Goal: Task Accomplishment & Management: Complete application form

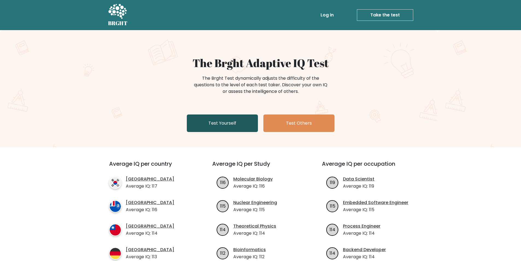
click at [218, 129] on link "Test Yourself" at bounding box center [222, 123] width 71 height 18
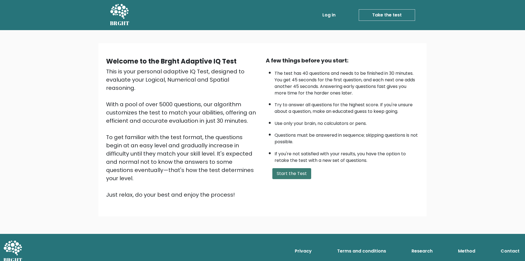
click at [283, 174] on button "Start the Test" at bounding box center [291, 173] width 39 height 11
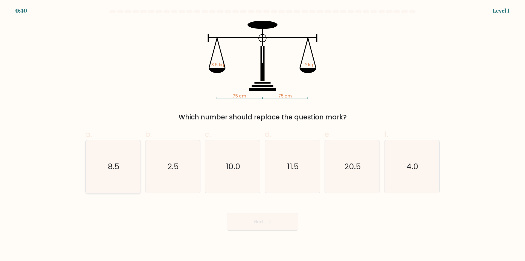
click at [120, 165] on icon "8.5" at bounding box center [113, 166] width 53 height 53
click at [263, 134] on input "a. 8.5" at bounding box center [263, 132] width 0 height 4
radio input "true"
click at [255, 223] on button "Next" at bounding box center [262, 222] width 71 height 18
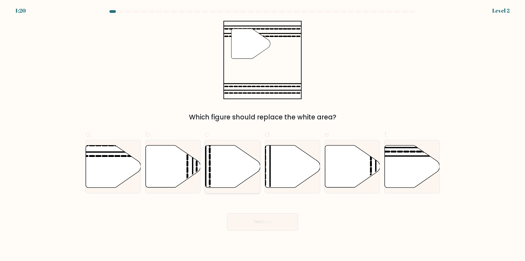
drag, startPoint x: 120, startPoint y: 152, endPoint x: 209, endPoint y: 192, distance: 97.8
click at [121, 153] on icon at bounding box center [113, 166] width 55 height 43
click at [263, 134] on input "a." at bounding box center [263, 132] width 0 height 4
radio input "true"
click at [250, 220] on button "Next" at bounding box center [262, 222] width 71 height 18
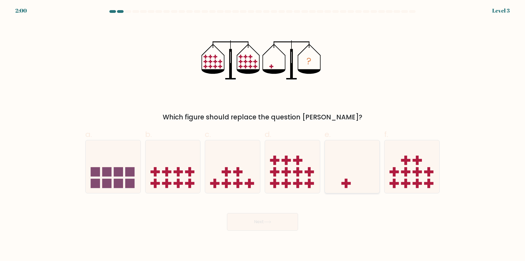
click at [355, 161] on icon at bounding box center [352, 166] width 55 height 45
click at [263, 134] on input "e." at bounding box center [263, 132] width 0 height 4
radio input "true"
click at [281, 226] on button "Next" at bounding box center [262, 222] width 71 height 18
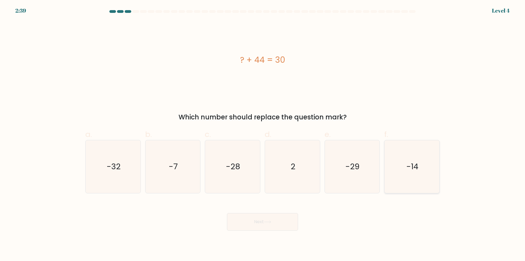
click at [409, 174] on icon "-14" at bounding box center [412, 166] width 53 height 53
click at [263, 134] on input "f. -14" at bounding box center [263, 132] width 0 height 4
radio input "true"
click at [300, 226] on div "Next" at bounding box center [262, 215] width 361 height 31
click at [286, 220] on button "Next" at bounding box center [262, 222] width 71 height 18
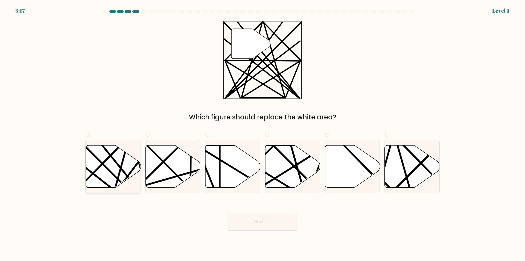
click at [99, 153] on icon at bounding box center [113, 166] width 55 height 42
click at [263, 134] on input "a." at bounding box center [263, 132] width 0 height 4
radio input "true"
click at [245, 220] on button "Next" at bounding box center [262, 222] width 71 height 18
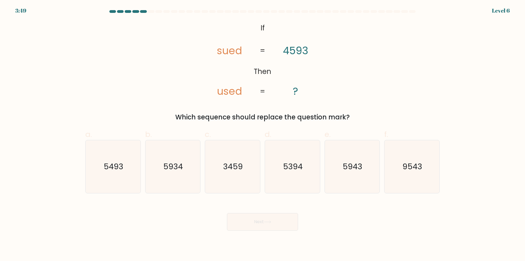
click at [455, 47] on form "If ?" at bounding box center [262, 120] width 525 height 220
drag, startPoint x: 130, startPoint y: 169, endPoint x: 143, endPoint y: 175, distance: 13.8
click at [131, 169] on icon "5493" at bounding box center [113, 166] width 53 height 53
click at [263, 134] on input "a. 5493" at bounding box center [263, 132] width 0 height 4
radio input "true"
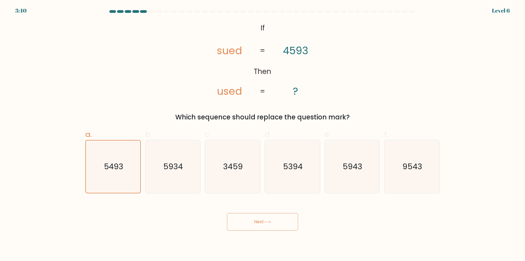
click at [245, 216] on button "Next" at bounding box center [262, 222] width 71 height 18
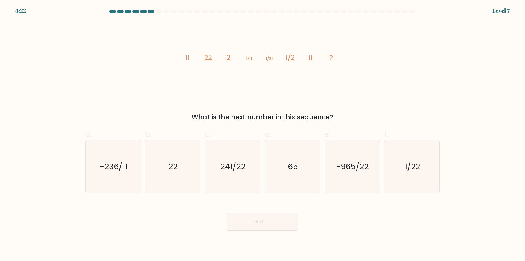
click at [399, 69] on div "image/svg+xml 11 22 2 1/11 1/22 1/2 11 ? What is the next number in this sequen…" at bounding box center [262, 71] width 361 height 101
drag, startPoint x: 237, startPoint y: 118, endPoint x: 298, endPoint y: 116, distance: 61.3
click at [295, 115] on div "What is the next number in this sequence?" at bounding box center [263, 117] width 348 height 10
click at [328, 114] on div "What is the next number in this sequence?" at bounding box center [263, 117] width 348 height 10
drag, startPoint x: 188, startPoint y: 59, endPoint x: 207, endPoint y: 59, distance: 18.3
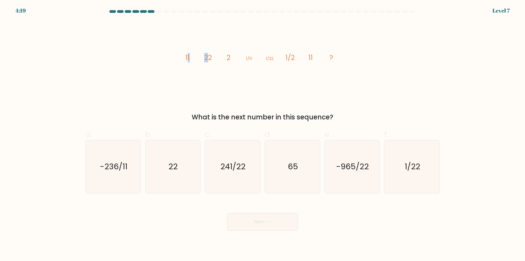
click at [207, 59] on g "11 22 2 1/11 1/22 1/2 11 ?" at bounding box center [259, 58] width 148 height 10
click at [213, 58] on icon "image/svg+xml 11 22 2 1/11 1/22 1/2 11 ?" at bounding box center [263, 60] width 164 height 78
drag, startPoint x: 224, startPoint y: 57, endPoint x: 232, endPoint y: 57, distance: 8.0
click at [231, 57] on icon "image/svg+xml 11 22 2 1/11 1/22 1/2 11 ?" at bounding box center [263, 60] width 164 height 78
click at [237, 59] on icon "image/svg+xml 11 22 2 1/11 1/22 1/2 11 ?" at bounding box center [263, 60] width 164 height 78
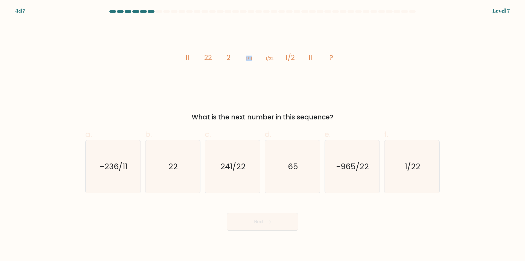
click at [261, 58] on icon "image/svg+xml 11 22 2 1/11 1/22 1/2 11 ?" at bounding box center [263, 60] width 164 height 78
click at [257, 61] on icon "image/svg+xml 11 22 2 1/11 1/22 1/2 11 ?" at bounding box center [263, 60] width 164 height 78
drag, startPoint x: 109, startPoint y: 11, endPoint x: 160, endPoint y: 11, distance: 50.6
click at [160, 11] on at bounding box center [262, 11] width 307 height 3
click at [402, 159] on icon "1/22" at bounding box center [412, 166] width 53 height 53
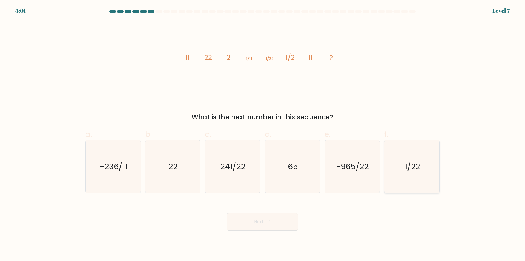
click at [263, 134] on input "f. 1/22" at bounding box center [263, 132] width 0 height 4
radio input "true"
click at [197, 168] on icon "22" at bounding box center [172, 166] width 53 height 53
click at [263, 134] on input "b. 22" at bounding box center [263, 132] width 0 height 4
radio input "true"
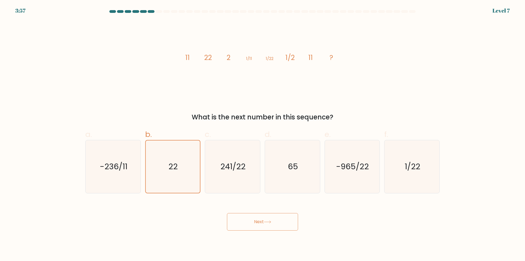
click at [254, 221] on button "Next" at bounding box center [262, 222] width 71 height 18
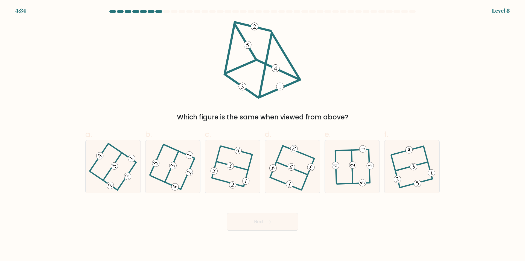
click at [155, 12] on at bounding box center [262, 11] width 307 height 3
click at [158, 11] on div at bounding box center [158, 11] width 7 height 3
click at [156, 11] on div at bounding box center [158, 11] width 7 height 3
click at [157, 11] on div at bounding box center [158, 11] width 7 height 3
click at [346, 167] on icon at bounding box center [352, 167] width 41 height 42
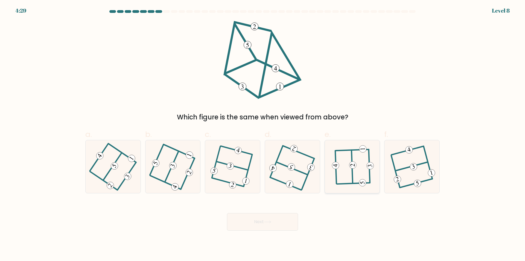
click at [263, 134] on input "e." at bounding box center [263, 132] width 0 height 4
radio input "true"
drag, startPoint x: 277, startPoint y: 223, endPoint x: 315, endPoint y: 223, distance: 38.6
click at [315, 223] on div "Next" at bounding box center [262, 215] width 361 height 31
click at [283, 224] on button "Next" at bounding box center [262, 222] width 71 height 18
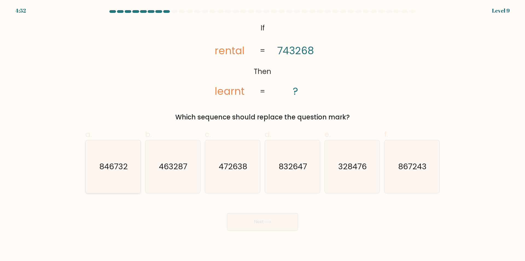
drag, startPoint x: 123, startPoint y: 164, endPoint x: 138, endPoint y: 166, distance: 14.7
click at [123, 164] on text "846732" at bounding box center [113, 166] width 28 height 11
click at [263, 134] on input "a. 846732" at bounding box center [263, 132] width 0 height 4
radio input "true"
click at [243, 219] on button "Next" at bounding box center [262, 222] width 71 height 18
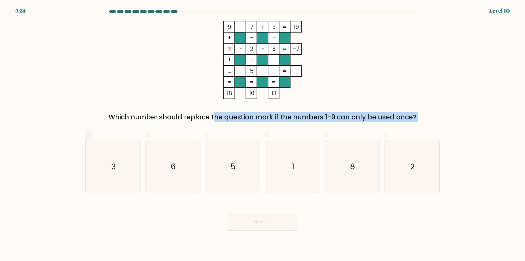
drag, startPoint x: 124, startPoint y: 122, endPoint x: 172, endPoint y: 120, distance: 48.2
click at [172, 120] on form at bounding box center [262, 120] width 525 height 220
click at [171, 120] on div "Which number should replace the question mark if the numbers 1-9 can only be us…" at bounding box center [263, 117] width 348 height 10
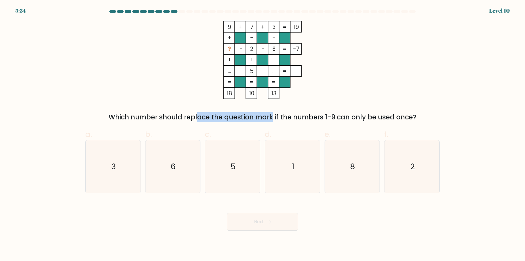
drag, startPoint x: 159, startPoint y: 120, endPoint x: 232, endPoint y: 119, distance: 73.0
click at [225, 119] on div "Which number should replace the question mark if the numbers 1-9 can only be us…" at bounding box center [263, 117] width 348 height 10
click at [254, 120] on div "Which number should replace the question mark if the numbers 1-9 can only be us…" at bounding box center [263, 117] width 348 height 10
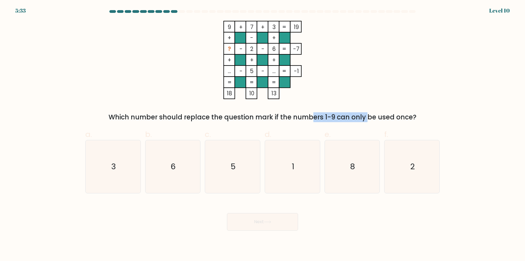
drag, startPoint x: 286, startPoint y: 120, endPoint x: 341, endPoint y: 119, distance: 55.0
click at [322, 118] on div "Which number should replace the question mark if the numbers 1-9 can only be us…" at bounding box center [263, 117] width 348 height 10
click at [309, 120] on div "Which number should replace the question mark if the numbers 1-9 can only be us…" at bounding box center [263, 117] width 348 height 10
drag, startPoint x: 304, startPoint y: 119, endPoint x: 328, endPoint y: 119, distance: 24.1
click at [328, 119] on div "Which number should replace the question mark if the numbers 1-9 can only be us…" at bounding box center [263, 117] width 348 height 10
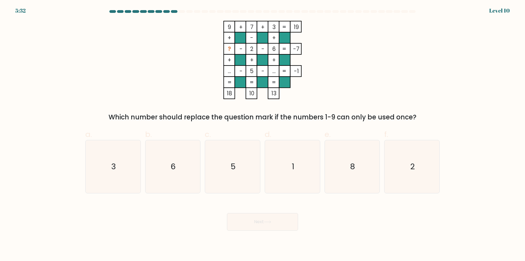
click at [337, 119] on div "Which number should replace the question mark if the numbers 1-9 can only be us…" at bounding box center [263, 117] width 348 height 10
drag, startPoint x: 351, startPoint y: 118, endPoint x: 412, endPoint y: 116, distance: 61.3
click at [413, 114] on div "Which number should replace the question mark if the numbers 1-9 can only be us…" at bounding box center [263, 117] width 348 height 10
click at [412, 116] on div "Which number should replace the question mark if the numbers 1-9 can only be us…" at bounding box center [263, 117] width 348 height 10
click at [287, 162] on icon "1" at bounding box center [292, 166] width 53 height 53
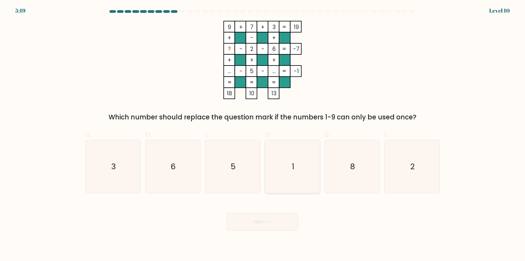
click at [263, 134] on input "d. 1" at bounding box center [263, 132] width 0 height 4
radio input "true"
click at [264, 223] on button "Next" at bounding box center [262, 222] width 71 height 18
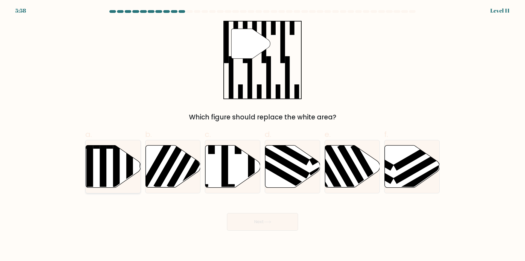
click at [117, 156] on rect at bounding box center [116, 169] width 7 height 60
click at [263, 134] on input "a." at bounding box center [263, 132] width 0 height 4
radio input "true"
click at [334, 159] on rect at bounding box center [342, 170] width 36 height 55
click at [263, 134] on input "e." at bounding box center [263, 132] width 0 height 4
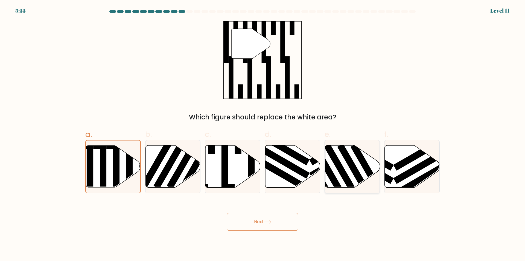
radio input "true"
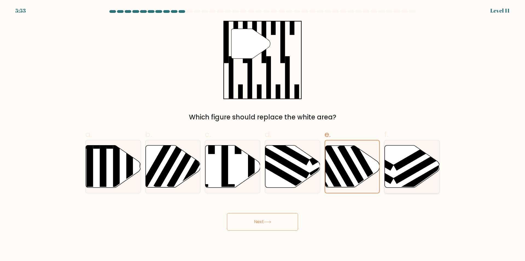
click at [396, 162] on icon at bounding box center [412, 166] width 55 height 42
click at [263, 134] on input "f." at bounding box center [263, 132] width 0 height 4
radio input "true"
click at [287, 160] on rect at bounding box center [282, 161] width 55 height 36
click at [263, 134] on input "d." at bounding box center [263, 132] width 0 height 4
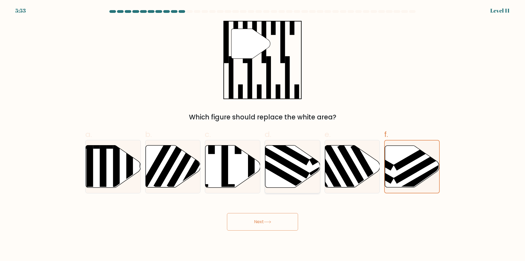
radio input "true"
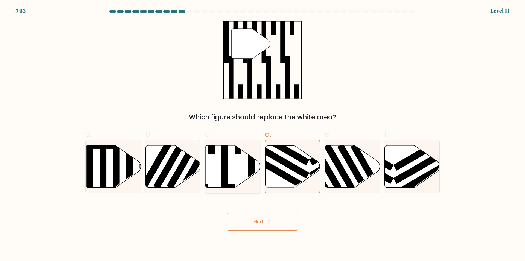
click at [240, 166] on icon at bounding box center [232, 166] width 55 height 42
click at [263, 134] on input "c." at bounding box center [263, 132] width 0 height 4
radio input "true"
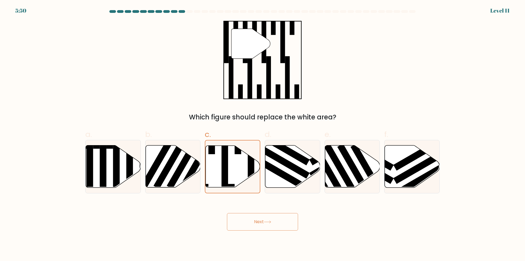
click at [259, 222] on button "Next" at bounding box center [262, 222] width 71 height 18
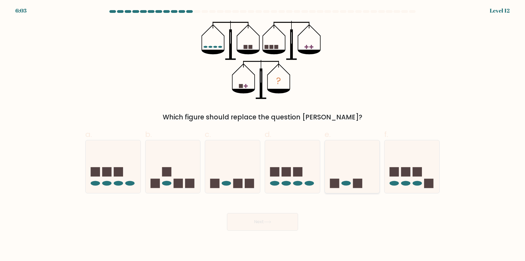
click at [352, 175] on icon at bounding box center [352, 166] width 55 height 45
click at [263, 134] on input "e." at bounding box center [263, 132] width 0 height 4
radio input "true"
click at [287, 226] on button "Next" at bounding box center [262, 222] width 71 height 18
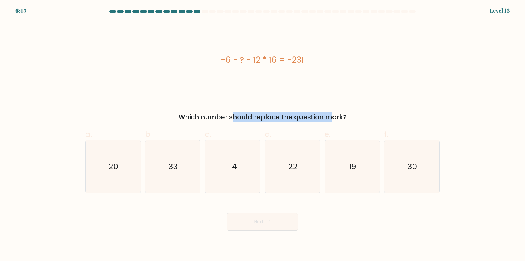
drag, startPoint x: 181, startPoint y: 115, endPoint x: 283, endPoint y: 113, distance: 102.3
click at [282, 113] on div "Which number should replace the question mark?" at bounding box center [263, 117] width 348 height 10
drag, startPoint x: 283, startPoint y: 113, endPoint x: 251, endPoint y: 86, distance: 41.9
click at [283, 113] on div "Which number should replace the question mark?" at bounding box center [263, 117] width 348 height 10
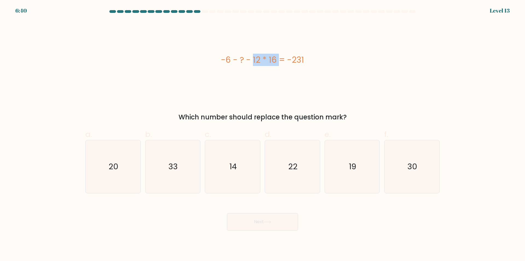
drag, startPoint x: 223, startPoint y: 61, endPoint x: 250, endPoint y: 62, distance: 27.6
click at [250, 62] on div "-6 - ? - 12 * 16 = -231" at bounding box center [262, 60] width 354 height 12
drag, startPoint x: 251, startPoint y: 60, endPoint x: 222, endPoint y: 62, distance: 28.7
click at [222, 62] on div "-6 - ? - 12 * 16 = -231" at bounding box center [262, 60] width 354 height 12
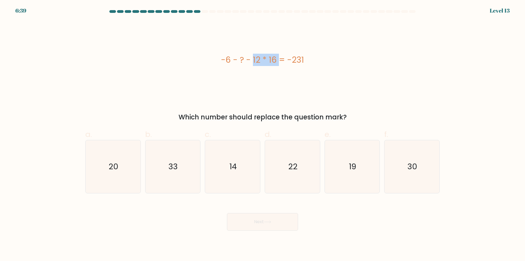
drag, startPoint x: 227, startPoint y: 62, endPoint x: 250, endPoint y: 64, distance: 23.1
click at [227, 62] on div "-6 - ? - 12 * 16 = -231" at bounding box center [262, 60] width 354 height 12
click at [258, 60] on div "-6 - ? - 12 * 16 = -231" at bounding box center [262, 60] width 354 height 12
drag, startPoint x: 252, startPoint y: 60, endPoint x: 283, endPoint y: 60, distance: 30.1
click at [283, 60] on div "-6 - ? - 12 * 16 = -231" at bounding box center [262, 60] width 354 height 12
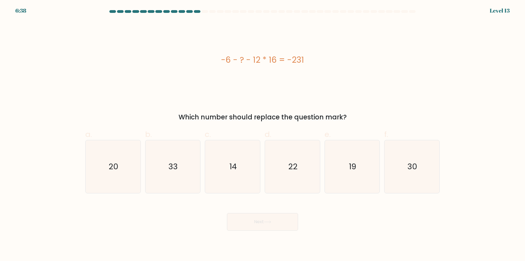
click at [275, 60] on div "-6 - ? - 12 * 16 = -231" at bounding box center [262, 60] width 354 height 12
click at [168, 168] on icon "33" at bounding box center [172, 166] width 53 height 53
click at [263, 134] on input "b. 33" at bounding box center [263, 132] width 0 height 4
radio input "true"
click at [255, 217] on button "Next" at bounding box center [262, 222] width 71 height 18
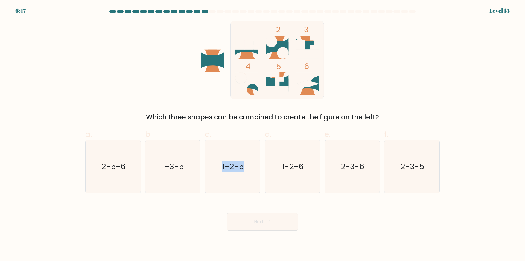
drag, startPoint x: 259, startPoint y: 190, endPoint x: 251, endPoint y: 128, distance: 62.6
drag, startPoint x: 251, startPoint y: 128, endPoint x: 213, endPoint y: 103, distance: 45.2
click at [213, 103] on div "1 2 3 4 5 6 Which three shapes can be combined to create the figure on the left?" at bounding box center [262, 71] width 361 height 101
click at [158, 119] on div "Which three shapes can be combined to create the figure on the left?" at bounding box center [263, 117] width 348 height 10
click at [150, 120] on div "Which three shapes can be combined to create the figure on the left?" at bounding box center [263, 117] width 348 height 10
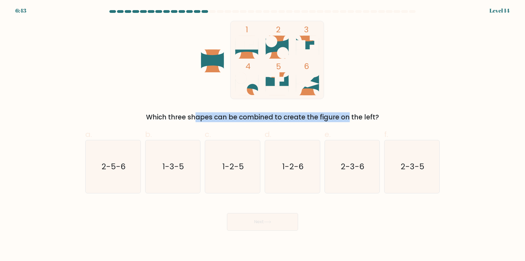
drag, startPoint x: 150, startPoint y: 120, endPoint x: 295, endPoint y: 117, distance: 144.7
click at [286, 118] on div "Which three shapes can be combined to create the figure on the left?" at bounding box center [263, 117] width 348 height 10
click at [297, 117] on div "Which three shapes can be combined to create the figure on the left?" at bounding box center [263, 117] width 348 height 10
drag, startPoint x: 388, startPoint y: 119, endPoint x: 348, endPoint y: 120, distance: 40.2
click at [348, 120] on div "Which three shapes can be combined to create the figure on the left?" at bounding box center [263, 117] width 348 height 10
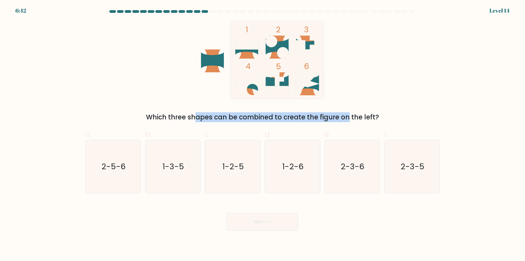
click at [347, 120] on div "Which three shapes can be combined to create the figure on the left?" at bounding box center [263, 117] width 348 height 10
drag, startPoint x: 154, startPoint y: 120, endPoint x: 238, endPoint y: 120, distance: 84.0
click at [234, 120] on div "Which three shapes can be combined to create the figure on the left?" at bounding box center [263, 117] width 348 height 10
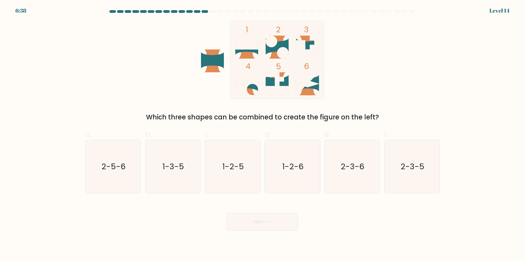
click at [238, 120] on div "Which three shapes can be combined to create the figure on the left?" at bounding box center [263, 117] width 348 height 10
drag, startPoint x: 250, startPoint y: 119, endPoint x: 274, endPoint y: 118, distance: 24.1
click at [274, 118] on div "Which three shapes can be combined to create the figure on the left?" at bounding box center [263, 117] width 348 height 10
click at [285, 117] on div "Which three shapes can be combined to create the figure on the left?" at bounding box center [263, 117] width 348 height 10
click at [271, 105] on div "1 2 3 4 5 6 Which three shapes can be combined to create the figure on the left?" at bounding box center [262, 71] width 361 height 101
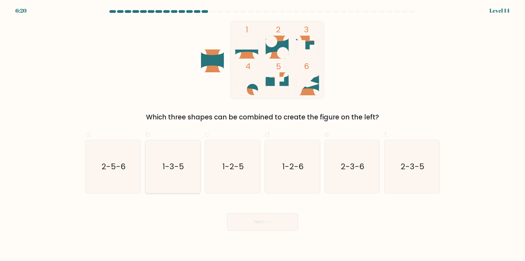
click at [181, 168] on text "1-3-5" at bounding box center [173, 166] width 22 height 11
click at [263, 134] on input "b. 1-3-5" at bounding box center [263, 132] width 0 height 4
radio input "true"
click at [260, 219] on button "Next" at bounding box center [262, 222] width 71 height 18
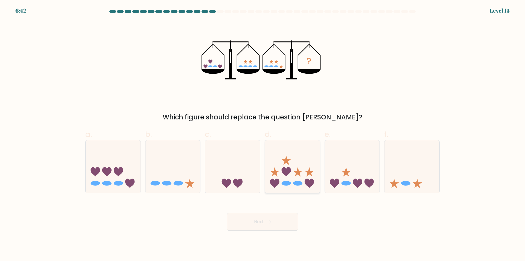
click at [285, 163] on icon at bounding box center [286, 159] width 9 height 9
click at [263, 134] on input "d." at bounding box center [263, 132] width 0 height 4
radio input "true"
click at [350, 165] on icon at bounding box center [352, 166] width 55 height 45
click at [263, 134] on input "e." at bounding box center [263, 132] width 0 height 4
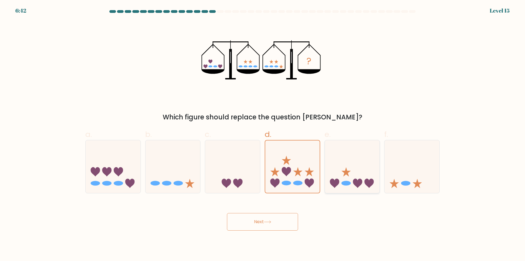
radio input "true"
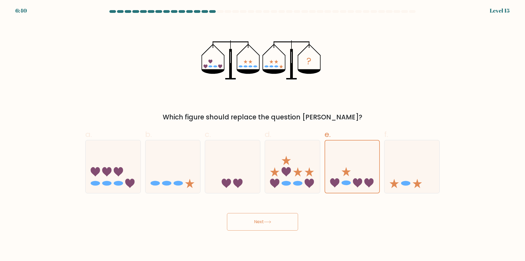
click at [285, 220] on button "Next" at bounding box center [262, 222] width 71 height 18
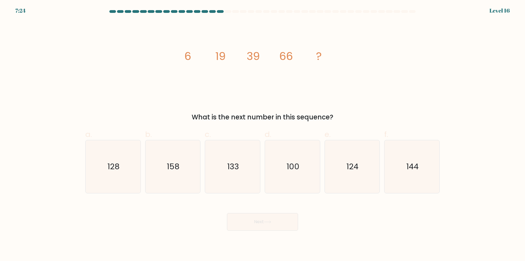
drag, startPoint x: 205, startPoint y: 116, endPoint x: 333, endPoint y: 119, distance: 127.8
click at [332, 119] on div "What is the next number in this sequence?" at bounding box center [263, 117] width 348 height 10
click at [335, 119] on div "What is the next number in this sequence?" at bounding box center [263, 117] width 348 height 10
click at [257, 107] on div "image/svg+xml 6 19 39 66 ? What is the next number in this sequence?" at bounding box center [262, 71] width 361 height 101
click at [216, 80] on icon "image/svg+xml 6 19 39 66 ?" at bounding box center [263, 60] width 164 height 78
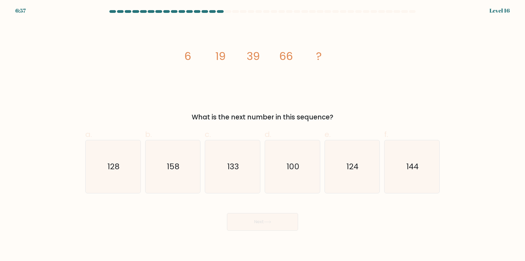
click at [203, 53] on icon "image/svg+xml 6 19 39 66 ?" at bounding box center [263, 60] width 164 height 78
drag, startPoint x: 214, startPoint y: 54, endPoint x: 227, endPoint y: 54, distance: 13.1
click at [227, 54] on icon "image/svg+xml 6 19 39 66 ?" at bounding box center [263, 60] width 164 height 78
click at [221, 55] on tspan "19" at bounding box center [220, 55] width 10 height 15
drag, startPoint x: 183, startPoint y: 53, endPoint x: 225, endPoint y: 55, distance: 41.6
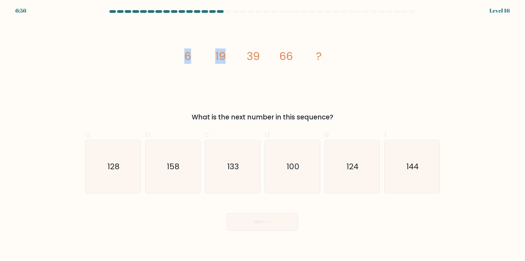
click at [225, 55] on icon "image/svg+xml 6 19 39 66 ?" at bounding box center [263, 60] width 164 height 78
click at [225, 55] on tspan "19" at bounding box center [220, 55] width 10 height 15
drag, startPoint x: 179, startPoint y: 56, endPoint x: 222, endPoint y: 55, distance: 43.5
click at [221, 55] on div "image/svg+xml 6 19 39 66 ? What is the next number in this sequence?" at bounding box center [262, 71] width 361 height 101
click at [223, 55] on tspan "19" at bounding box center [220, 55] width 10 height 15
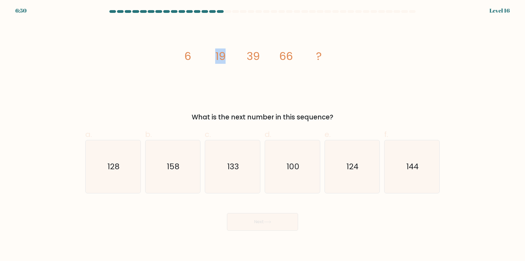
drag, startPoint x: 216, startPoint y: 54, endPoint x: 228, endPoint y: 54, distance: 12.6
click at [228, 54] on icon "image/svg+xml 6 19 39 66 ?" at bounding box center [263, 60] width 164 height 78
click at [231, 56] on icon "image/svg+xml 6 19 39 66 ?" at bounding box center [263, 60] width 164 height 78
drag, startPoint x: 243, startPoint y: 56, endPoint x: 267, endPoint y: 57, distance: 24.4
click at [267, 57] on icon "image/svg+xml 6 19 39 66 ?" at bounding box center [263, 60] width 164 height 78
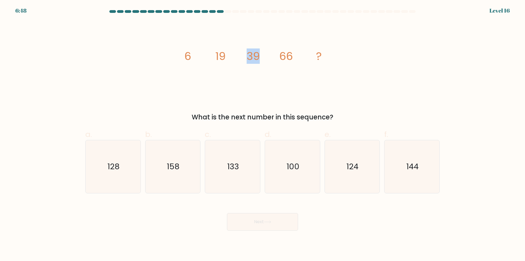
click at [267, 57] on icon "image/svg+xml 6 19 39 66 ?" at bounding box center [263, 60] width 164 height 78
drag, startPoint x: 188, startPoint y: 55, endPoint x: 222, endPoint y: 56, distance: 34.2
click at [222, 56] on g "6 19 39 66 ?" at bounding box center [253, 55] width 138 height 15
click at [226, 56] on tspan "19" at bounding box center [220, 55] width 10 height 15
drag, startPoint x: 181, startPoint y: 55, endPoint x: 229, endPoint y: 57, distance: 48.2
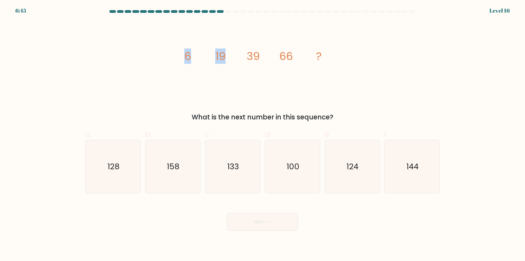
click at [225, 56] on icon "image/svg+xml 6 19 39 66 ?" at bounding box center [263, 60] width 164 height 78
click at [229, 57] on icon "image/svg+xml 6 19 39 66 ?" at bounding box center [263, 60] width 164 height 78
drag, startPoint x: 194, startPoint y: 60, endPoint x: 218, endPoint y: 58, distance: 24.4
click at [216, 58] on icon "image/svg+xml 6 19 39 66 ?" at bounding box center [263, 60] width 164 height 78
click at [218, 58] on tspan "19" at bounding box center [220, 55] width 10 height 15
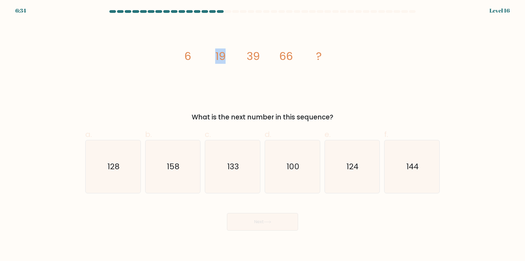
drag, startPoint x: 218, startPoint y: 58, endPoint x: 225, endPoint y: 57, distance: 6.7
click at [225, 57] on tspan "19" at bounding box center [220, 55] width 10 height 15
click at [193, 56] on icon "image/svg+xml 6 19 39 66 ?" at bounding box center [263, 60] width 164 height 78
drag, startPoint x: 216, startPoint y: 57, endPoint x: 225, endPoint y: 57, distance: 8.2
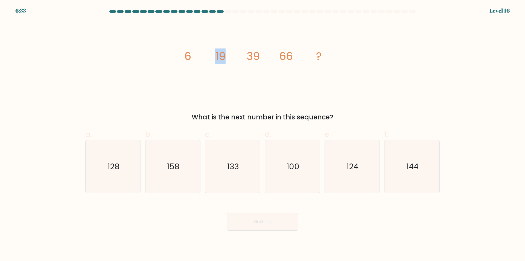
click at [225, 57] on tspan "19" at bounding box center [220, 55] width 10 height 15
drag, startPoint x: 194, startPoint y: 57, endPoint x: 218, endPoint y: 56, distance: 24.1
click at [218, 56] on g "6 19 39 66 ?" at bounding box center [253, 55] width 138 height 15
click at [235, 56] on icon "image/svg+xml 6 19 39 66 ?" at bounding box center [263, 60] width 164 height 78
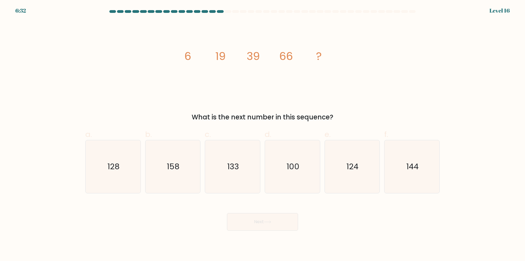
click at [223, 56] on tspan "19" at bounding box center [220, 55] width 10 height 15
drag, startPoint x: 252, startPoint y: 55, endPoint x: 264, endPoint y: 55, distance: 12.6
click at [264, 55] on icon "image/svg+xml 6 19 39 66 ?" at bounding box center [263, 60] width 164 height 78
drag, startPoint x: 249, startPoint y: 57, endPoint x: 255, endPoint y: 57, distance: 6.0
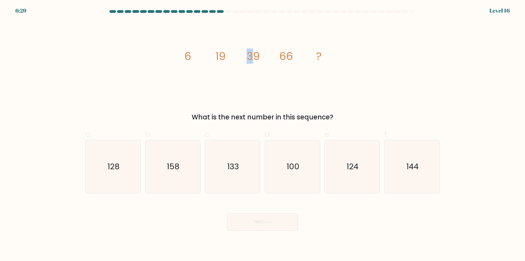
click at [255, 57] on tspan "39" at bounding box center [253, 55] width 13 height 15
click at [257, 58] on tspan "39" at bounding box center [253, 55] width 13 height 15
click at [259, 59] on tspan "39" at bounding box center [253, 55] width 13 height 15
drag, startPoint x: 276, startPoint y: 64, endPoint x: 296, endPoint y: 63, distance: 20.0
click at [295, 63] on icon "image/svg+xml 6 19 39 66 ?" at bounding box center [263, 60] width 164 height 78
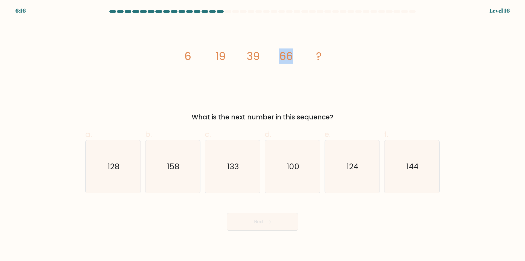
click at [295, 62] on icon "image/svg+xml 6 19 39 66 ?" at bounding box center [263, 60] width 164 height 78
click at [412, 123] on form at bounding box center [262, 120] width 525 height 220
drag, startPoint x: 411, startPoint y: 106, endPoint x: 383, endPoint y: 97, distance: 29.2
click at [383, 97] on div "image/svg+xml 6 19 39 66 ? What is the next number in this sequence?" at bounding box center [262, 71] width 361 height 101
drag, startPoint x: 388, startPoint y: 96, endPoint x: 378, endPoint y: 92, distance: 10.4
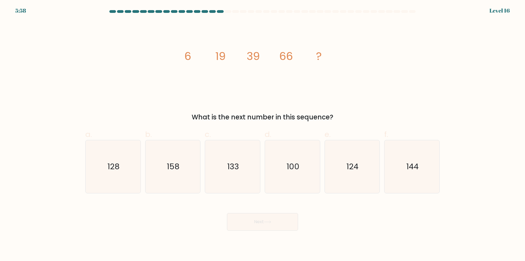
click at [369, 93] on div "image/svg+xml 6 19 39 66 ? What is the next number in this sequence?" at bounding box center [262, 71] width 361 height 101
drag, startPoint x: 378, startPoint y: 92, endPoint x: 367, endPoint y: 94, distance: 11.3
click at [364, 93] on div "image/svg+xml 6 19 39 66 ? What is the next number in this sequence?" at bounding box center [262, 71] width 361 height 101
drag, startPoint x: 368, startPoint y: 94, endPoint x: 356, endPoint y: 94, distance: 12.9
click at [345, 94] on div "image/svg+xml 6 19 39 66 ? What is the next number in this sequence?" at bounding box center [262, 71] width 361 height 101
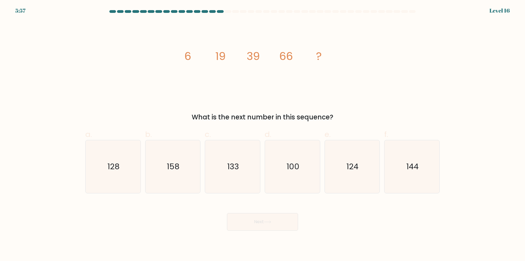
drag, startPoint x: 365, startPoint y: 94, endPoint x: 355, endPoint y: 97, distance: 10.6
click at [348, 94] on div "image/svg+xml 6 19 39 66 ? What is the next number in this sequence?" at bounding box center [262, 71] width 361 height 101
click at [346, 97] on div "image/svg+xml 6 19 39 66 ? What is the next number in this sequence?" at bounding box center [262, 71] width 361 height 101
drag, startPoint x: 354, startPoint y: 97, endPoint x: 341, endPoint y: 98, distance: 13.7
drag, startPoint x: 341, startPoint y: 98, endPoint x: 347, endPoint y: 98, distance: 6.3
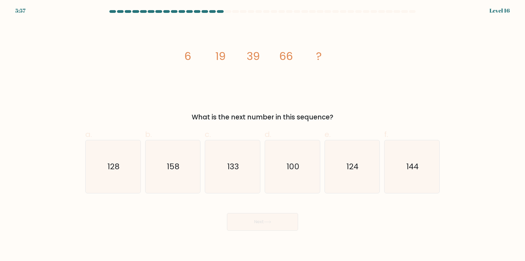
click at [337, 98] on icon "image/svg+xml 6 19 39 66 ?" at bounding box center [263, 60] width 164 height 78
drag, startPoint x: 346, startPoint y: 97, endPoint x: 358, endPoint y: 99, distance: 12.0
click at [334, 95] on icon "image/svg+xml 6 19 39 66 ?" at bounding box center [263, 60] width 164 height 78
drag, startPoint x: 358, startPoint y: 99, endPoint x: 324, endPoint y: 93, distance: 34.8
click at [323, 93] on icon "image/svg+xml 6 19 39 66 ?" at bounding box center [263, 60] width 164 height 78
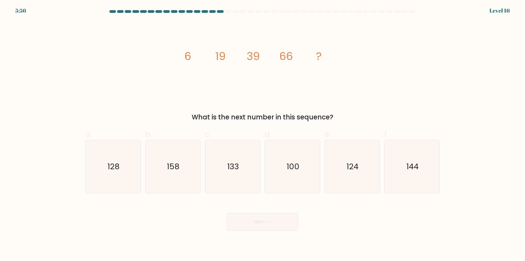
drag, startPoint x: 328, startPoint y: 93, endPoint x: 316, endPoint y: 92, distance: 11.8
click at [316, 92] on icon "image/svg+xml 6 19 39 66 ?" at bounding box center [263, 60] width 164 height 78
drag, startPoint x: 325, startPoint y: 92, endPoint x: 304, endPoint y: 94, distance: 21.0
click at [302, 94] on icon "image/svg+xml 6 19 39 66 ?" at bounding box center [263, 60] width 164 height 78
drag, startPoint x: 310, startPoint y: 95, endPoint x: 283, endPoint y: 103, distance: 28.2
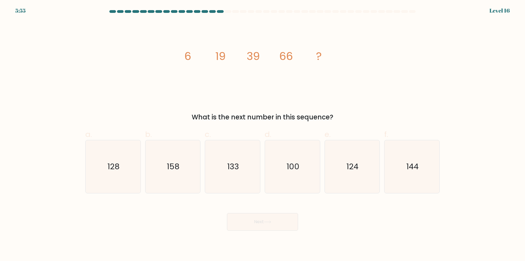
click at [290, 97] on icon "image/svg+xml 6 19 39 66 ?" at bounding box center [263, 60] width 164 height 78
click at [133, 164] on icon "128" at bounding box center [113, 166] width 53 height 53
click at [263, 134] on input "a. 128" at bounding box center [263, 132] width 0 height 4
radio input "true"
click at [275, 179] on icon "100" at bounding box center [292, 166] width 53 height 53
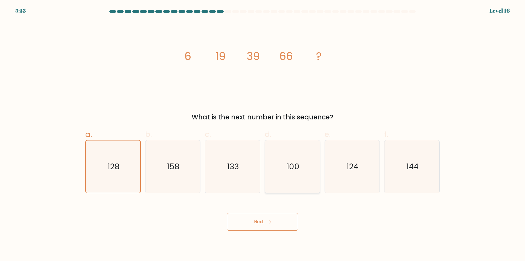
click at [263, 134] on input "d. 100" at bounding box center [263, 132] width 0 height 4
radio input "true"
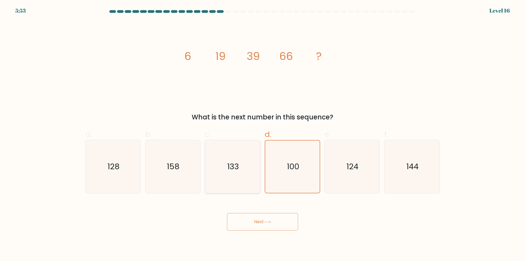
click at [251, 173] on icon "133" at bounding box center [232, 166] width 53 height 53
click at [263, 134] on input "c. 133" at bounding box center [263, 132] width 0 height 4
radio input "true"
click at [293, 174] on icon "100" at bounding box center [292, 166] width 53 height 53
click at [263, 134] on input "d. 100" at bounding box center [263, 132] width 0 height 4
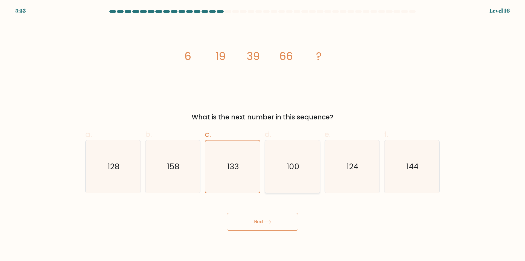
radio input "true"
click at [272, 215] on button "Next" at bounding box center [262, 222] width 71 height 18
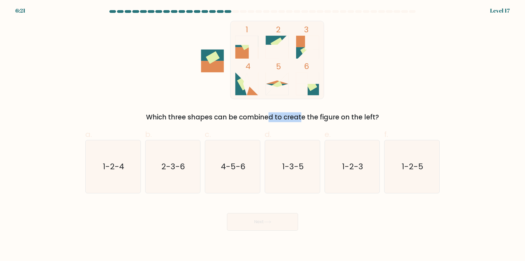
drag, startPoint x: 218, startPoint y: 121, endPoint x: 260, endPoint y: 118, distance: 42.2
click at [258, 117] on div "Which three shapes can be combined to create the figure on the left?" at bounding box center [263, 117] width 348 height 10
click at [260, 118] on div "Which three shapes can be combined to create the figure on the left?" at bounding box center [263, 117] width 348 height 10
click at [246, 82] on icon at bounding box center [246, 83] width 7 height 23
click at [354, 164] on text "1-2-3" at bounding box center [352, 166] width 21 height 11
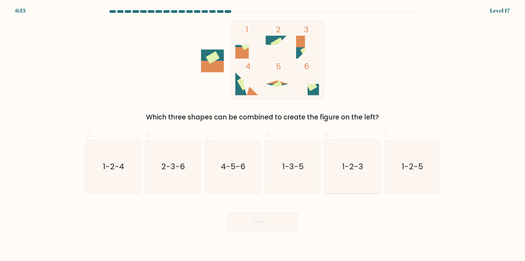
click at [263, 134] on input "e. 1-2-3" at bounding box center [263, 132] width 0 height 4
radio input "true"
click at [276, 221] on button "Next" at bounding box center [262, 222] width 71 height 18
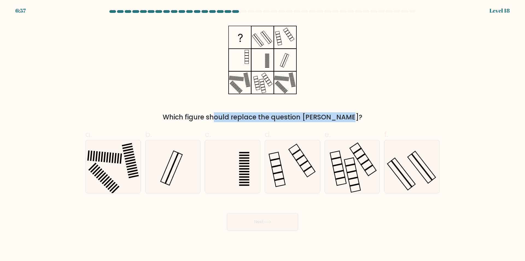
drag, startPoint x: 187, startPoint y: 116, endPoint x: 321, endPoint y: 122, distance: 133.6
click at [313, 121] on div "Which figure should replace the question mark?" at bounding box center [263, 117] width 348 height 10
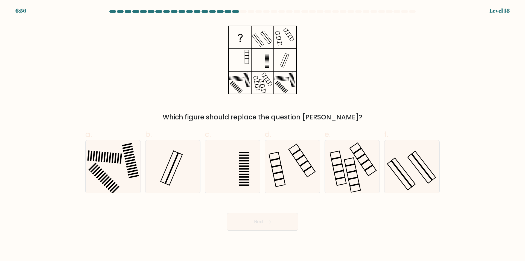
click at [329, 123] on form at bounding box center [262, 120] width 525 height 220
click at [242, 58] on icon at bounding box center [262, 60] width 68 height 78
drag, startPoint x: 256, startPoint y: 57, endPoint x: 267, endPoint y: 58, distance: 11.5
click at [267, 58] on icon at bounding box center [262, 60] width 68 height 78
click at [246, 57] on icon at bounding box center [262, 60] width 68 height 78
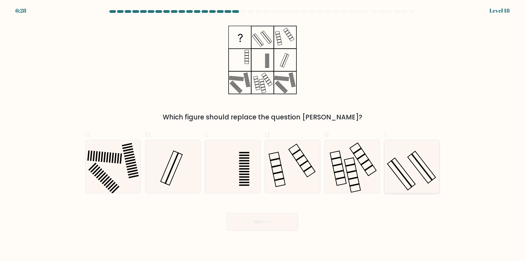
click at [409, 165] on icon at bounding box center [412, 166] width 53 height 53
click at [263, 134] on input "f." at bounding box center [263, 132] width 0 height 4
radio input "true"
click at [210, 189] on icon at bounding box center [232, 166] width 53 height 53
click at [263, 134] on input "c." at bounding box center [263, 132] width 0 height 4
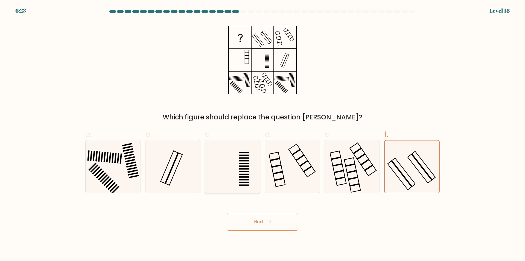
radio input "true"
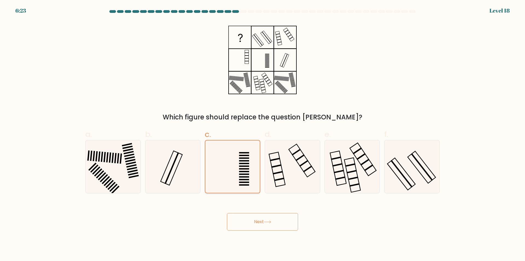
click at [260, 177] on div at bounding box center [233, 166] width 56 height 53
click at [263, 134] on input "c." at bounding box center [263, 132] width 0 height 4
click at [325, 171] on div at bounding box center [353, 166] width 56 height 53
click at [263, 134] on input "e." at bounding box center [263, 132] width 0 height 4
radio input "true"
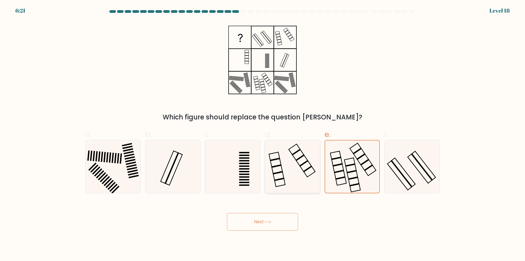
click at [276, 178] on icon at bounding box center [292, 166] width 53 height 53
click at [263, 134] on input "d." at bounding box center [263, 132] width 0 height 4
radio input "true"
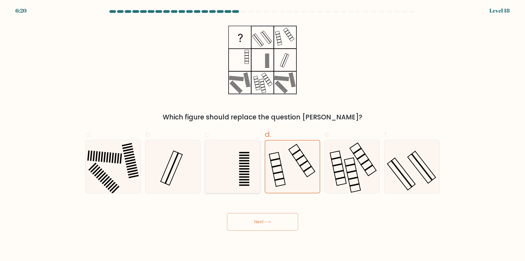
click at [246, 173] on icon at bounding box center [232, 166] width 53 height 53
click at [263, 134] on input "c." at bounding box center [263, 132] width 0 height 4
radio input "true"
click at [174, 167] on icon at bounding box center [172, 166] width 53 height 53
click at [263, 134] on input "b." at bounding box center [263, 132] width 0 height 4
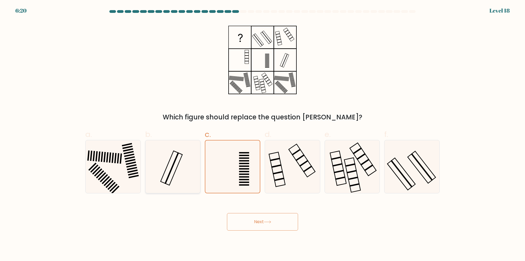
radio input "true"
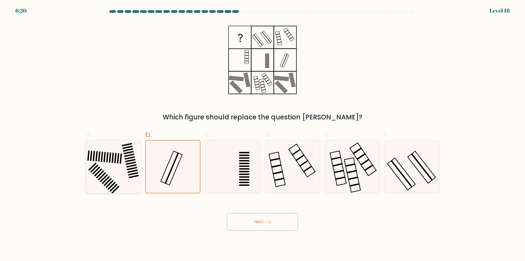
click at [129, 164] on rect at bounding box center [131, 163] width 10 height 4
click at [263, 134] on input "a." at bounding box center [263, 132] width 0 height 4
radio input "true"
click at [168, 162] on icon at bounding box center [172, 166] width 53 height 53
click at [263, 134] on input "b." at bounding box center [263, 132] width 0 height 4
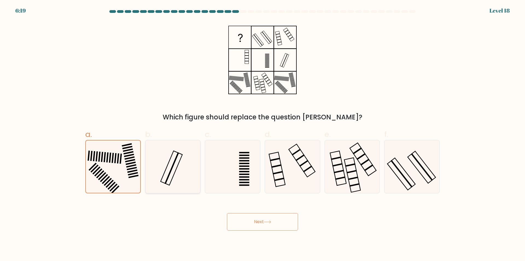
radio input "true"
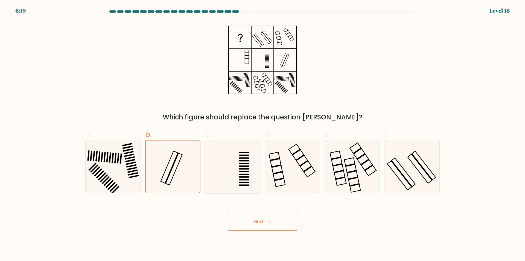
click at [244, 164] on icon at bounding box center [232, 166] width 53 height 53
click at [263, 134] on input "c." at bounding box center [263, 132] width 0 height 4
radio input "true"
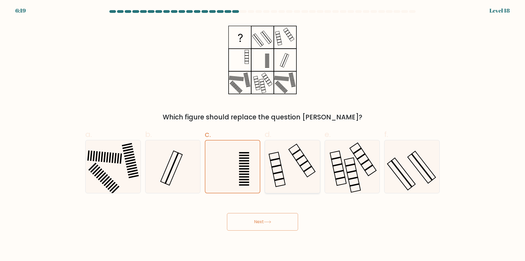
click at [297, 163] on icon at bounding box center [292, 166] width 53 height 53
click at [263, 134] on input "d." at bounding box center [263, 132] width 0 height 4
radio input "true"
click at [342, 160] on icon at bounding box center [352, 166] width 53 height 53
click at [263, 134] on input "e." at bounding box center [263, 132] width 0 height 4
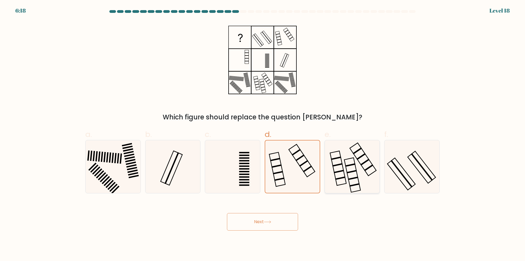
radio input "true"
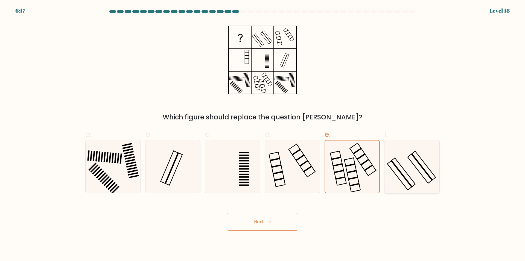
click at [403, 147] on icon at bounding box center [412, 166] width 53 height 53
click at [263, 134] on input "f." at bounding box center [263, 132] width 0 height 4
radio input "true"
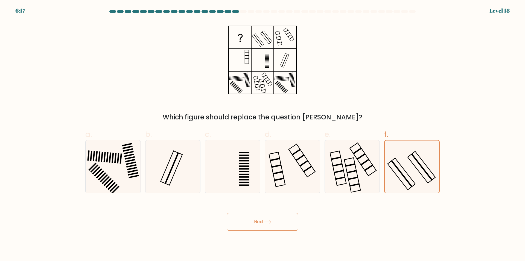
drag, startPoint x: 335, startPoint y: 19, endPoint x: 434, endPoint y: 8, distance: 100.2
click at [411, 12] on form at bounding box center [262, 120] width 525 height 220
drag, startPoint x: 435, startPoint y: 8, endPoint x: 352, endPoint y: 13, distance: 83.3
click at [352, 13] on body "6:16 Level 18" at bounding box center [262, 130] width 525 height 261
click at [376, 25] on div "Which figure should replace the question mark?" at bounding box center [262, 71] width 361 height 101
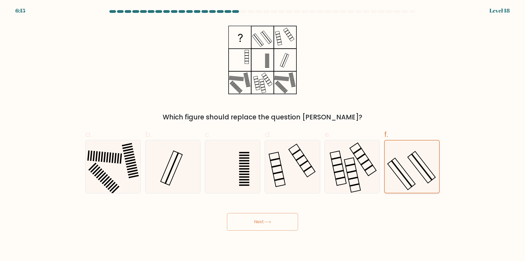
click at [397, 143] on icon at bounding box center [412, 166] width 52 height 52
click at [263, 134] on input "f." at bounding box center [263, 132] width 0 height 4
click at [333, 158] on icon at bounding box center [352, 166] width 53 height 53
click at [263, 134] on input "e." at bounding box center [263, 132] width 0 height 4
radio input "true"
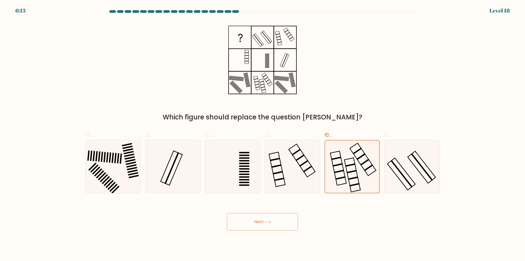
click at [305, 113] on div "Which figure should replace the question mark?" at bounding box center [263, 117] width 348 height 10
click at [301, 150] on icon at bounding box center [292, 166] width 53 height 53
click at [263, 134] on input "d." at bounding box center [263, 132] width 0 height 4
radio input "true"
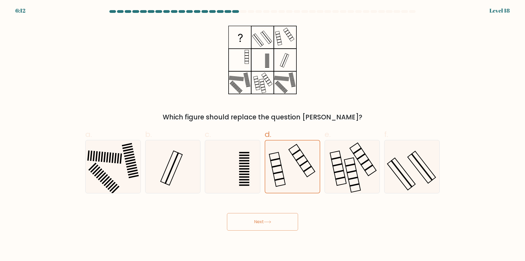
click at [297, 121] on div "Which figure should replace the question mark?" at bounding box center [263, 117] width 348 height 10
click at [246, 148] on icon at bounding box center [232, 166] width 53 height 53
click at [263, 134] on input "c." at bounding box center [263, 132] width 0 height 4
radio input "true"
click at [228, 126] on div "a. b." at bounding box center [262, 158] width 359 height 69
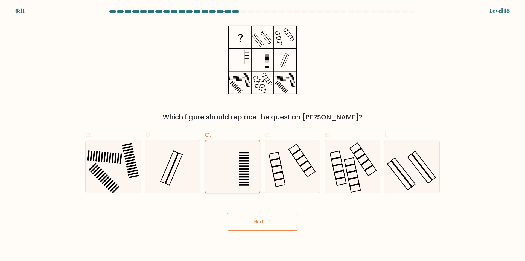
click at [234, 152] on icon at bounding box center [233, 166] width 52 height 52
click at [263, 134] on input "c." at bounding box center [263, 132] width 0 height 4
click at [187, 153] on icon at bounding box center [172, 166] width 53 height 53
click at [263, 134] on input "b." at bounding box center [263, 132] width 0 height 4
radio input "true"
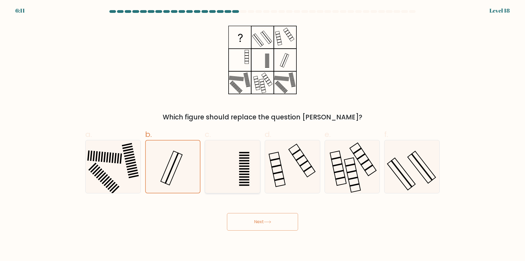
click at [220, 155] on icon at bounding box center [232, 166] width 53 height 53
click at [263, 134] on input "c." at bounding box center [263, 132] width 0 height 4
radio input "true"
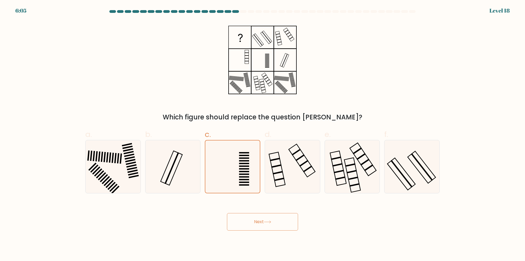
click at [245, 39] on rect at bounding box center [240, 37] width 22 height 22
click at [395, 161] on icon at bounding box center [412, 166] width 53 height 53
click at [263, 134] on input "f." at bounding box center [263, 132] width 0 height 4
radio input "true"
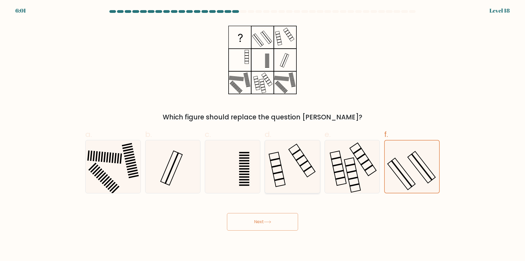
click at [286, 183] on icon at bounding box center [292, 166] width 53 height 53
click at [263, 134] on input "d." at bounding box center [263, 132] width 0 height 4
radio input "true"
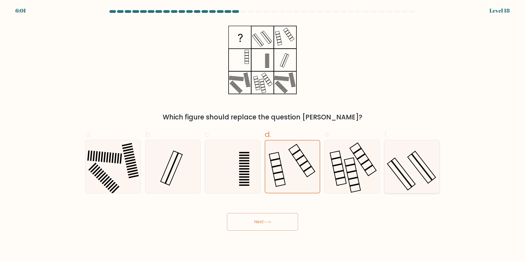
click at [399, 172] on icon at bounding box center [412, 166] width 53 height 53
click at [263, 134] on input "f." at bounding box center [263, 132] width 0 height 4
radio input "true"
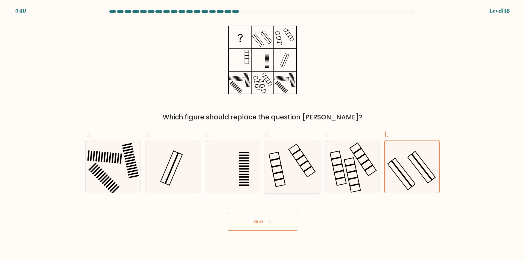
click at [293, 171] on icon at bounding box center [292, 166] width 53 height 53
click at [263, 134] on input "d." at bounding box center [263, 132] width 0 height 4
radio input "true"
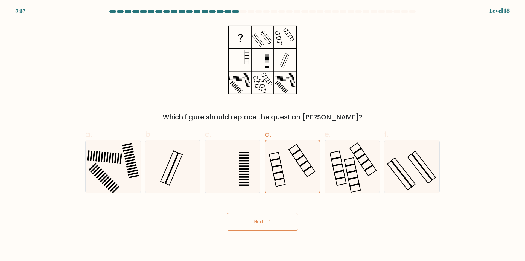
click at [278, 226] on button "Next" at bounding box center [262, 222] width 71 height 18
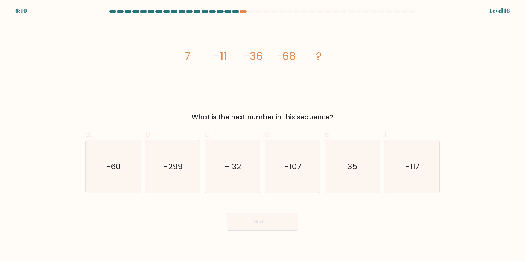
click at [244, 14] on form at bounding box center [262, 120] width 525 height 220
click at [248, 14] on div at bounding box center [262, 12] width 361 height 5
drag, startPoint x: 190, startPoint y: 61, endPoint x: 280, endPoint y: 62, distance: 90.0
click at [280, 62] on icon "image/svg+xml 7 -11 -36 -68 ?" at bounding box center [263, 60] width 164 height 78
click at [280, 63] on tspan "-68" at bounding box center [286, 55] width 20 height 15
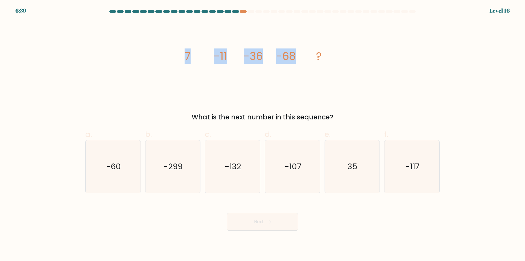
drag, startPoint x: 186, startPoint y: 57, endPoint x: 309, endPoint y: 62, distance: 122.9
click at [309, 62] on div "image/svg+xml 7 -11 -36 -68 ? What is the next number in this sequence?" at bounding box center [262, 71] width 361 height 101
click at [309, 62] on icon "image/svg+xml 7 -11 -36 -68 ?" at bounding box center [263, 60] width 164 height 78
drag, startPoint x: 304, startPoint y: 58, endPoint x: 182, endPoint y: 54, distance: 122.3
click at [182, 54] on icon "image/svg+xml 7 -11 -36 -68 ?" at bounding box center [263, 60] width 164 height 78
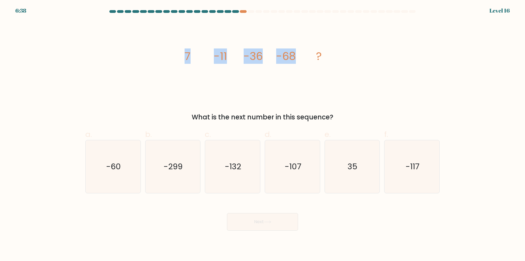
click at [211, 61] on icon "image/svg+xml 7 -11 -36 -68 ?" at bounding box center [263, 60] width 164 height 78
click at [249, 77] on icon "image/svg+xml 7 -11 -36 -68 ?" at bounding box center [263, 60] width 164 height 78
drag, startPoint x: 178, startPoint y: 61, endPoint x: 320, endPoint y: 61, distance: 142.8
click at [319, 61] on div "image/svg+xml 7 -11 -36 -68 ? What is the next number in this sequence?" at bounding box center [262, 71] width 361 height 101
click at [320, 61] on tspan "?" at bounding box center [319, 55] width 6 height 15
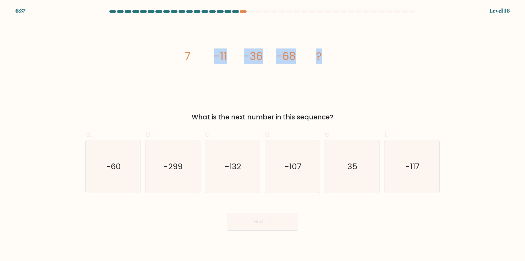
drag, startPoint x: 333, startPoint y: 59, endPoint x: 198, endPoint y: 58, distance: 134.3
click at [198, 58] on icon "image/svg+xml 7 -11 -36 -68 ?" at bounding box center [263, 60] width 164 height 78
click at [290, 87] on icon "image/svg+xml 7 -11 -36 -68 ?" at bounding box center [263, 60] width 164 height 78
drag, startPoint x: 203, startPoint y: 57, endPoint x: 244, endPoint y: 58, distance: 41.3
click at [244, 58] on icon "image/svg+xml 7 -11 -36 -68 ?" at bounding box center [263, 60] width 164 height 78
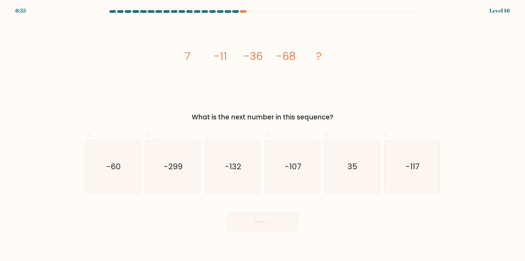
click at [201, 61] on icon "image/svg+xml 7 -11 -36 -68 ?" at bounding box center [263, 60] width 164 height 78
click at [183, 61] on icon "image/svg+xml 7 -11 -36 -68 ?" at bounding box center [263, 60] width 164 height 78
drag, startPoint x: 182, startPoint y: 59, endPoint x: 228, endPoint y: 61, distance: 45.7
click at [228, 61] on icon "image/svg+xml 7 -11 -36 -68 ?" at bounding box center [263, 60] width 164 height 78
click at [227, 61] on tspan "-11" at bounding box center [220, 55] width 13 height 15
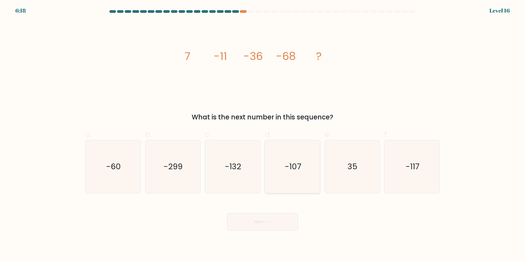
click at [302, 173] on icon "-107" at bounding box center [292, 166] width 53 height 53
click at [263, 134] on input "d. -107" at bounding box center [263, 132] width 0 height 4
radio input "true"
click at [254, 220] on button "Next" at bounding box center [262, 222] width 71 height 18
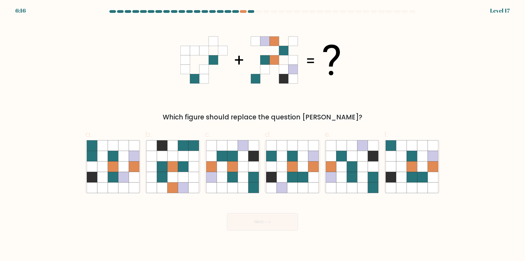
drag, startPoint x: 254, startPoint y: 223, endPoint x: 254, endPoint y: 217, distance: 6.3
click at [255, 221] on button "Next" at bounding box center [262, 222] width 71 height 18
drag, startPoint x: 220, startPoint y: 102, endPoint x: 198, endPoint y: 113, distance: 24.6
click at [219, 103] on div "Which figure should replace the question mark?" at bounding box center [262, 71] width 361 height 101
drag, startPoint x: 189, startPoint y: 116, endPoint x: 337, endPoint y: 119, distance: 148.0
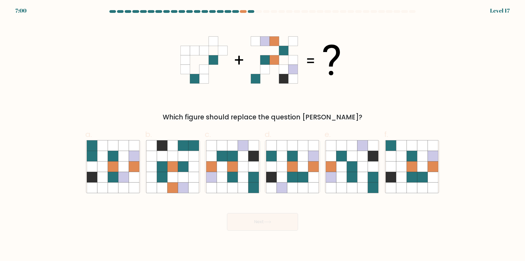
click at [337, 119] on div "Which figure should replace the question mark?" at bounding box center [263, 117] width 348 height 10
click at [341, 118] on div "Which figure should replace the question mark?" at bounding box center [263, 117] width 348 height 10
drag, startPoint x: 345, startPoint y: 117, endPoint x: 187, endPoint y: 113, distance: 158.4
click at [185, 114] on div "Which figure should replace the question mark?" at bounding box center [263, 117] width 348 height 10
click at [203, 107] on div "Which figure should replace the question mark?" at bounding box center [262, 71] width 361 height 101
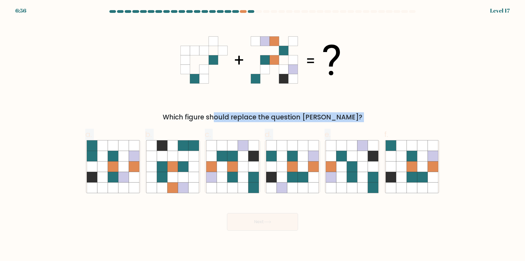
drag, startPoint x: 188, startPoint y: 115, endPoint x: 343, endPoint y: 120, distance: 154.9
click at [341, 122] on div "Which figure should replace the question mark?" at bounding box center [263, 117] width 348 height 10
click at [343, 120] on div "Which figure should replace the question mark?" at bounding box center [263, 117] width 348 height 10
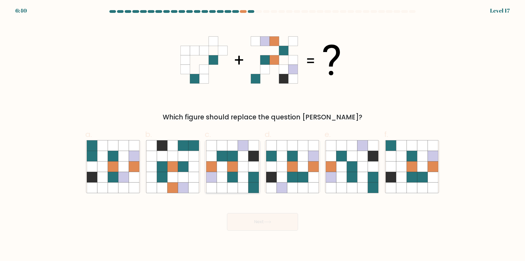
click at [222, 175] on icon at bounding box center [222, 177] width 10 height 10
click at [263, 134] on input "c." at bounding box center [263, 132] width 0 height 4
radio input "true"
click at [264, 224] on button "Next" at bounding box center [262, 222] width 71 height 18
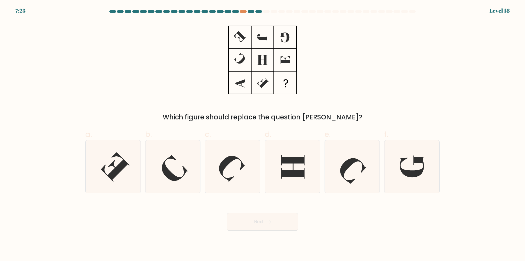
drag, startPoint x: 194, startPoint y: 116, endPoint x: 349, endPoint y: 118, distance: 154.6
click at [343, 120] on div "Which figure should replace the question mark?" at bounding box center [263, 117] width 348 height 10
click at [349, 117] on div "Which figure should replace the question mark?" at bounding box center [263, 117] width 348 height 10
drag, startPoint x: 331, startPoint y: 117, endPoint x: 185, endPoint y: 110, distance: 145.9
click at [177, 113] on div "Which figure should replace the question mark?" at bounding box center [263, 117] width 348 height 10
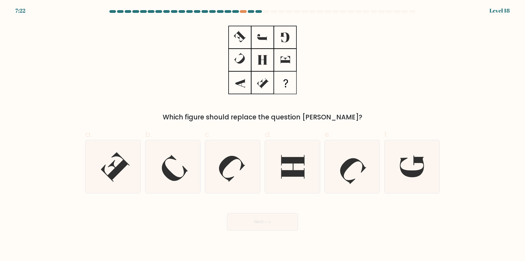
click at [267, 92] on icon at bounding box center [262, 60] width 68 height 78
drag, startPoint x: 271, startPoint y: 121, endPoint x: 319, endPoint y: 118, distance: 48.2
click at [306, 120] on div "Which figure should replace the question mark?" at bounding box center [263, 117] width 348 height 10
click at [320, 118] on div "Which figure should replace the question mark?" at bounding box center [263, 117] width 348 height 10
drag, startPoint x: 239, startPoint y: 116, endPoint x: 298, endPoint y: 119, distance: 59.7
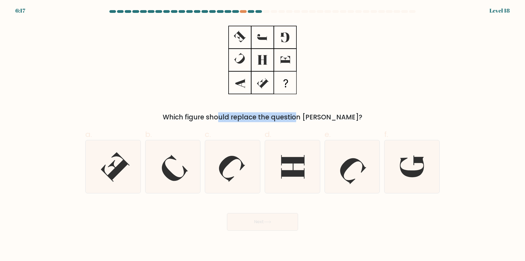
click at [272, 116] on div "Which figure should replace the question mark?" at bounding box center [263, 117] width 348 height 10
click at [301, 119] on div "Which figure should replace the question mark?" at bounding box center [263, 117] width 348 height 10
click at [268, 64] on icon at bounding box center [262, 60] width 68 height 78
drag, startPoint x: 237, startPoint y: 36, endPoint x: 249, endPoint y: 46, distance: 16.0
click at [249, 45] on icon at bounding box center [262, 60] width 68 height 78
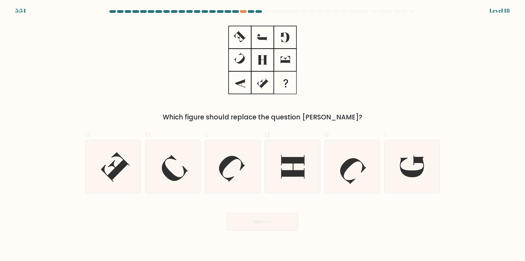
click at [262, 59] on icon at bounding box center [262, 60] width 68 height 78
click at [238, 167] on icon at bounding box center [232, 166] width 53 height 53
click at [263, 134] on input "c." at bounding box center [263, 132] width 0 height 4
radio input "true"
click at [260, 217] on button "Next" at bounding box center [262, 222] width 71 height 18
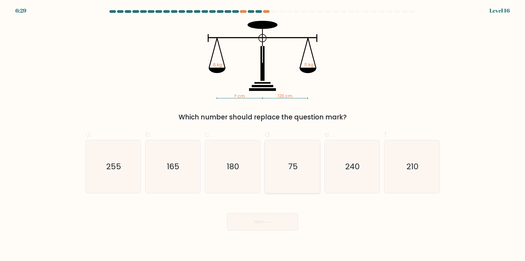
drag, startPoint x: 258, startPoint y: 222, endPoint x: 273, endPoint y: 146, distance: 77.0
click at [273, 150] on form at bounding box center [262, 120] width 525 height 220
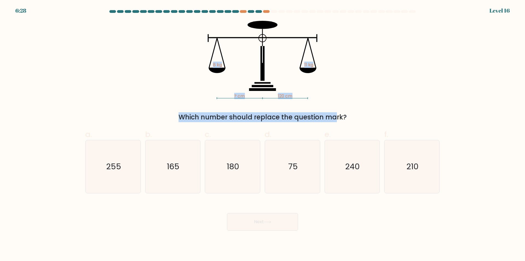
drag, startPoint x: 234, startPoint y: 99, endPoint x: 289, endPoint y: 100, distance: 55.0
click at [285, 100] on div "? cm 120 cm 8 kg 11 kg Which number should replace the question mark?" at bounding box center [262, 71] width 361 height 101
click at [293, 98] on rect at bounding box center [285, 98] width 46 height 0
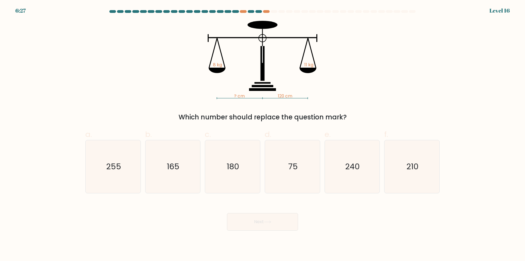
click at [321, 93] on icon "? cm 120 cm 8 kg 11 kg" at bounding box center [263, 60] width 164 height 78
drag, startPoint x: 293, startPoint y: 95, endPoint x: 275, endPoint y: 97, distance: 18.6
click at [275, 97] on icon "? cm 120 cm 8 kg 11 kg" at bounding box center [263, 60] width 164 height 78
click at [282, 97] on tspan "120 cm" at bounding box center [285, 96] width 14 height 6
drag, startPoint x: 279, startPoint y: 95, endPoint x: 295, endPoint y: 97, distance: 15.4
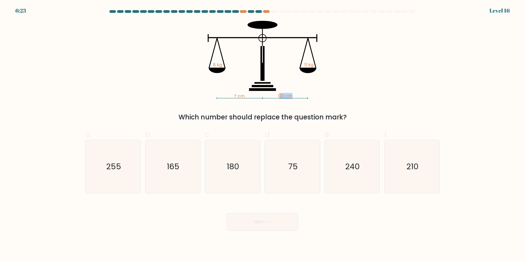
click at [295, 97] on icon "? cm 120 cm 8 kg 11 kg" at bounding box center [263, 60] width 164 height 78
click at [298, 97] on icon "? cm 120 cm 8 kg 11 kg" at bounding box center [263, 60] width 164 height 78
drag, startPoint x: 189, startPoint y: 124, endPoint x: 278, endPoint y: 118, distance: 89.6
click at [274, 118] on form at bounding box center [262, 120] width 525 height 220
click at [287, 120] on div "Which number should replace the question mark?" at bounding box center [263, 117] width 348 height 10
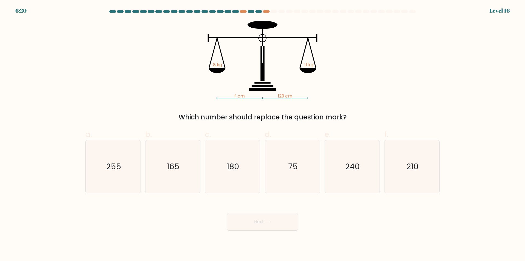
click at [323, 104] on div "? cm 120 cm 8 kg 11 kg Which number should replace the question mark?" at bounding box center [262, 71] width 361 height 101
drag, startPoint x: 281, startPoint y: 94, endPoint x: 298, endPoint y: 93, distance: 16.7
click at [296, 94] on icon "? cm 120 cm 8 kg 11 kg" at bounding box center [263, 60] width 164 height 78
click at [309, 73] on icon "? cm 120 cm 8 kg 11 kg" at bounding box center [263, 60] width 164 height 78
drag, startPoint x: 302, startPoint y: 65, endPoint x: 315, endPoint y: 63, distance: 13.8
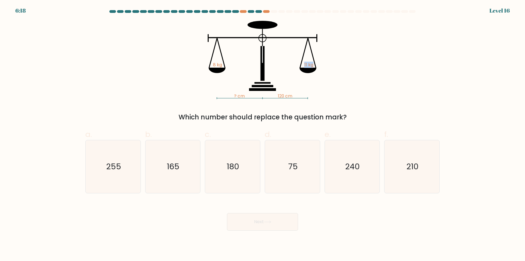
click at [314, 63] on icon "? cm 120 cm 8 kg 11 kg" at bounding box center [263, 60] width 164 height 78
click at [316, 63] on icon "? cm 120 cm 8 kg 11 kg" at bounding box center [263, 60] width 164 height 78
drag, startPoint x: 281, startPoint y: 96, endPoint x: 298, endPoint y: 95, distance: 17.2
click at [298, 95] on icon "? cm 120 cm 8 kg 11 kg" at bounding box center [263, 60] width 164 height 78
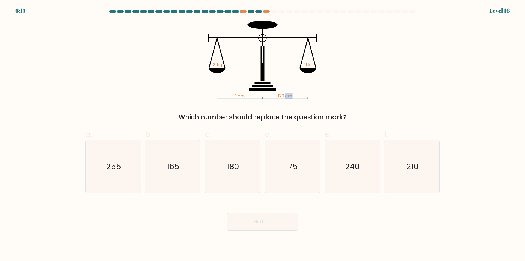
drag, startPoint x: 286, startPoint y: 96, endPoint x: 298, endPoint y: 93, distance: 11.9
click at [296, 93] on icon "? cm 120 cm 8 kg 11 kg" at bounding box center [263, 60] width 164 height 78
click at [298, 93] on icon "? cm 120 cm 8 kg 11 kg" at bounding box center [263, 60] width 164 height 78
drag, startPoint x: 304, startPoint y: 63, endPoint x: 312, endPoint y: 65, distance: 7.6
click at [312, 65] on tspan "11 kg" at bounding box center [308, 65] width 9 height 6
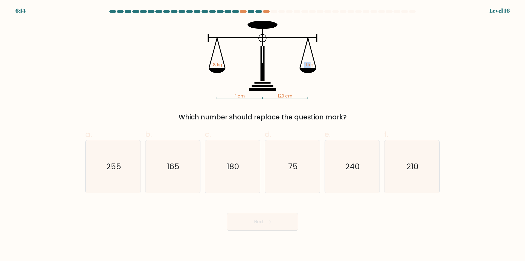
click at [312, 65] on tspan "11 kg" at bounding box center [308, 65] width 9 height 6
drag, startPoint x: 299, startPoint y: 91, endPoint x: 278, endPoint y: 94, distance: 20.9
click at [278, 94] on icon "? cm 120 cm 8 kg 11 kg" at bounding box center [263, 60] width 164 height 78
click at [278, 94] on tspan "120 cm" at bounding box center [285, 96] width 14 height 6
drag, startPoint x: 274, startPoint y: 95, endPoint x: 299, endPoint y: 95, distance: 24.9
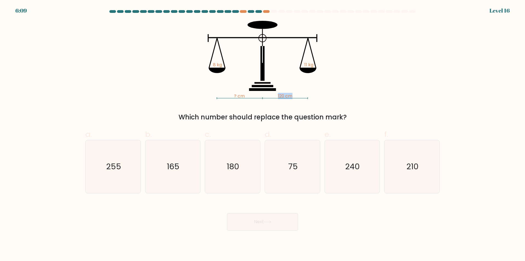
click at [299, 95] on icon "? cm 120 cm 8 kg 11 kg" at bounding box center [263, 60] width 164 height 78
drag, startPoint x: 232, startPoint y: 96, endPoint x: 251, endPoint y: 95, distance: 18.6
click at [251, 95] on icon "? cm 120 cm 8 kg 11 kg" at bounding box center [263, 60] width 164 height 78
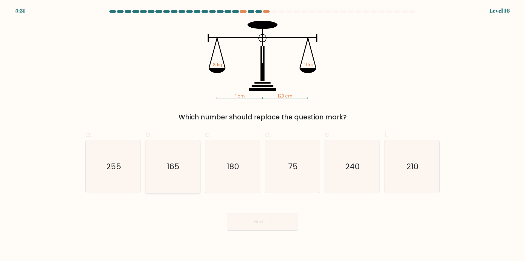
click at [189, 175] on icon "165" at bounding box center [172, 166] width 53 height 53
click at [263, 134] on input "b. 165" at bounding box center [263, 132] width 0 height 4
radio input "true"
click at [271, 217] on button "Next" at bounding box center [262, 222] width 71 height 18
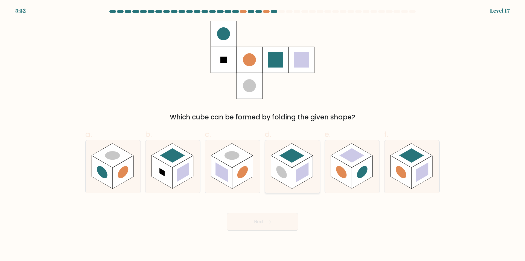
click at [299, 160] on rect at bounding box center [292, 155] width 42 height 24
click at [263, 134] on input "d." at bounding box center [263, 132] width 0 height 4
radio input "true"
drag, startPoint x: 284, startPoint y: 214, endPoint x: 280, endPoint y: 222, distance: 8.4
click at [282, 218] on button "Next" at bounding box center [262, 222] width 71 height 18
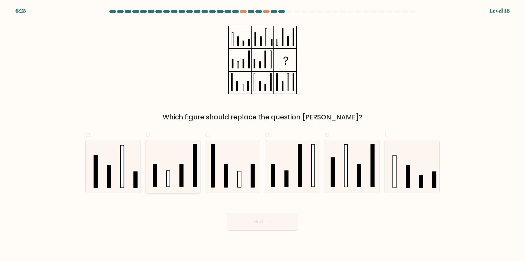
click at [188, 161] on icon at bounding box center [172, 166] width 53 height 53
click at [263, 134] on input "b." at bounding box center [263, 132] width 0 height 4
radio input "true"
click at [261, 222] on button "Next" at bounding box center [262, 222] width 71 height 18
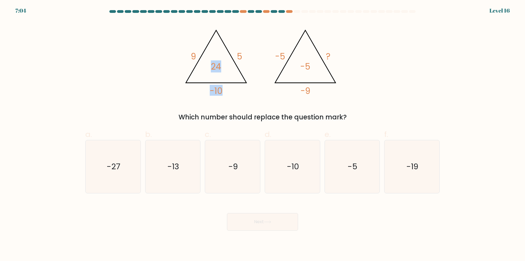
drag, startPoint x: 220, startPoint y: 61, endPoint x: 240, endPoint y: 64, distance: 19.4
click at [240, 64] on icon "@import url('https://fonts.googleapis.com/css?family=Abril+Fatface:400,100,100i…" at bounding box center [263, 60] width 164 height 78
drag, startPoint x: 225, startPoint y: 69, endPoint x: 224, endPoint y: 66, distance: 3.6
click at [225, 69] on icon "@import url('https://fonts.googleapis.com/css?family=Abril+Fatface:400,100,100i…" at bounding box center [263, 60] width 164 height 78
click at [210, 61] on icon "@import url('https://fonts.googleapis.com/css?family=Abril+Fatface:400,100,100i…" at bounding box center [263, 60] width 164 height 78
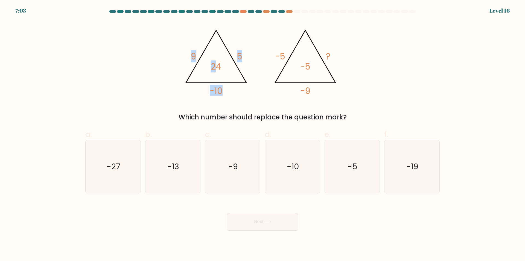
drag, startPoint x: 192, startPoint y: 52, endPoint x: 217, endPoint y: 63, distance: 27.7
click at [215, 61] on icon "@import url('https://fonts.googleapis.com/css?family=Abril+Fatface:400,100,100i…" at bounding box center [216, 61] width 71 height 72
click at [217, 63] on tspan "24" at bounding box center [216, 66] width 10 height 12
drag, startPoint x: 244, startPoint y: 55, endPoint x: 232, endPoint y: 55, distance: 12.0
click at [234, 55] on icon "@import url('https://fonts.googleapis.com/css?family=Abril+Fatface:400,100,100i…" at bounding box center [263, 60] width 164 height 78
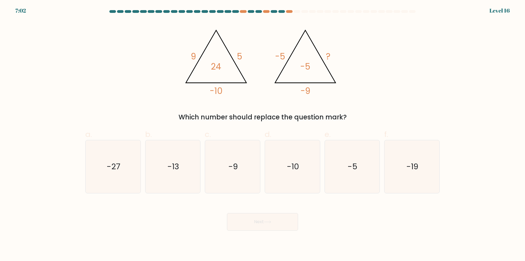
click at [199, 53] on icon "@import url('https://fonts.googleapis.com/css?family=Abril+Fatface:400,100,100i…" at bounding box center [263, 60] width 164 height 78
drag, startPoint x: 187, startPoint y: 55, endPoint x: 205, endPoint y: 56, distance: 17.8
click at [201, 55] on icon "@import url('https://fonts.googleapis.com/css?family=Abril+Fatface:400,100,100i…" at bounding box center [263, 60] width 164 height 78
click at [251, 56] on icon "@import url('https://fonts.googleapis.com/css?family=Abril+Fatface:400,100,100i…" at bounding box center [263, 60] width 164 height 78
drag, startPoint x: 251, startPoint y: 56, endPoint x: 230, endPoint y: 56, distance: 21.6
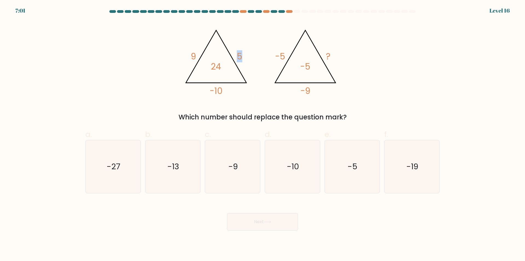
click at [230, 56] on icon "@import url('https://fonts.googleapis.com/css?family=Abril+Fatface:400,100,100i…" at bounding box center [263, 60] width 164 height 78
click at [194, 54] on tspan "9" at bounding box center [193, 56] width 5 height 12
drag, startPoint x: 188, startPoint y: 55, endPoint x: 203, endPoint y: 55, distance: 15.3
click at [202, 55] on icon "@import url('https://fonts.googleapis.com/css?family=Abril+Fatface:400,100,100i…" at bounding box center [263, 60] width 164 height 78
click at [236, 56] on icon "@import url('https://fonts.googleapis.com/css?family=Abril+Fatface:400,100,100i…" at bounding box center [263, 60] width 164 height 78
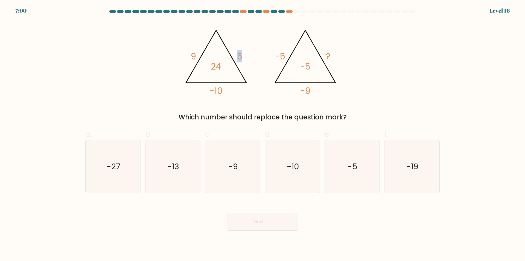
drag, startPoint x: 246, startPoint y: 54, endPoint x: 233, endPoint y: 55, distance: 13.4
click at [233, 55] on icon "@import url('https://fonts.googleapis.com/css?family=Abril+Fatface:400,100,100i…" at bounding box center [263, 60] width 164 height 78
click at [217, 54] on icon "@import url('https://fonts.googleapis.com/css?family=Abril+Fatface:400,100,100i…" at bounding box center [263, 60] width 164 height 78
drag, startPoint x: 218, startPoint y: 92, endPoint x: 209, endPoint y: 92, distance: 9.3
click at [209, 92] on icon "@import url('https://fonts.googleapis.com/css?family=Abril+Fatface:400,100,100i…" at bounding box center [263, 60] width 164 height 78
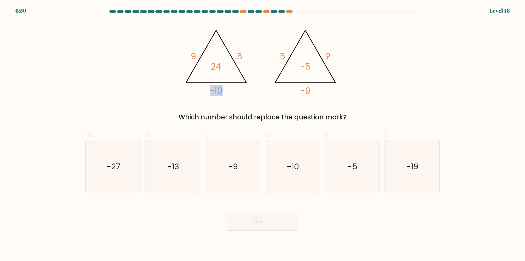
click at [209, 92] on icon "@import url('https://fonts.googleapis.com/css?family=Abril+Fatface:400,100,100i…" at bounding box center [263, 60] width 164 height 78
drag, startPoint x: 219, startPoint y: 57, endPoint x: 194, endPoint y: 56, distance: 25.2
click at [194, 56] on icon "@import url('https://fonts.googleapis.com/css?family=Abril+Fatface:400,100,100i…" at bounding box center [263, 60] width 164 height 78
click at [217, 85] on tspan "-10" at bounding box center [216, 91] width 13 height 12
drag, startPoint x: 221, startPoint y: 89, endPoint x: 190, endPoint y: 60, distance: 42.8
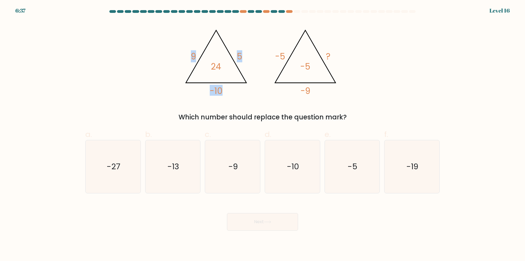
click at [190, 61] on icon "@import url('https://fonts.googleapis.com/css?family=Abril+Fatface:400,100,100i…" at bounding box center [263, 60] width 164 height 78
click at [191, 58] on tspan "9" at bounding box center [193, 56] width 5 height 12
click at [222, 93] on tspan "-10" at bounding box center [216, 91] width 13 height 12
drag, startPoint x: 232, startPoint y: 100, endPoint x: 230, endPoint y: 95, distance: 6.1
click at [232, 100] on div "@import url('https://fonts.googleapis.com/css?family=Abril+Fatface:400,100,100i…" at bounding box center [262, 71] width 361 height 101
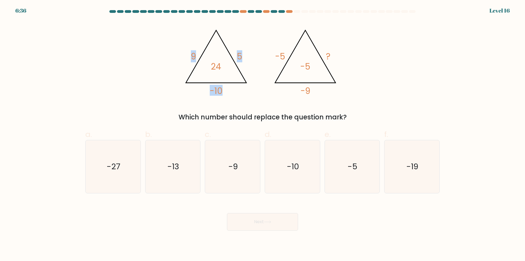
drag, startPoint x: 230, startPoint y: 95, endPoint x: 191, endPoint y: 65, distance: 49.0
click at [191, 65] on icon "@import url('https://fonts.googleapis.com/css?family=Abril+Fatface:400,100,100i…" at bounding box center [263, 60] width 164 height 78
click at [190, 60] on icon "@import url('https://fonts.googleapis.com/css?family=Abril+Fatface:400,100,100i…" at bounding box center [263, 60] width 164 height 78
click at [211, 65] on icon "@import url('https://fonts.googleapis.com/css?family=Abril+Fatface:400,100,100i…" at bounding box center [263, 60] width 164 height 78
drag, startPoint x: 208, startPoint y: 64, endPoint x: 256, endPoint y: 67, distance: 48.2
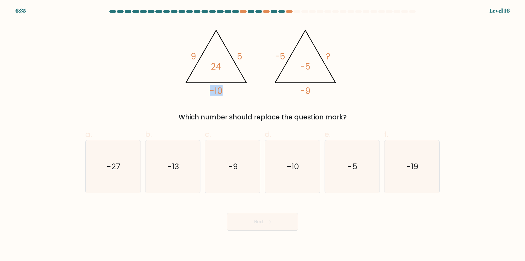
click at [255, 67] on icon "@import url('https://fonts.googleapis.com/css?family=Abril+Fatface:400,100,100i…" at bounding box center [263, 60] width 164 height 78
click at [248, 70] on icon "@import url('https://fonts.googleapis.com/css?family=Abril+Fatface:400,100,100i…" at bounding box center [263, 60] width 164 height 78
click at [297, 89] on icon "@import url('https://fonts.googleapis.com/css?family=Abril+Fatface:400,100,100i…" at bounding box center [263, 60] width 164 height 78
drag, startPoint x: 284, startPoint y: 52, endPoint x: 307, endPoint y: 79, distance: 35.3
click at [307, 79] on icon "@import url('https://fonts.googleapis.com/css?family=Abril+Fatface:400,100,100i…" at bounding box center [263, 60] width 164 height 78
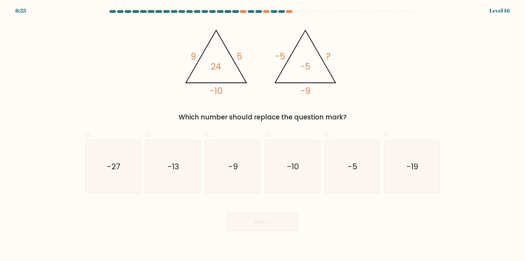
click at [312, 88] on icon "@import url('https://fonts.googleapis.com/css?family=Abril+Fatface:400,100,100i…" at bounding box center [263, 60] width 164 height 78
drag, startPoint x: 313, startPoint y: 92, endPoint x: 277, endPoint y: 59, distance: 49.8
click at [277, 59] on icon "@import url('https://fonts.googleapis.com/css?family=Abril+Fatface:400,100,100i…" at bounding box center [263, 60] width 164 height 78
click at [277, 59] on tspan "-5" at bounding box center [280, 56] width 10 height 12
drag, startPoint x: 313, startPoint y: 92, endPoint x: 280, endPoint y: 59, distance: 46.0
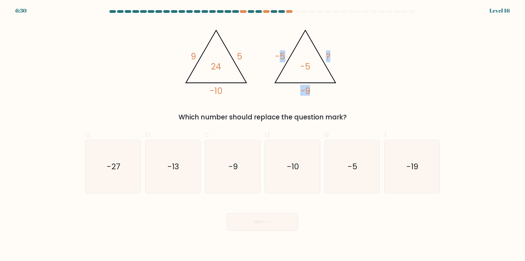
click at [280, 59] on icon "@import url('https://fonts.googleapis.com/css?family=Abril+Fatface:400,100,100i…" at bounding box center [263, 60] width 164 height 78
click at [280, 59] on tspan "-5" at bounding box center [280, 56] width 10 height 12
drag, startPoint x: 280, startPoint y: 57, endPoint x: 305, endPoint y: 88, distance: 39.5
click at [305, 88] on icon "@import url('https://fonts.googleapis.com/css?family=Abril+Fatface:400,100,100i…" at bounding box center [305, 61] width 71 height 72
click at [311, 89] on icon "@import url('https://fonts.googleapis.com/css?family=Abril+Fatface:400,100,100i…" at bounding box center [263, 60] width 164 height 78
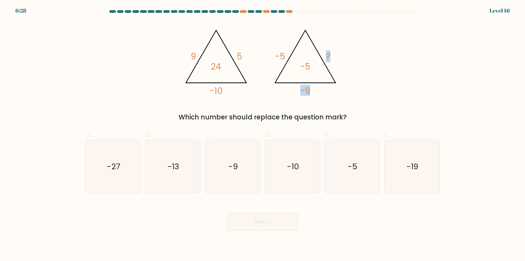
drag, startPoint x: 314, startPoint y: 88, endPoint x: 284, endPoint y: 59, distance: 41.4
click at [284, 59] on icon "@import url('https://fonts.googleapis.com/css?family=Abril+Fatface:400,100,100i…" at bounding box center [263, 60] width 164 height 78
click at [284, 59] on tspan "-5" at bounding box center [280, 56] width 10 height 12
drag, startPoint x: 283, startPoint y: 56, endPoint x: 310, endPoint y: 88, distance: 41.9
click at [310, 88] on icon "@import url('https://fonts.googleapis.com/css?family=Abril+Fatface:400,100,100i…" at bounding box center [305, 61] width 71 height 72
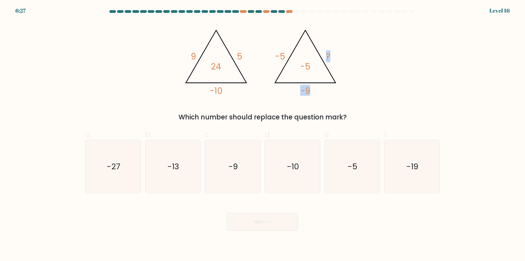
click at [310, 88] on tspan "-9" at bounding box center [306, 91] width 10 height 12
drag, startPoint x: 312, startPoint y: 89, endPoint x: 283, endPoint y: 53, distance: 46.5
click at [283, 53] on icon "@import url('https://fonts.googleapis.com/css?family=Abril+Fatface:400,100,100i…" at bounding box center [263, 60] width 164 height 78
click at [283, 53] on tspan "-5" at bounding box center [280, 56] width 10 height 12
drag, startPoint x: 244, startPoint y: 57, endPoint x: 188, endPoint y: 55, distance: 55.8
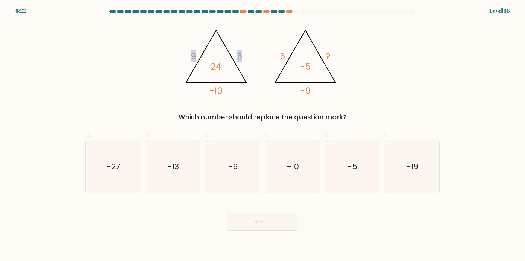
click at [188, 55] on icon "@import url('https://fonts.googleapis.com/css?family=Abril+Fatface:400,100,100i…" at bounding box center [263, 60] width 164 height 78
drag, startPoint x: 183, startPoint y: 53, endPoint x: 178, endPoint y: 53, distance: 5.2
click at [178, 53] on div "@import url('https://fonts.googleapis.com/css?family=Abril+Fatface:400,100,100i…" at bounding box center [262, 71] width 361 height 101
click at [181, 56] on icon "@import url('https://fonts.googleapis.com/css?family=Abril+Fatface:400,100,100i…" at bounding box center [263, 60] width 164 height 78
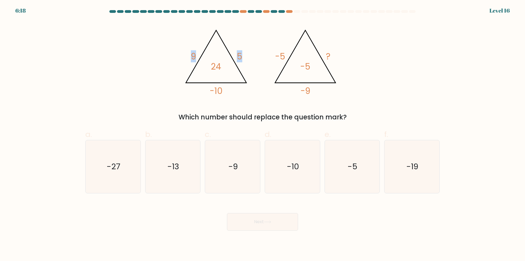
drag, startPoint x: 225, startPoint y: 57, endPoint x: 245, endPoint y: 58, distance: 19.4
click at [245, 58] on icon "@import url('https://fonts.googleapis.com/css?family=Abril+Fatface:400,100,100i…" at bounding box center [263, 60] width 164 height 78
click at [244, 56] on icon "@import url('https://fonts.googleapis.com/css?family=Abril+Fatface:400,100,100i…" at bounding box center [263, 60] width 164 height 78
drag, startPoint x: 244, startPoint y: 53, endPoint x: 222, endPoint y: 91, distance: 43.3
click at [222, 91] on icon "@import url('https://fonts.googleapis.com/css?family=Abril+Fatface:400,100,100i…" at bounding box center [263, 60] width 164 height 78
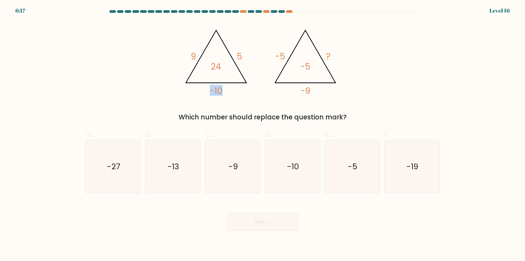
click at [222, 91] on tspan "-10" at bounding box center [216, 91] width 13 height 12
click at [199, 58] on icon "@import url('https://fonts.googleapis.com/css?family=Abril+Fatface:400,100,100i…" at bounding box center [263, 60] width 164 height 78
click at [194, 56] on tspan "9" at bounding box center [193, 56] width 5 height 12
click at [180, 173] on icon "-13" at bounding box center [172, 166] width 53 height 53
click at [263, 134] on input "b. -13" at bounding box center [263, 132] width 0 height 4
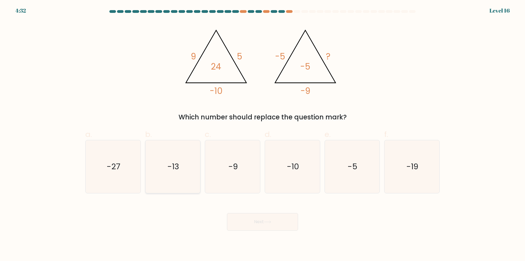
radio input "true"
click at [251, 224] on button "Next" at bounding box center [262, 222] width 71 height 18
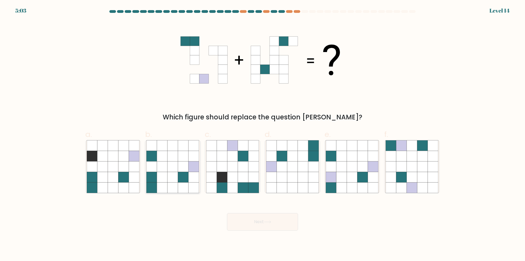
click at [175, 160] on icon at bounding box center [173, 156] width 10 height 10
click at [263, 134] on input "b." at bounding box center [263, 132] width 0 height 4
radio input "true"
click at [264, 220] on button "Next" at bounding box center [262, 222] width 71 height 18
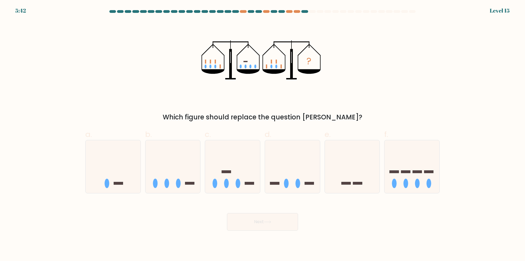
drag, startPoint x: 213, startPoint y: 68, endPoint x: 223, endPoint y: 69, distance: 9.9
click at [217, 68] on icon "?" at bounding box center [263, 60] width 122 height 78
click at [243, 75] on icon "?" at bounding box center [263, 60] width 122 height 78
drag, startPoint x: 201, startPoint y: 67, endPoint x: 215, endPoint y: 68, distance: 14.3
click at [214, 68] on div "? Which figure should replace the question mark?" at bounding box center [262, 71] width 361 height 101
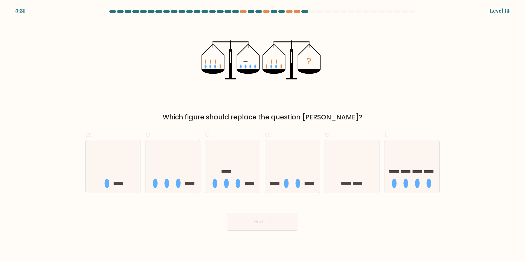
drag, startPoint x: 204, startPoint y: 68, endPoint x: 220, endPoint y: 67, distance: 15.9
click at [218, 66] on icon "?" at bounding box center [263, 60] width 122 height 78
click at [220, 67] on rect at bounding box center [220, 67] width 1 height 4
drag, startPoint x: 203, startPoint y: 68, endPoint x: 223, endPoint y: 66, distance: 20.3
click at [223, 66] on icon "?" at bounding box center [263, 60] width 122 height 78
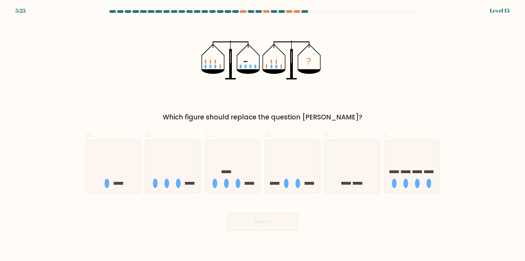
click at [224, 66] on icon at bounding box center [224, 62] width 1 height 14
drag, startPoint x: 207, startPoint y: 65, endPoint x: 218, endPoint y: 65, distance: 11.2
click at [215, 65] on icon "?" at bounding box center [263, 60] width 122 height 78
drag, startPoint x: 205, startPoint y: 65, endPoint x: 209, endPoint y: 66, distance: 3.5
click at [208, 66] on icon "?" at bounding box center [263, 60] width 122 height 78
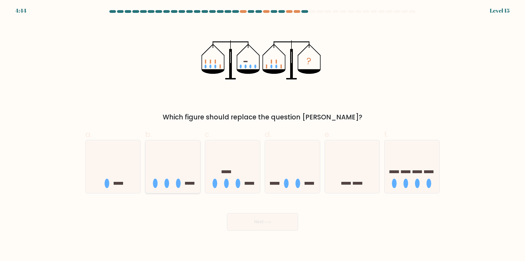
click at [197, 180] on icon at bounding box center [173, 166] width 55 height 45
click at [263, 134] on input "b." at bounding box center [263, 132] width 0 height 4
radio input "true"
click at [251, 219] on button "Next" at bounding box center [262, 222] width 71 height 18
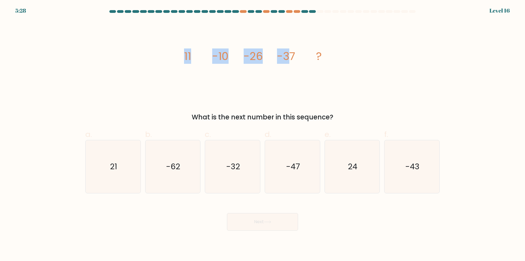
drag, startPoint x: 202, startPoint y: 63, endPoint x: 306, endPoint y: 64, distance: 104.2
click at [290, 60] on icon "image/svg+xml 11 -10 -26 -37 ?" at bounding box center [263, 60] width 164 height 78
click at [307, 66] on icon "image/svg+xml 11 -10 -26 -37 ?" at bounding box center [263, 60] width 164 height 78
drag, startPoint x: 359, startPoint y: 54, endPoint x: 145, endPoint y: 59, distance: 214.5
click at [145, 59] on div "image/svg+xml 11 -10 -26 -37 ? What is the next number in this sequence?" at bounding box center [262, 71] width 361 height 101
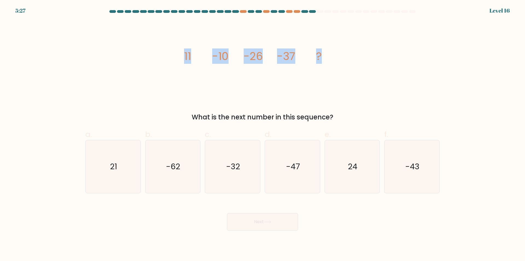
click at [192, 68] on icon "image/svg+xml 11 -10 -26 -37 ?" at bounding box center [263, 60] width 164 height 78
drag, startPoint x: 178, startPoint y: 58, endPoint x: 196, endPoint y: 59, distance: 18.9
click at [196, 59] on div "image/svg+xml 11 -10 -26 -37 ? What is the next number in this sequence?" at bounding box center [262, 71] width 361 height 101
click at [199, 60] on icon "image/svg+xml 11 -10 -26 -37 ?" at bounding box center [263, 60] width 164 height 78
drag, startPoint x: 196, startPoint y: 59, endPoint x: 199, endPoint y: 59, distance: 3.6
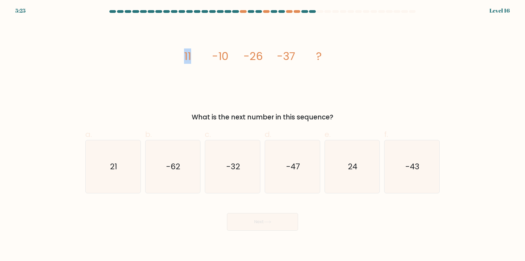
click at [199, 59] on icon "image/svg+xml 11 -10 -26 -37 ?" at bounding box center [263, 60] width 164 height 78
drag, startPoint x: 201, startPoint y: 61, endPoint x: 243, endPoint y: 61, distance: 42.1
click at [243, 61] on icon "image/svg+xml 11 -10 -26 -37 ?" at bounding box center [263, 60] width 164 height 78
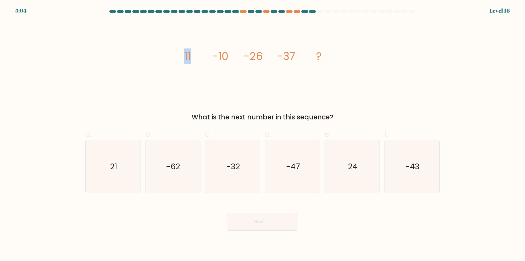
drag, startPoint x: 183, startPoint y: 57, endPoint x: 206, endPoint y: 57, distance: 23.0
click at [206, 57] on icon "image/svg+xml 11 -10 -26 -37 ?" at bounding box center [263, 60] width 164 height 78
drag, startPoint x: 184, startPoint y: 57, endPoint x: 199, endPoint y: 57, distance: 14.5
click at [199, 57] on icon "image/svg+xml 11 -10 -26 -37 ?" at bounding box center [263, 60] width 164 height 78
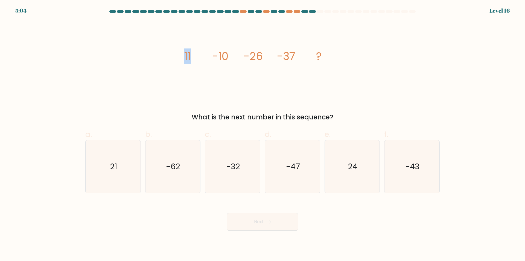
click at [199, 58] on icon "image/svg+xml 11 -10 -26 -37 ?" at bounding box center [263, 60] width 164 height 78
drag, startPoint x: 210, startPoint y: 57, endPoint x: 229, endPoint y: 58, distance: 19.7
click at [229, 58] on icon "image/svg+xml 11 -10 -26 -37 ?" at bounding box center [263, 60] width 164 height 78
click at [216, 58] on tspan "-10" at bounding box center [220, 55] width 16 height 15
drag, startPoint x: 244, startPoint y: 55, endPoint x: 264, endPoint y: 57, distance: 20.1
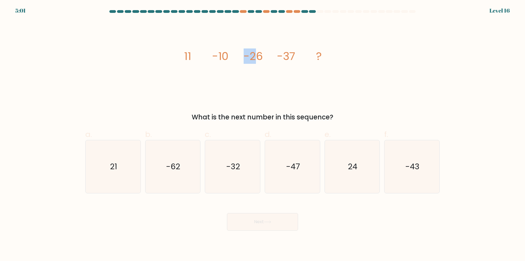
click at [258, 55] on tspan "-26" at bounding box center [253, 55] width 19 height 15
click at [265, 58] on icon "image/svg+xml 11 -10 -26 -37 ?" at bounding box center [263, 60] width 164 height 78
click at [408, 170] on text "-43" at bounding box center [413, 166] width 14 height 11
click at [263, 134] on input "f. -43" at bounding box center [263, 132] width 0 height 4
radio input "true"
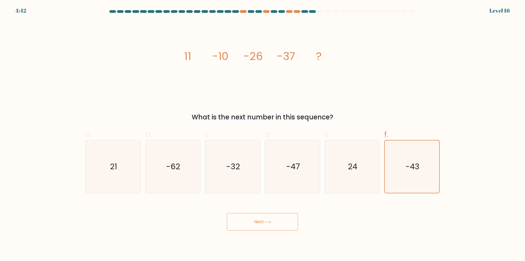
click at [280, 224] on button "Next" at bounding box center [262, 222] width 71 height 18
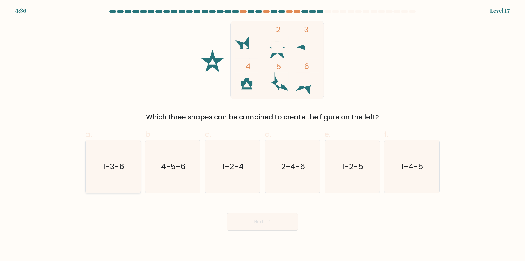
click at [126, 171] on icon "1-3-6" at bounding box center [113, 166] width 53 height 53
click at [263, 134] on input "a. 1-3-6" at bounding box center [263, 132] width 0 height 4
radio input "true"
click at [264, 221] on button "Next" at bounding box center [262, 222] width 71 height 18
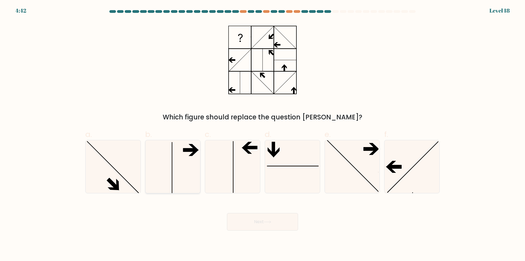
click at [196, 158] on icon at bounding box center [172, 166] width 53 height 53
click at [263, 134] on input "b." at bounding box center [263, 132] width 0 height 4
radio input "true"
click at [239, 214] on button "Next" at bounding box center [262, 222] width 71 height 18
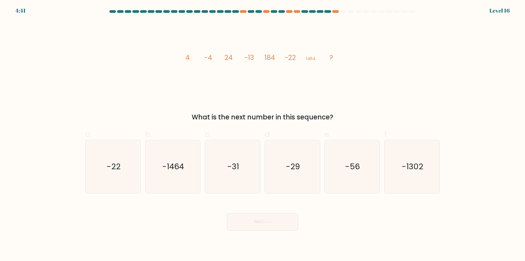
click at [264, 108] on form at bounding box center [262, 120] width 525 height 220
drag, startPoint x: 221, startPoint y: 54, endPoint x: 324, endPoint y: 47, distance: 103.9
click at [322, 46] on div "image/svg+xml 4 -4 24 -13 184 -22 1464 ? What is the next number in this sequen…" at bounding box center [262, 71] width 361 height 101
click at [336, 53] on icon "image/svg+xml 4 -4 24 -13 184 -22 1464 ?" at bounding box center [263, 60] width 164 height 78
drag, startPoint x: 301, startPoint y: 57, endPoint x: 178, endPoint y: 63, distance: 123.5
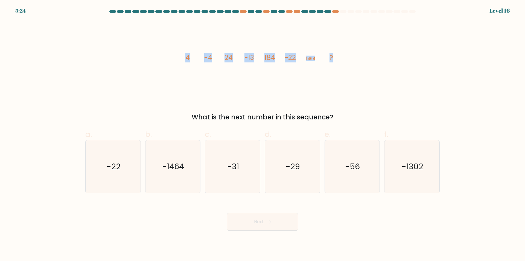
click at [178, 63] on div "image/svg+xml 4 -4 24 -13 184 -22 1464 ? What is the next number in this sequen…" at bounding box center [262, 71] width 361 height 101
click at [183, 63] on icon "image/svg+xml 4 -4 24 -13 184 -22 1464 ?" at bounding box center [263, 60] width 164 height 78
drag, startPoint x: 193, startPoint y: 120, endPoint x: 337, endPoint y: 118, distance: 143.9
click at [337, 118] on div "What is the next number in this sequence?" at bounding box center [263, 117] width 348 height 10
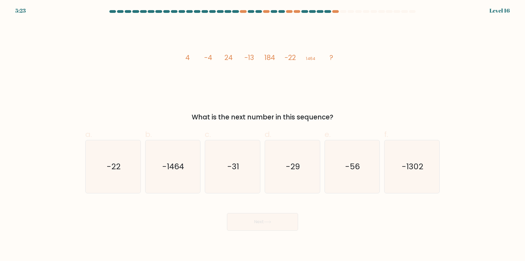
click at [314, 60] on tspan "1464" at bounding box center [310, 59] width 9 height 6
drag, startPoint x: 302, startPoint y: 59, endPoint x: 312, endPoint y: 59, distance: 10.1
click at [312, 60] on icon "image/svg+xml 4 -4 24 -13 184 -22 1464 ?" at bounding box center [263, 60] width 164 height 78
click at [313, 59] on tspan "1464" at bounding box center [310, 59] width 9 height 6
drag, startPoint x: 178, startPoint y: 58, endPoint x: 209, endPoint y: 59, distance: 31.2
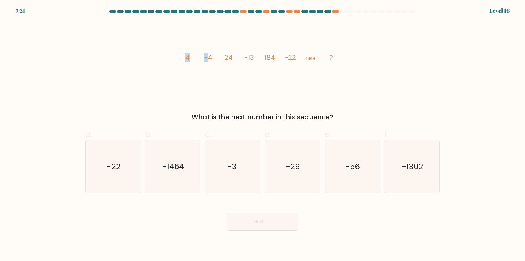
click at [209, 59] on div "image/svg+xml 4 -4 24 -13 184 -22 1464 ? What is the next number in this sequen…" at bounding box center [262, 71] width 361 height 101
click at [210, 59] on tspan "-4" at bounding box center [208, 58] width 8 height 10
drag, startPoint x: 210, startPoint y: 59, endPoint x: 214, endPoint y: 59, distance: 3.8
click at [214, 59] on icon "image/svg+xml 4 -4 24 -13 184 -22 1464 ?" at bounding box center [263, 60] width 164 height 78
click at [217, 61] on icon "image/svg+xml 4 -4 24 -13 184 -22 1464 ?" at bounding box center [263, 60] width 164 height 78
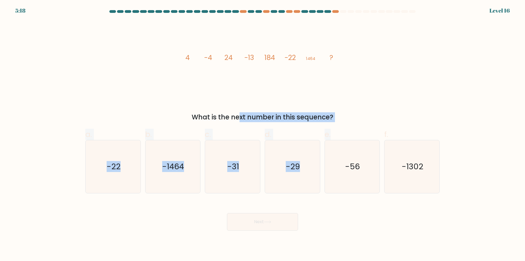
drag, startPoint x: 223, startPoint y: 118, endPoint x: 351, endPoint y: 123, distance: 128.1
click at [351, 123] on form at bounding box center [262, 120] width 525 height 220
click at [349, 122] on div "What is the next number in this sequence?" at bounding box center [263, 117] width 348 height 10
drag, startPoint x: 344, startPoint y: 118, endPoint x: 190, endPoint y: 113, distance: 154.3
click at [191, 113] on div "What is the next number in this sequence?" at bounding box center [263, 117] width 348 height 10
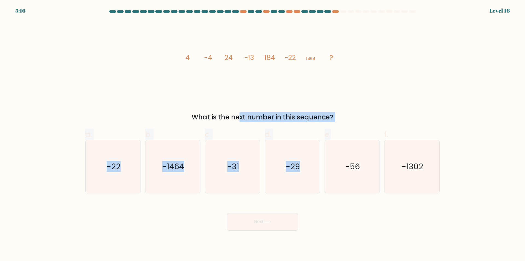
click at [187, 112] on div "What is the next number in this sequence?" at bounding box center [263, 117] width 348 height 10
drag, startPoint x: 236, startPoint y: 114, endPoint x: 333, endPoint y: 114, distance: 96.8
click at [333, 114] on div "What is the next number in this sequence?" at bounding box center [263, 117] width 348 height 10
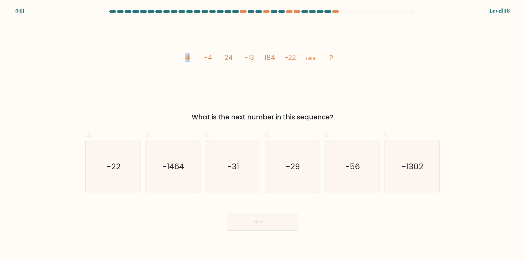
drag, startPoint x: 183, startPoint y: 63, endPoint x: 212, endPoint y: 62, distance: 28.7
click at [207, 62] on icon "image/svg+xml 4 -4 24 -13 184 -22 1464 ?" at bounding box center [263, 60] width 164 height 78
click at [213, 62] on icon "image/svg+xml 4 -4 24 -13 184 -22 1464 ?" at bounding box center [263, 60] width 164 height 78
drag, startPoint x: 204, startPoint y: 59, endPoint x: 215, endPoint y: 59, distance: 10.7
click at [215, 59] on icon "image/svg+xml 4 -4 24 -13 184 -22 1464 ?" at bounding box center [263, 60] width 164 height 78
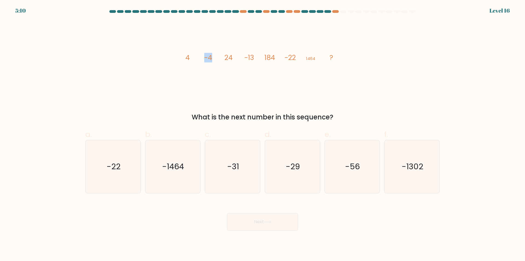
click at [215, 59] on icon "image/svg+xml 4 -4 24 -13 184 -22 1464 ?" at bounding box center [263, 60] width 164 height 78
drag, startPoint x: 215, startPoint y: 59, endPoint x: 238, endPoint y: 59, distance: 23.0
click at [238, 59] on icon "image/svg+xml 4 -4 24 -13 184 -22 1464 ?" at bounding box center [263, 60] width 164 height 78
click at [232, 59] on tspan "24" at bounding box center [229, 58] width 8 height 10
click at [229, 59] on tspan "24" at bounding box center [229, 58] width 8 height 10
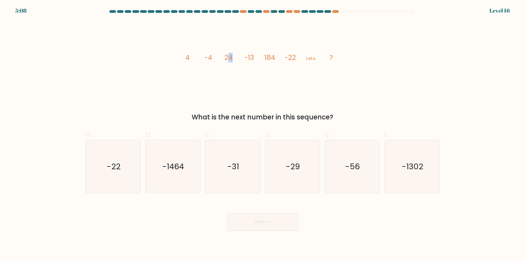
drag, startPoint x: 228, startPoint y: 58, endPoint x: 232, endPoint y: 58, distance: 4.6
click at [232, 58] on tspan "24" at bounding box center [229, 58] width 8 height 10
drag, startPoint x: 270, startPoint y: 59, endPoint x: 280, endPoint y: 59, distance: 9.8
click at [280, 59] on icon "image/svg+xml 4 -4 24 -13 184 -22 1464 ?" at bounding box center [263, 60] width 164 height 78
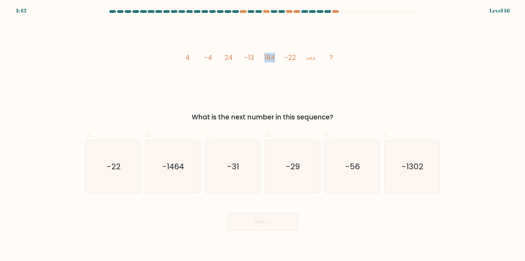
click at [280, 59] on icon "image/svg+xml 4 -4 24 -13 184 -22 1464 ?" at bounding box center [263, 60] width 164 height 78
drag, startPoint x: 264, startPoint y: 58, endPoint x: 277, endPoint y: 59, distance: 12.6
click at [277, 59] on icon "image/svg+xml 4 -4 24 -13 184 -22 1464 ?" at bounding box center [263, 60] width 164 height 78
drag, startPoint x: 262, startPoint y: 56, endPoint x: 271, endPoint y: 56, distance: 9.3
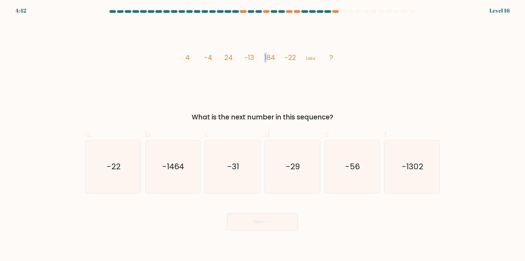
click at [269, 56] on icon "image/svg+xml 4 -4 24 -13 184 -22 1464 ?" at bounding box center [263, 60] width 164 height 78
click at [272, 56] on tspan "184" at bounding box center [269, 58] width 11 height 10
drag, startPoint x: 186, startPoint y: 56, endPoint x: 226, endPoint y: 59, distance: 40.5
click at [226, 59] on icon "image/svg+xml 4 -4 24 -13 184 -22 1464 ?" at bounding box center [263, 60] width 164 height 78
click at [226, 59] on tspan "24" at bounding box center [229, 58] width 8 height 10
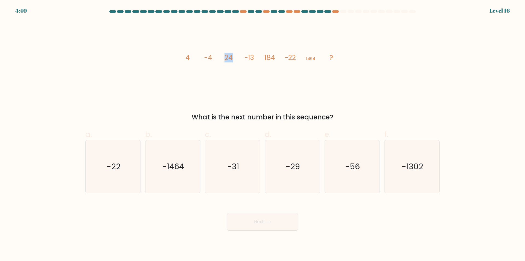
drag, startPoint x: 220, startPoint y: 58, endPoint x: 243, endPoint y: 63, distance: 23.5
click at [235, 60] on icon "image/svg+xml 4 -4 24 -13 184 -22 1464 ?" at bounding box center [263, 60] width 164 height 78
click at [244, 65] on icon "image/svg+xml 4 -4 24 -13 184 -22 1464 ?" at bounding box center [263, 60] width 164 height 78
click at [292, 162] on text "-29" at bounding box center [293, 166] width 14 height 11
click at [263, 134] on input "d. -29" at bounding box center [263, 132] width 0 height 4
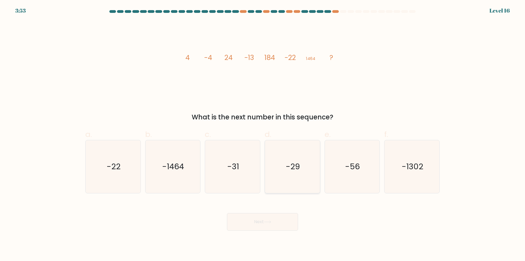
radio input "true"
click at [352, 165] on text "-56" at bounding box center [352, 166] width 15 height 11
click at [263, 134] on input "e. -56" at bounding box center [263, 132] width 0 height 4
radio input "true"
click at [305, 162] on icon "-29" at bounding box center [292, 166] width 53 height 53
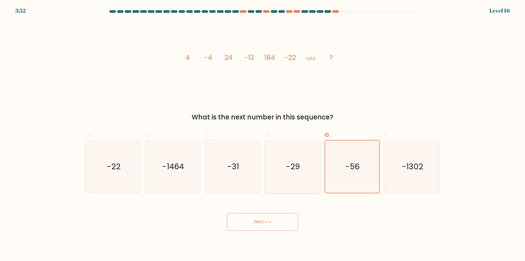
click at [263, 134] on input "d. -29" at bounding box center [263, 132] width 0 height 4
radio input "true"
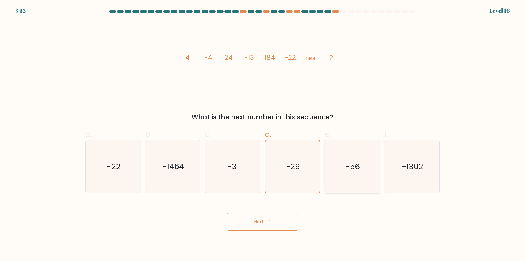
click at [345, 164] on icon "-56" at bounding box center [352, 166] width 53 height 53
click at [263, 134] on input "e. -56" at bounding box center [263, 132] width 0 height 4
radio input "true"
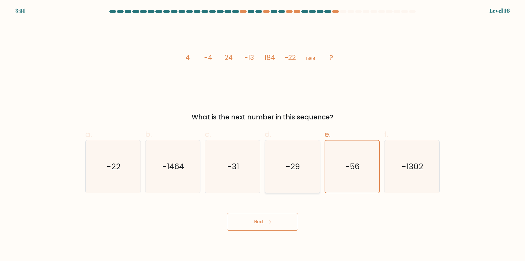
click at [308, 161] on icon "-29" at bounding box center [292, 166] width 53 height 53
click at [263, 134] on input "d. -29" at bounding box center [263, 132] width 0 height 4
radio input "true"
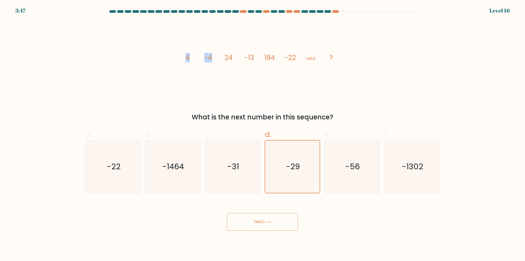
drag, startPoint x: 214, startPoint y: 60, endPoint x: 176, endPoint y: 59, distance: 38.6
click at [176, 59] on div "image/svg+xml 4 -4 24 -13 184 -22 1464 ? What is the next number in this sequen…" at bounding box center [262, 71] width 361 height 101
click at [201, 61] on icon "image/svg+xml 4 -4 24 -13 184 -22 1464 ?" at bounding box center [263, 60] width 164 height 78
drag, startPoint x: 219, startPoint y: 57, endPoint x: 181, endPoint y: 59, distance: 37.5
click at [181, 59] on icon "image/svg+xml 4 -4 24 -13 184 -22 1464 ?" at bounding box center [263, 60] width 164 height 78
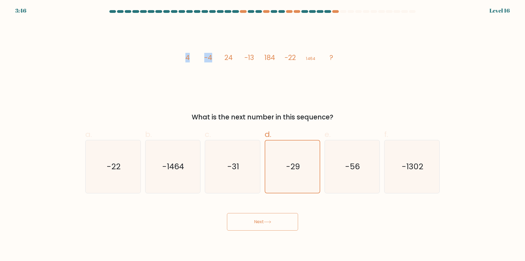
click at [196, 60] on icon "image/svg+xml 4 -4 24 -13 184 -22 1464 ?" at bounding box center [263, 60] width 164 height 78
drag, startPoint x: 218, startPoint y: 56, endPoint x: 263, endPoint y: 57, distance: 45.7
click at [263, 57] on icon "image/svg+xml 4 -4 24 -13 184 -22 1464 ?" at bounding box center [263, 60] width 164 height 78
drag, startPoint x: 263, startPoint y: 57, endPoint x: 278, endPoint y: 57, distance: 14.8
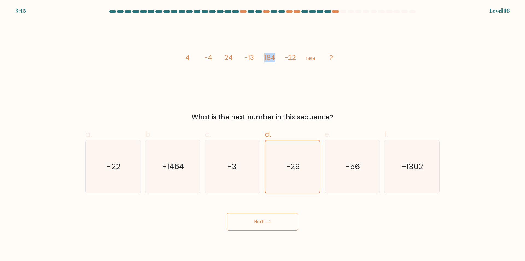
click at [278, 57] on icon "image/svg+xml 4 -4 24 -13 184 -22 1464 ?" at bounding box center [263, 60] width 164 height 78
click at [276, 62] on icon "image/svg+xml 4 -4 24 -13 184 -22 1464 ?" at bounding box center [263, 60] width 164 height 78
drag, startPoint x: 269, startPoint y: 59, endPoint x: 295, endPoint y: 58, distance: 26.8
click at [295, 58] on g "4 -4 24 -13 184 -22 1464 ?" at bounding box center [259, 58] width 148 height 10
click at [296, 58] on icon "image/svg+xml 4 -4 24 -13 184 -22 1464 ?" at bounding box center [263, 60] width 164 height 78
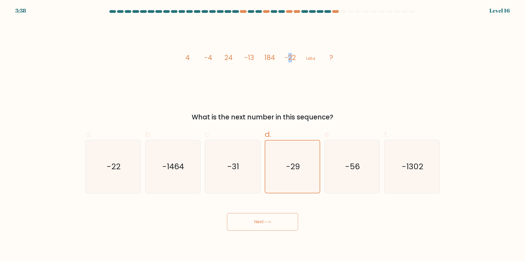
drag, startPoint x: 289, startPoint y: 59, endPoint x: 294, endPoint y: 59, distance: 4.4
click at [293, 59] on tspan "-22" at bounding box center [290, 58] width 11 height 10
click at [295, 59] on tspan "-22" at bounding box center [290, 58] width 11 height 10
drag, startPoint x: 304, startPoint y: 60, endPoint x: 316, endPoint y: 61, distance: 11.5
click at [316, 61] on icon "image/svg+xml 4 -4 24 -13 184 -22 1464 ?" at bounding box center [263, 60] width 164 height 78
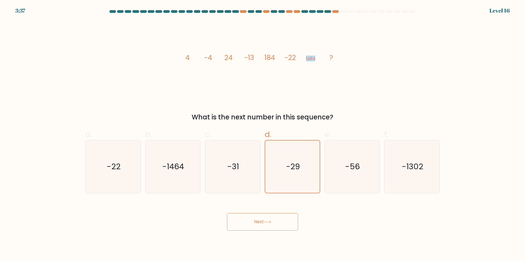
click at [316, 61] on icon "image/svg+xml 4 -4 24 -13 184 -22 1464 ?" at bounding box center [263, 60] width 164 height 78
click at [252, 178] on icon "-31" at bounding box center [232, 166] width 53 height 53
click at [263, 134] on input "c. -31" at bounding box center [263, 132] width 0 height 4
radio input "true"
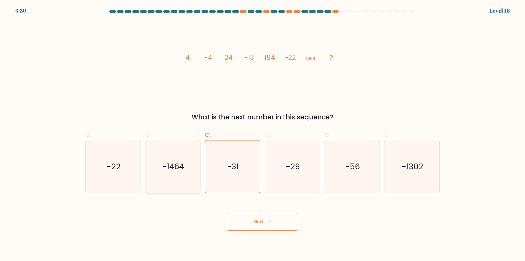
click at [195, 164] on icon "-1464" at bounding box center [172, 166] width 53 height 53
click at [263, 134] on input "b. -1464" at bounding box center [263, 132] width 0 height 4
radio input "true"
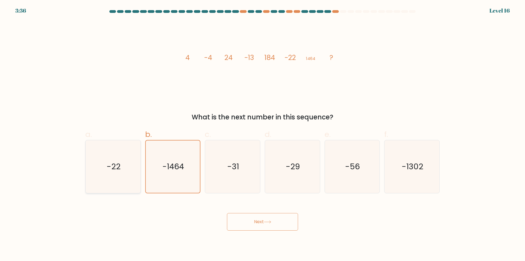
click at [106, 152] on icon "-22" at bounding box center [113, 166] width 53 height 53
click at [263, 134] on input "a. -22" at bounding box center [263, 132] width 0 height 4
radio input "true"
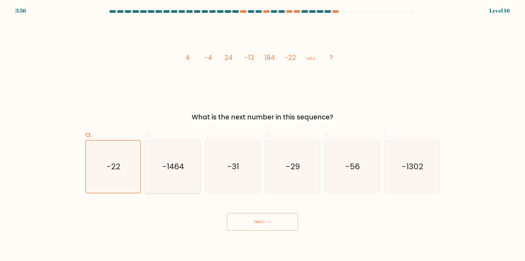
click at [163, 153] on icon "-1464" at bounding box center [172, 166] width 53 height 53
click at [263, 134] on input "b. -1464" at bounding box center [263, 132] width 0 height 4
radio input "true"
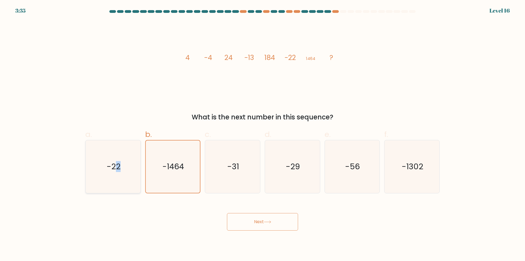
click at [118, 154] on icon "-22" at bounding box center [113, 166] width 53 height 53
click at [154, 155] on icon "-1464" at bounding box center [173, 166] width 52 height 52
click at [263, 134] on input "b. -1464" at bounding box center [263, 132] width 0 height 4
click at [222, 152] on icon "-31" at bounding box center [232, 166] width 53 height 53
click at [263, 134] on input "c. -31" at bounding box center [263, 132] width 0 height 4
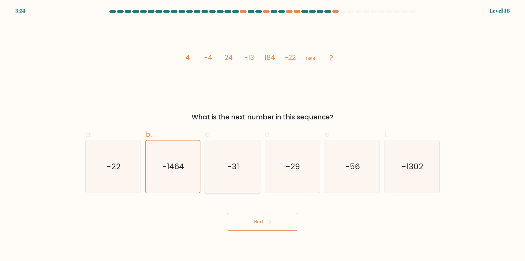
radio input "true"
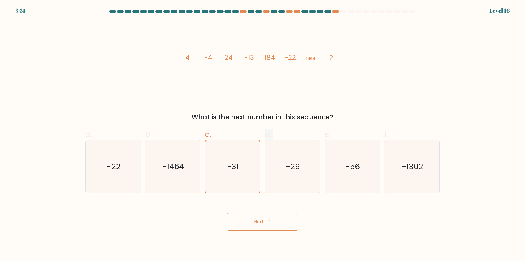
click at [263, 151] on div "a. -22 b. -1464 c." at bounding box center [262, 158] width 359 height 69
drag, startPoint x: 311, startPoint y: 152, endPoint x: 341, endPoint y: 153, distance: 29.8
click at [311, 152] on icon "-29" at bounding box center [292, 166] width 53 height 53
click at [263, 134] on input "d. -29" at bounding box center [263, 132] width 0 height 4
radio input "true"
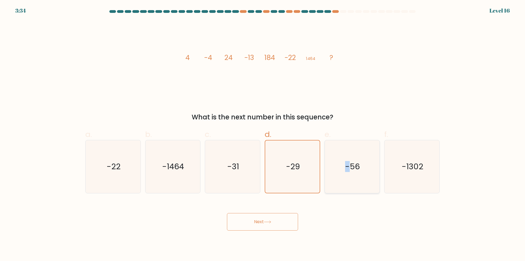
drag, startPoint x: 349, startPoint y: 153, endPoint x: 358, endPoint y: 155, distance: 9.2
click at [353, 153] on icon "-56" at bounding box center [352, 166] width 53 height 53
drag, startPoint x: 358, startPoint y: 155, endPoint x: 365, endPoint y: 153, distance: 6.8
click at [364, 153] on icon "-56" at bounding box center [352, 166] width 53 height 53
click at [263, 134] on input "e. -56" at bounding box center [263, 132] width 0 height 4
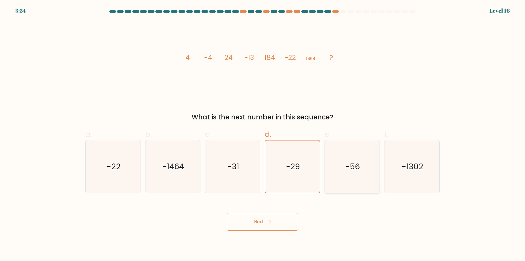
radio input "true"
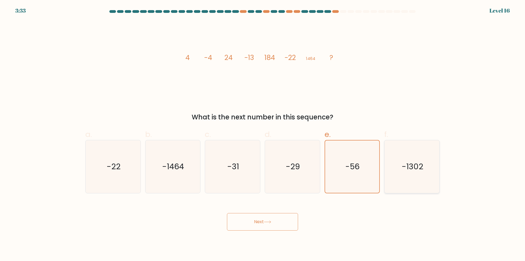
click at [407, 158] on icon "-1302" at bounding box center [412, 166] width 53 height 53
click at [263, 134] on input "f. -1302" at bounding box center [263, 132] width 0 height 4
radio input "true"
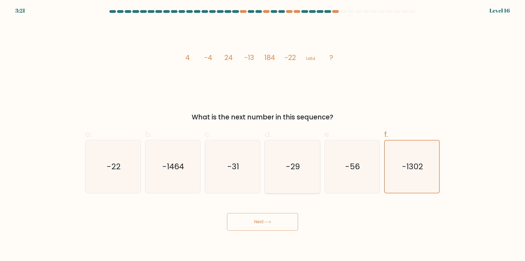
click at [290, 158] on icon "-29" at bounding box center [292, 166] width 53 height 53
click at [263, 134] on input "d. -29" at bounding box center [263, 132] width 0 height 4
radio input "true"
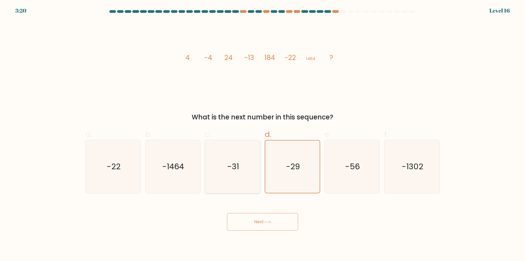
click at [238, 162] on text "-31" at bounding box center [233, 166] width 12 height 11
click at [263, 134] on input "c. -31" at bounding box center [263, 132] width 0 height 4
radio input "true"
click at [266, 223] on icon at bounding box center [267, 221] width 7 height 3
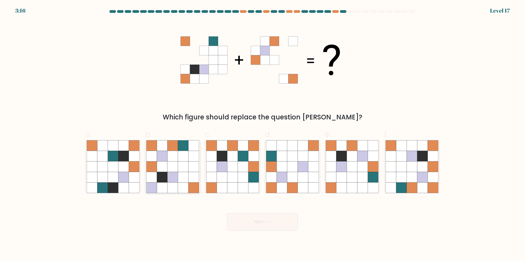
click at [186, 168] on icon at bounding box center [183, 166] width 10 height 10
click at [263, 134] on input "b." at bounding box center [263, 132] width 0 height 4
radio input "true"
click at [253, 217] on button "Next" at bounding box center [262, 222] width 71 height 18
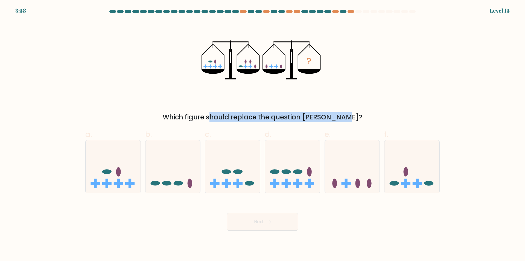
drag, startPoint x: 237, startPoint y: 116, endPoint x: 321, endPoint y: 113, distance: 83.7
click at [315, 112] on div "Which figure should replace the question mark?" at bounding box center [263, 117] width 348 height 10
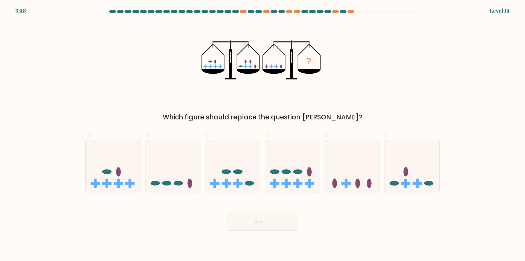
click at [323, 114] on div "Which figure should replace the question mark?" at bounding box center [263, 117] width 348 height 10
drag, startPoint x: 214, startPoint y: 68, endPoint x: 227, endPoint y: 68, distance: 12.9
click at [227, 68] on icon "?" at bounding box center [263, 60] width 122 height 78
click at [220, 68] on rect at bounding box center [220, 67] width 1 height 4
drag, startPoint x: 200, startPoint y: 66, endPoint x: 225, endPoint y: 65, distance: 24.7
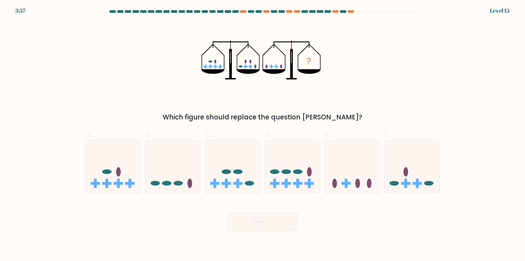
click at [225, 65] on div "? Which figure should replace the question mark?" at bounding box center [262, 71] width 361 height 101
drag, startPoint x: 212, startPoint y: 64, endPoint x: 226, endPoint y: 64, distance: 13.9
click at [226, 64] on icon "?" at bounding box center [263, 60] width 122 height 78
click at [228, 69] on icon "?" at bounding box center [263, 60] width 122 height 78
drag, startPoint x: 204, startPoint y: 67, endPoint x: 222, endPoint y: 66, distance: 18.6
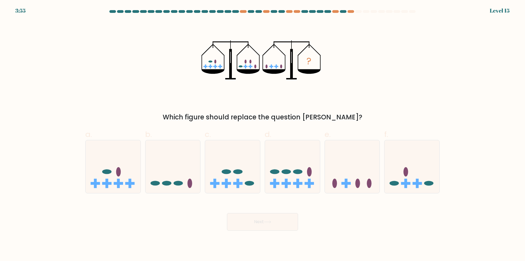
click at [222, 66] on icon "?" at bounding box center [263, 60] width 122 height 78
click at [226, 71] on icon "?" at bounding box center [263, 60] width 122 height 78
drag, startPoint x: 204, startPoint y: 66, endPoint x: 219, endPoint y: 64, distance: 15.7
click at [216, 64] on icon "?" at bounding box center [263, 60] width 122 height 78
click at [220, 64] on icon "?" at bounding box center [263, 60] width 122 height 78
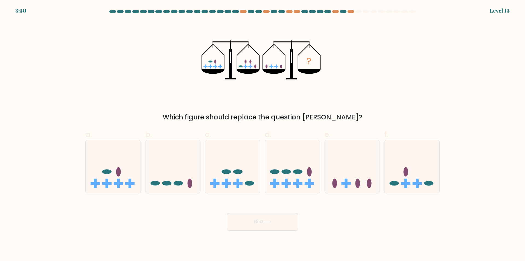
drag, startPoint x: 345, startPoint y: 119, endPoint x: 199, endPoint y: 112, distance: 146.2
click at [199, 112] on div "? Which figure should replace the question mark?" at bounding box center [262, 71] width 361 height 101
click at [215, 103] on div "? Which figure should replace the question mark?" at bounding box center [262, 71] width 361 height 101
drag, startPoint x: 204, startPoint y: 66, endPoint x: 226, endPoint y: 66, distance: 22.4
click at [223, 64] on icon "?" at bounding box center [263, 60] width 122 height 78
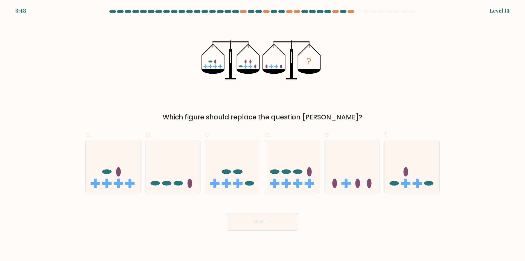
drag, startPoint x: 298, startPoint y: 109, endPoint x: 181, endPoint y: 114, distance: 116.9
click at [181, 114] on div "Which figure should replace the question mark?" at bounding box center [263, 117] width 348 height 10
click at [265, 106] on div "? Which figure should replace the question mark?" at bounding box center [262, 71] width 361 height 101
click at [227, 104] on div "? Which figure should replace the question mark?" at bounding box center [262, 71] width 361 height 101
click at [204, 118] on div "Which figure should replace the question mark?" at bounding box center [263, 117] width 348 height 10
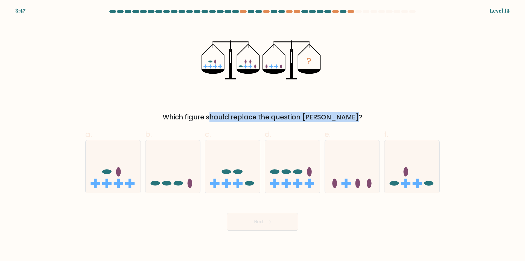
drag, startPoint x: 227, startPoint y: 119, endPoint x: 318, endPoint y: 117, distance: 91.1
click at [318, 117] on div "Which figure should replace the question mark?" at bounding box center [263, 117] width 348 height 10
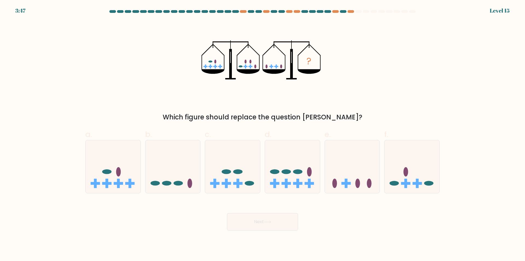
click at [328, 115] on div "Which figure should replace the question mark?" at bounding box center [263, 117] width 348 height 10
drag, startPoint x: 353, startPoint y: 117, endPoint x: 178, endPoint y: 118, distance: 174.5
click at [178, 118] on div "Which figure should replace the question mark?" at bounding box center [263, 117] width 348 height 10
click at [182, 110] on div "? Which figure should replace the question mark?" at bounding box center [262, 71] width 361 height 101
drag, startPoint x: 188, startPoint y: 118, endPoint x: 358, endPoint y: 114, distance: 170.7
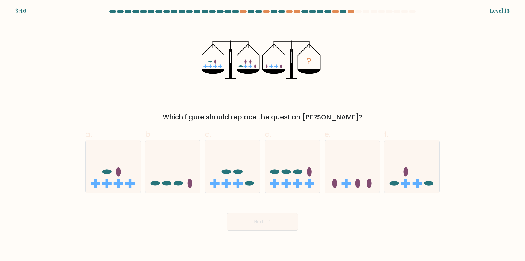
click at [361, 113] on div "Which figure should replace the question mark?" at bounding box center [263, 117] width 348 height 10
click at [355, 114] on div "Which figure should replace the question mark?" at bounding box center [263, 117] width 348 height 10
drag, startPoint x: 268, startPoint y: 64, endPoint x: 280, endPoint y: 64, distance: 12.3
click at [280, 64] on icon "?" at bounding box center [263, 60] width 122 height 78
drag, startPoint x: 204, startPoint y: 65, endPoint x: 237, endPoint y: 66, distance: 32.8
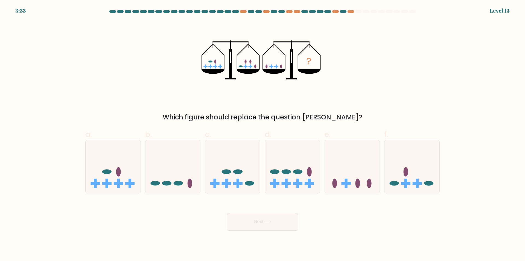
click at [237, 66] on icon "?" at bounding box center [263, 60] width 122 height 78
drag, startPoint x: 245, startPoint y: 68, endPoint x: 248, endPoint y: 68, distance: 3.6
click at [248, 68] on icon "?" at bounding box center [263, 60] width 122 height 78
click at [339, 159] on icon at bounding box center [352, 166] width 55 height 45
click at [263, 134] on input "e." at bounding box center [263, 132] width 0 height 4
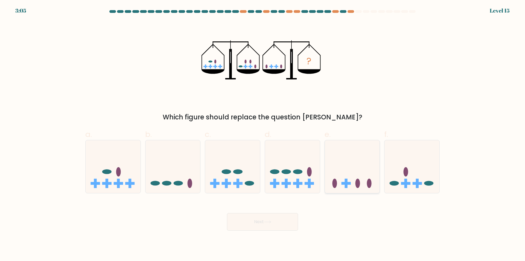
radio input "true"
click at [287, 223] on button "Next" at bounding box center [262, 222] width 71 height 18
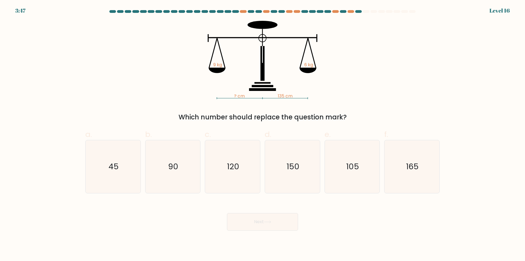
drag, startPoint x: 270, startPoint y: 96, endPoint x: 291, endPoint y: 94, distance: 21.2
click at [288, 94] on icon "? cm 135 cm 9 kg 6 kg" at bounding box center [263, 60] width 164 height 78
click at [291, 94] on tspan "135 cm" at bounding box center [285, 96] width 15 height 6
drag, startPoint x: 298, startPoint y: 68, endPoint x: 320, endPoint y: 67, distance: 21.9
click at [320, 67] on icon "? cm 135 cm 9 kg 6 kg" at bounding box center [263, 60] width 164 height 78
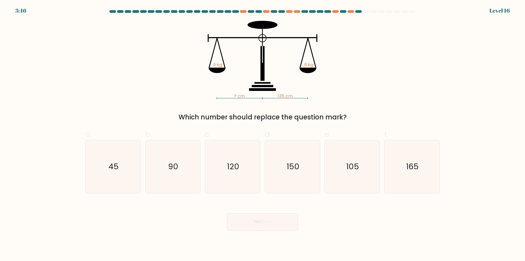
click at [315, 66] on rect at bounding box center [312, 53] width 9 height 30
drag, startPoint x: 297, startPoint y: 90, endPoint x: 272, endPoint y: 93, distance: 24.7
click at [272, 92] on icon "? cm 135 cm 9 kg 6 kg" at bounding box center [263, 60] width 164 height 78
click at [273, 93] on icon "? cm 135 cm 9 kg 6 kg" at bounding box center [263, 60] width 164 height 78
drag, startPoint x: 311, startPoint y: 60, endPoint x: 327, endPoint y: 62, distance: 16.0
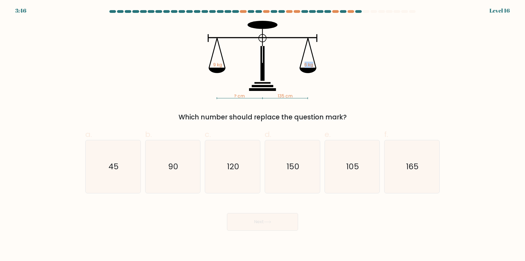
click at [327, 62] on icon "? cm 135 cm 9 kg 6 kg" at bounding box center [263, 60] width 164 height 78
click at [299, 85] on icon "? cm 135 cm 9 kg 6 kg" at bounding box center [263, 60] width 164 height 78
drag, startPoint x: 294, startPoint y: 95, endPoint x: 273, endPoint y: 94, distance: 20.5
click at [273, 94] on icon "? cm 135 cm 9 kg 6 kg" at bounding box center [263, 60] width 164 height 78
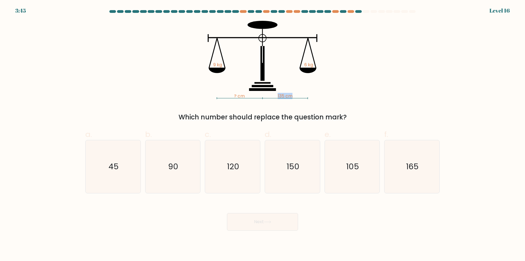
drag, startPoint x: 273, startPoint y: 94, endPoint x: 315, endPoint y: 96, distance: 41.9
click at [315, 96] on icon "? cm 135 cm 9 kg 6 kg" at bounding box center [263, 60] width 164 height 78
click at [307, 95] on icon "? cm 135 cm 9 kg 6 kg" at bounding box center [263, 60] width 164 height 78
drag, startPoint x: 286, startPoint y: 95, endPoint x: 271, endPoint y: 95, distance: 15.6
click at [271, 95] on icon "? cm 135 cm 9 kg 6 kg" at bounding box center [263, 60] width 164 height 78
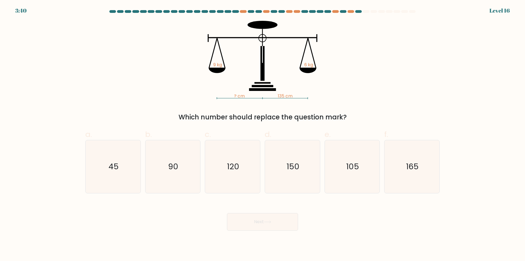
drag, startPoint x: 257, startPoint y: 92, endPoint x: 246, endPoint y: 86, distance: 13.2
click at [257, 92] on icon "? cm 135 cm 9 kg 6 kg" at bounding box center [263, 60] width 164 height 78
drag, startPoint x: 211, startPoint y: 65, endPoint x: 227, endPoint y: 66, distance: 16.1
click at [227, 66] on icon "? cm 135 cm 9 kg 6 kg" at bounding box center [263, 60] width 164 height 78
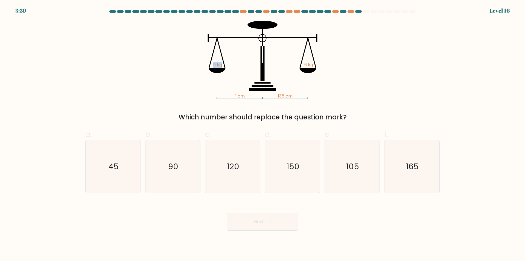
drag, startPoint x: 227, startPoint y: 66, endPoint x: 211, endPoint y: 66, distance: 15.9
click at [211, 66] on icon "? cm 135 cm 9 kg 6 kg" at bounding box center [263, 60] width 164 height 78
drag, startPoint x: 217, startPoint y: 65, endPoint x: 233, endPoint y: 64, distance: 16.2
click at [233, 63] on icon "? cm 135 cm 9 kg 6 kg" at bounding box center [263, 60] width 164 height 78
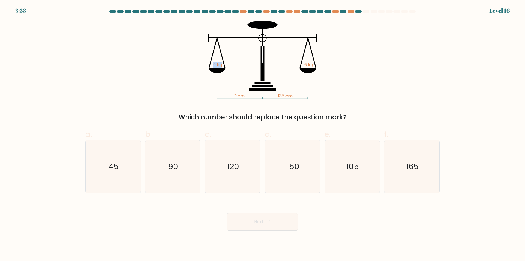
click at [233, 64] on icon "? cm 135 cm 9 kg 6 kg" at bounding box center [263, 60] width 164 height 78
click at [181, 174] on icon "90" at bounding box center [172, 166] width 53 height 53
click at [263, 134] on input "b. 90" at bounding box center [263, 132] width 0 height 4
radio input "true"
click at [261, 223] on button "Next" at bounding box center [262, 222] width 71 height 18
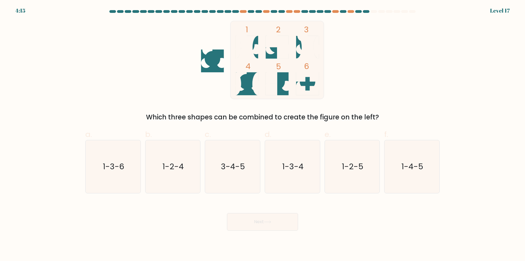
drag, startPoint x: 212, startPoint y: 65, endPoint x: 232, endPoint y: 68, distance: 20.4
click at [229, 68] on icon "1 2 3 4 5 6" at bounding box center [262, 60] width 147 height 78
click at [236, 79] on icon at bounding box center [238, 83] width 6 height 23
drag, startPoint x: 240, startPoint y: 83, endPoint x: 265, endPoint y: 83, distance: 25.2
click at [265, 83] on icon "1 2 3 4 5 6" at bounding box center [262, 60] width 147 height 78
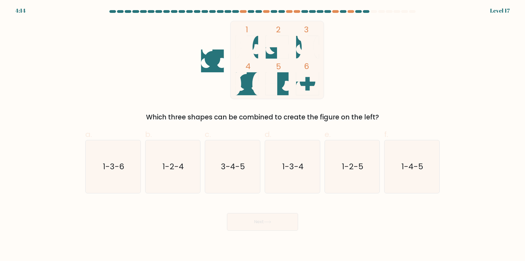
click at [262, 86] on rect at bounding box center [278, 60] width 94 height 78
drag, startPoint x: 145, startPoint y: 116, endPoint x: 159, endPoint y: 111, distance: 15.6
click at [156, 113] on div "Which three shapes can be combined to create the figure on the left?" at bounding box center [263, 117] width 348 height 10
click at [196, 85] on icon "1 2 3 4 5 6" at bounding box center [262, 60] width 147 height 78
click at [286, 165] on text "1-3-4" at bounding box center [292, 166] width 21 height 11
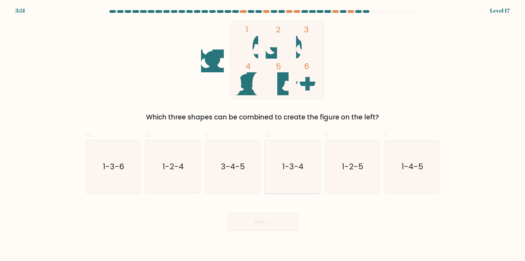
click at [263, 134] on input "d. 1-3-4" at bounding box center [263, 132] width 0 height 4
radio input "true"
click at [264, 221] on button "Next" at bounding box center [262, 222] width 71 height 18
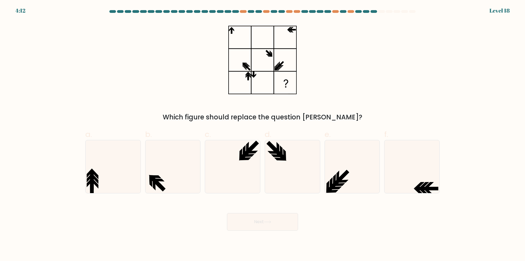
click at [264, 40] on icon at bounding box center [262, 60] width 68 height 78
click at [262, 77] on icon at bounding box center [262, 60] width 68 height 78
click at [235, 76] on icon at bounding box center [262, 60] width 68 height 78
click at [289, 81] on rect at bounding box center [286, 83] width 22 height 22
drag, startPoint x: 104, startPoint y: 168, endPoint x: 135, endPoint y: 161, distance: 31.7
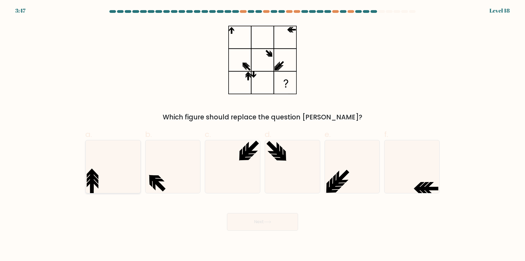
click at [104, 168] on icon at bounding box center [113, 166] width 53 height 53
click at [263, 134] on input "a." at bounding box center [263, 132] width 0 height 4
radio input "true"
click at [183, 164] on icon at bounding box center [172, 166] width 53 height 53
click at [263, 134] on input "b." at bounding box center [263, 132] width 0 height 4
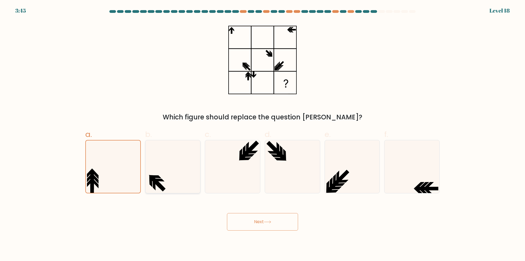
radio input "true"
click at [244, 159] on icon at bounding box center [245, 158] width 12 height 3
click at [263, 134] on input "c." at bounding box center [263, 132] width 0 height 4
radio input "true"
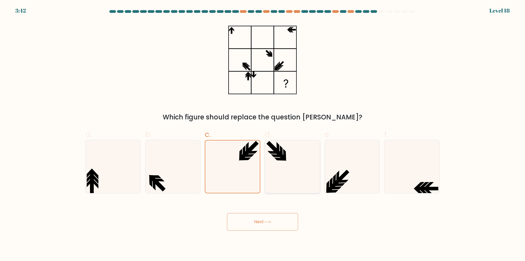
click at [286, 160] on icon at bounding box center [280, 159] width 12 height 3
click at [263, 134] on input "d." at bounding box center [263, 132] width 0 height 4
radio input "true"
click at [359, 171] on icon at bounding box center [352, 166] width 53 height 53
click at [263, 134] on input "e." at bounding box center [263, 132] width 0 height 4
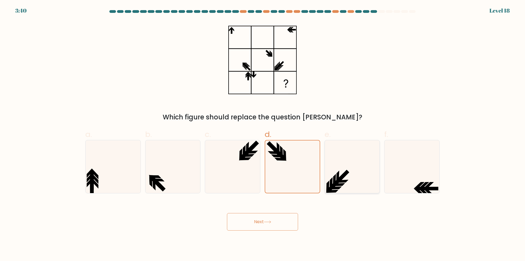
radio input "true"
click at [421, 168] on icon at bounding box center [412, 166] width 53 height 53
click at [263, 134] on input "f." at bounding box center [263, 132] width 0 height 4
radio input "true"
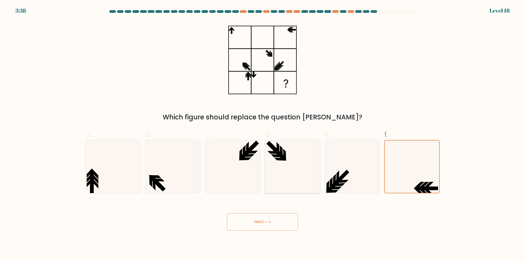
click at [284, 158] on icon at bounding box center [280, 153] width 13 height 13
click at [263, 134] on input "d." at bounding box center [263, 132] width 0 height 4
radio input "true"
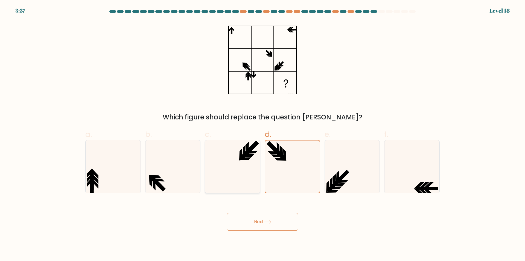
click at [238, 156] on icon at bounding box center [232, 166] width 53 height 53
click at [263, 134] on input "c." at bounding box center [263, 132] width 0 height 4
radio input "true"
click at [288, 156] on icon at bounding box center [292, 166] width 53 height 53
click at [263, 134] on input "d." at bounding box center [263, 132] width 0 height 4
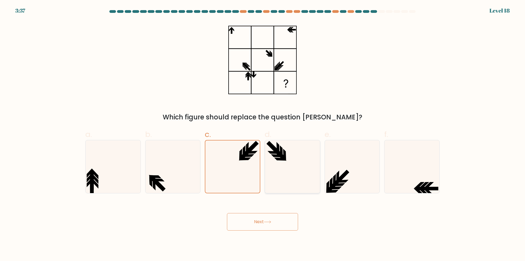
radio input "true"
click at [406, 163] on icon at bounding box center [412, 166] width 53 height 53
click at [263, 134] on input "f." at bounding box center [263, 132] width 0 height 4
radio input "true"
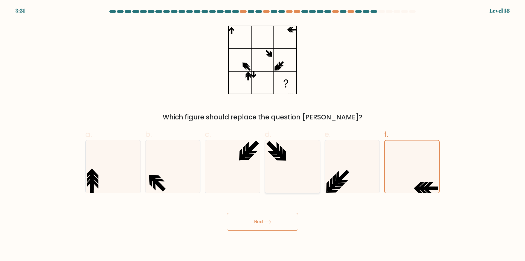
click at [282, 159] on icon at bounding box center [280, 159] width 12 height 3
click at [263, 134] on input "d." at bounding box center [263, 132] width 0 height 4
radio input "true"
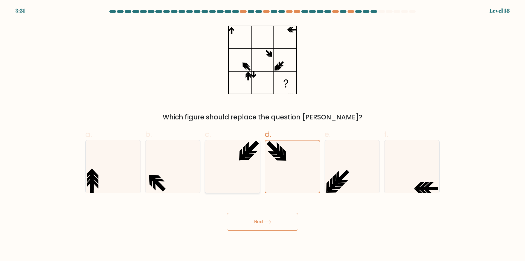
click at [240, 157] on icon at bounding box center [240, 154] width 3 height 12
click at [263, 134] on input "c." at bounding box center [263, 132] width 0 height 4
radio input "true"
click at [277, 153] on icon at bounding box center [280, 153] width 13 height 13
click at [263, 134] on input "d." at bounding box center [263, 132] width 0 height 4
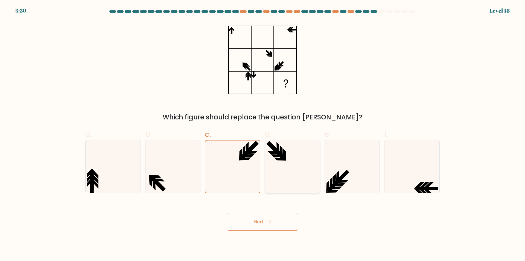
radio input "true"
click at [252, 153] on icon at bounding box center [252, 151] width 12 height 3
click at [263, 134] on input "c." at bounding box center [263, 132] width 0 height 4
radio input "true"
click at [283, 154] on icon at bounding box center [292, 166] width 53 height 53
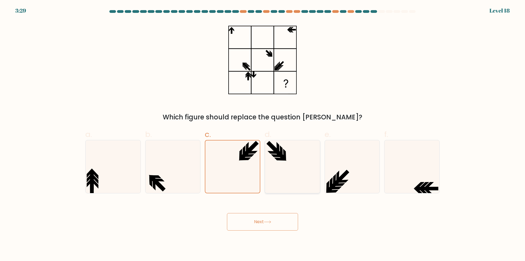
click at [263, 134] on input "d." at bounding box center [263, 132] width 0 height 4
radio input "true"
click at [398, 157] on icon at bounding box center [412, 166] width 53 height 53
click at [263, 134] on input "f." at bounding box center [263, 132] width 0 height 4
radio input "true"
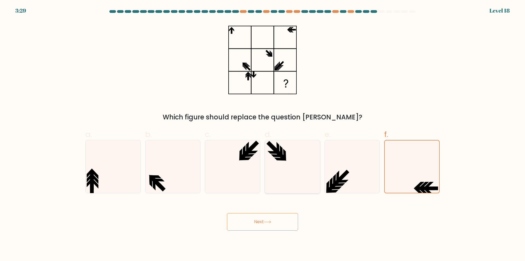
click at [298, 158] on icon at bounding box center [292, 166] width 53 height 53
click at [263, 134] on input "d." at bounding box center [263, 132] width 0 height 4
radio input "true"
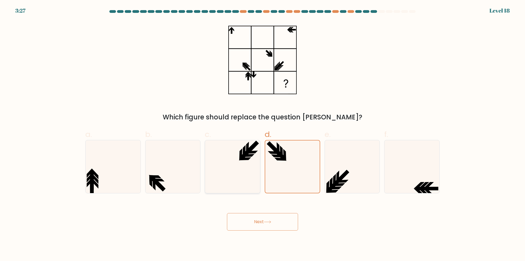
click at [235, 150] on icon at bounding box center [232, 166] width 53 height 53
click at [263, 134] on input "c." at bounding box center [263, 132] width 0 height 4
radio input "true"
click at [281, 152] on icon at bounding box center [281, 151] width 3 height 12
click at [263, 134] on input "d." at bounding box center [263, 132] width 0 height 4
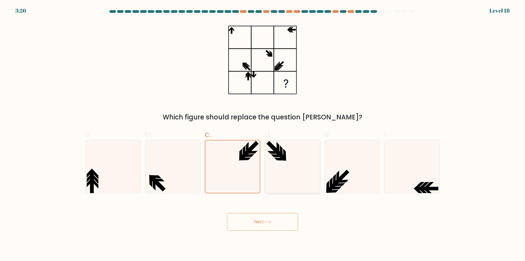
radio input "true"
click at [246, 149] on icon at bounding box center [232, 166] width 53 height 53
click at [263, 134] on input "c." at bounding box center [263, 132] width 0 height 4
radio input "true"
click at [245, 61] on icon at bounding box center [262, 60] width 68 height 78
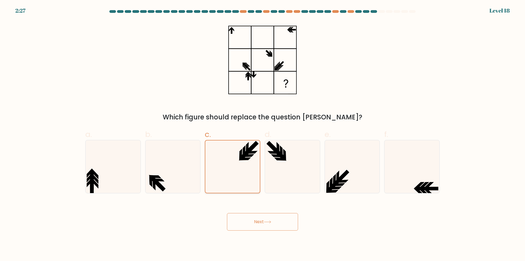
click at [223, 150] on icon at bounding box center [233, 166] width 52 height 52
click at [263, 134] on input "c." at bounding box center [263, 132] width 0 height 4
click at [411, 160] on icon at bounding box center [412, 166] width 53 height 53
click at [263, 134] on input "f." at bounding box center [263, 132] width 0 height 4
radio input "true"
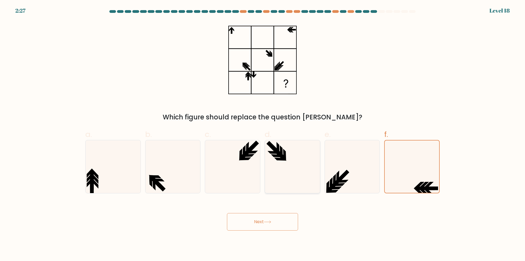
click at [287, 150] on icon at bounding box center [292, 166] width 53 height 53
click at [263, 134] on input "d." at bounding box center [263, 132] width 0 height 4
radio input "true"
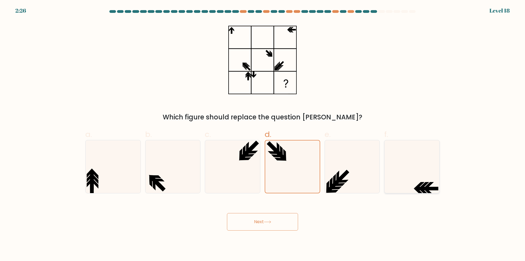
click at [416, 164] on icon at bounding box center [412, 166] width 53 height 53
click at [263, 134] on input "f." at bounding box center [263, 132] width 0 height 4
radio input "true"
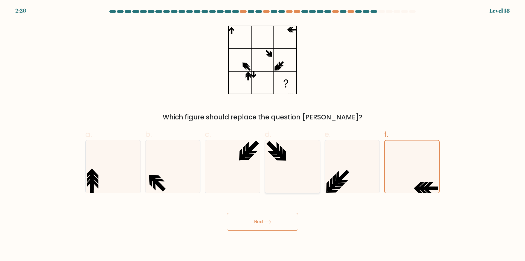
click at [313, 155] on icon at bounding box center [292, 166] width 53 height 53
click at [263, 134] on input "d." at bounding box center [263, 132] width 0 height 4
radio input "true"
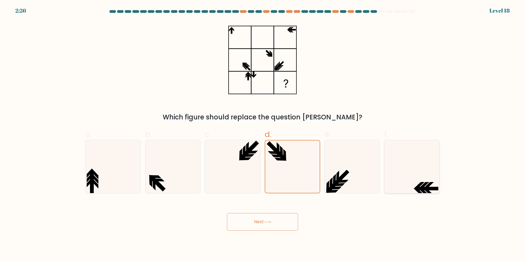
click at [409, 166] on icon at bounding box center [412, 166] width 53 height 53
click at [263, 134] on input "f." at bounding box center [263, 132] width 0 height 4
radio input "true"
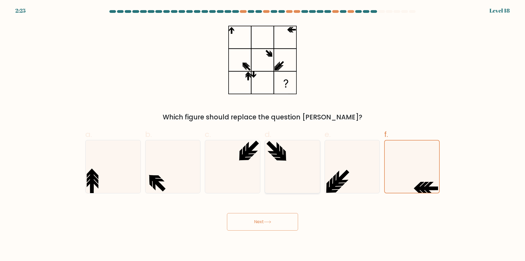
click at [308, 162] on icon at bounding box center [292, 166] width 53 height 53
click at [263, 134] on input "d." at bounding box center [263, 132] width 0 height 4
radio input "true"
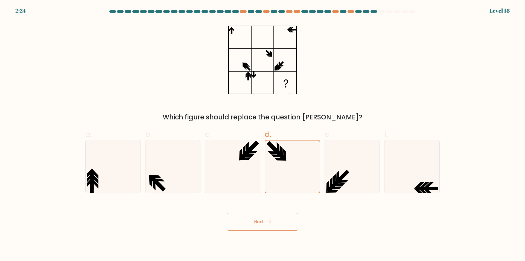
click at [271, 222] on icon at bounding box center [267, 221] width 7 height 2
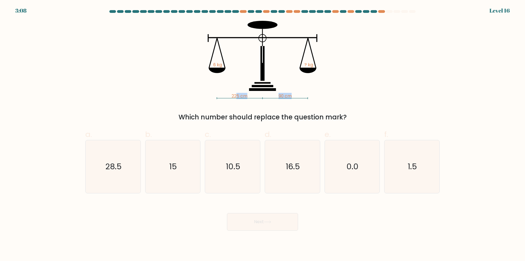
drag, startPoint x: 238, startPoint y: 78, endPoint x: 277, endPoint y: 79, distance: 38.8
click at [240, 78] on icon "225 cm 90 cm 6 kg ? kg" at bounding box center [263, 60] width 164 height 78
click at [287, 80] on icon "225 cm 90 cm 6 kg ? kg" at bounding box center [263, 60] width 164 height 78
drag, startPoint x: 210, startPoint y: 71, endPoint x: 230, endPoint y: 69, distance: 20.3
click at [230, 69] on icon "225 cm 90 cm 6 kg ? kg" at bounding box center [263, 60] width 164 height 78
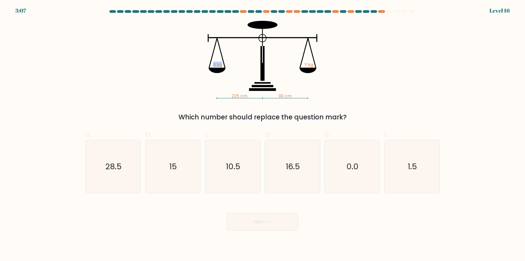
click at [236, 70] on icon "225 cm 90 cm 6 kg ? kg" at bounding box center [263, 60] width 164 height 78
click at [208, 66] on icon "225 cm 90 cm 6 kg ? kg" at bounding box center [263, 60] width 164 height 78
click at [222, 65] on tspan "6 kg" at bounding box center [217, 65] width 9 height 6
drag, startPoint x: 223, startPoint y: 96, endPoint x: 255, endPoint y: 96, distance: 32.0
click at [254, 96] on icon "225 cm 90 cm 6 kg ? kg" at bounding box center [263, 60] width 164 height 78
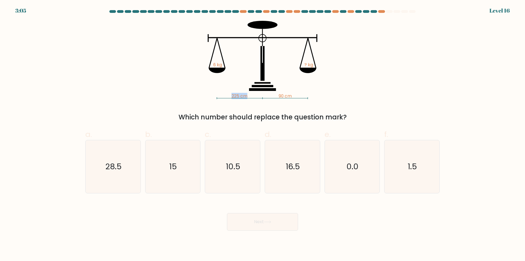
click at [236, 84] on icon "225 cm 90 cm 6 kg ? kg" at bounding box center [263, 60] width 164 height 78
click at [168, 172] on icon "15" at bounding box center [172, 166] width 53 height 53
click at [263, 134] on input "b. 15" at bounding box center [263, 132] width 0 height 4
radio input "true"
click at [263, 219] on button "Next" at bounding box center [262, 222] width 71 height 18
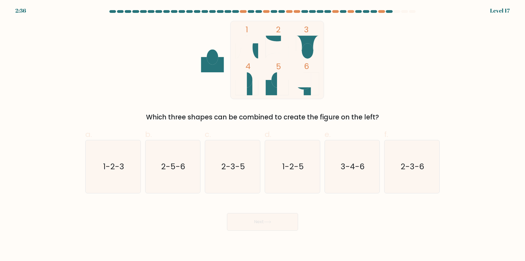
click at [310, 52] on ellipse at bounding box center [307, 50] width 11 height 15
drag, startPoint x: 33, startPoint y: 15, endPoint x: 13, endPoint y: 13, distance: 20.0
click at [13, 13] on form at bounding box center [262, 120] width 525 height 220
drag, startPoint x: 13, startPoint y: 11, endPoint x: 32, endPoint y: 10, distance: 18.6
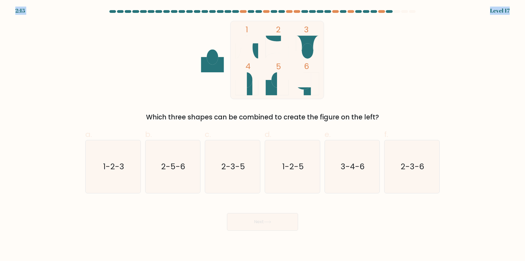
click at [32, 10] on body "2:15 Level 17" at bounding box center [262, 130] width 525 height 261
click at [32, 10] on div "2:15 Level 17" at bounding box center [262, 7] width 525 height 15
drag, startPoint x: 28, startPoint y: 10, endPoint x: 13, endPoint y: 10, distance: 15.3
click at [13, 10] on body "2:14 Level 17" at bounding box center [262, 130] width 525 height 261
click at [13, 10] on form at bounding box center [262, 120] width 525 height 220
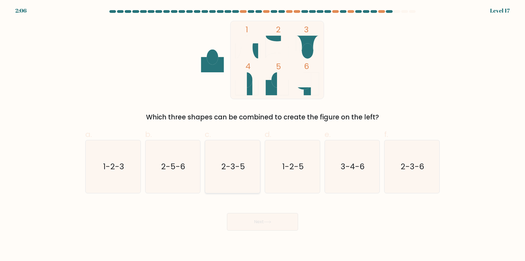
click at [241, 182] on icon "2-3-5" at bounding box center [232, 166] width 53 height 53
click at [263, 134] on input "c. 2-3-5" at bounding box center [263, 132] width 0 height 4
radio input "true"
click at [247, 217] on button "Next" at bounding box center [262, 222] width 71 height 18
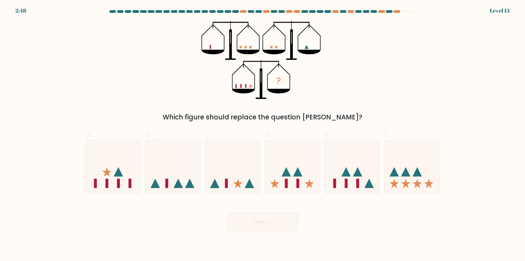
drag, startPoint x: 321, startPoint y: 43, endPoint x: 305, endPoint y: 43, distance: 16.1
click at [306, 43] on icon "?" at bounding box center [263, 60] width 122 height 78
click at [412, 176] on icon at bounding box center [412, 166] width 55 height 45
click at [263, 134] on input "f." at bounding box center [263, 132] width 0 height 4
radio input "true"
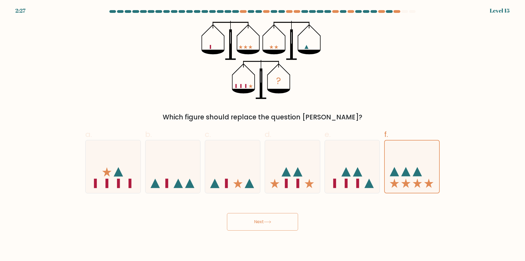
click at [281, 223] on button "Next" at bounding box center [262, 222] width 71 height 18
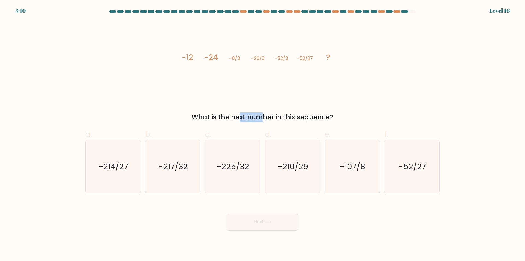
drag, startPoint x: 217, startPoint y: 107, endPoint x: 243, endPoint y: 109, distance: 25.5
click at [218, 107] on div "image/svg+xml -12 -24 -8/3 -26/3 -52/3 -52/27 ? What is the next number in this…" at bounding box center [262, 71] width 361 height 101
click at [284, 112] on div "image/svg+xml -12 -24 -8/3 -26/3 -52/3 -52/27 ? What is the next number in this…" at bounding box center [262, 71] width 361 height 101
click at [326, 112] on div "What is the next number in this sequence?" at bounding box center [263, 117] width 348 height 10
drag, startPoint x: 309, startPoint y: 220, endPoint x: 257, endPoint y: 100, distance: 130.2
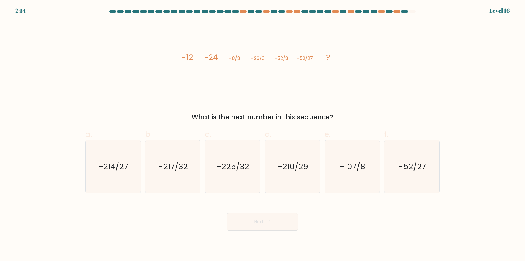
click at [257, 100] on div "image/svg+xml -12 -24 -8/3 -26/3 -52/3 -52/27 ? What is the next number in this…" at bounding box center [262, 71] width 361 height 101
drag, startPoint x: 234, startPoint y: 59, endPoint x: 276, endPoint y: 61, distance: 42.2
click at [276, 61] on g "-12 -24 -8/3 -26/3 -52/3 -52/27 ?" at bounding box center [256, 57] width 149 height 11
click at [276, 61] on tspan "-52/3" at bounding box center [281, 58] width 13 height 7
drag, startPoint x: 230, startPoint y: 57, endPoint x: 265, endPoint y: 60, distance: 35.7
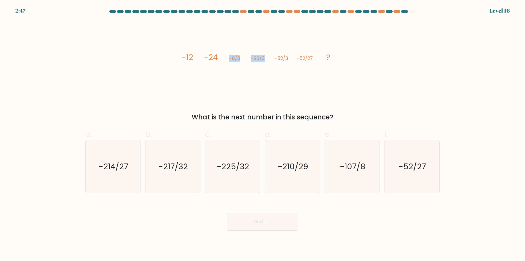
click at [265, 60] on icon "image/svg+xml -12 -24 -8/3 -26/3 -52/3 -52/27 ?" at bounding box center [263, 60] width 164 height 78
drag, startPoint x: 234, startPoint y: 59, endPoint x: 290, endPoint y: 57, distance: 56.1
click at [290, 57] on icon "image/svg+xml -12 -24 -8/3 -26/3 -52/3 -52/27 ?" at bounding box center [263, 60] width 164 height 78
click at [236, 58] on tspan "-8/3" at bounding box center [234, 58] width 11 height 7
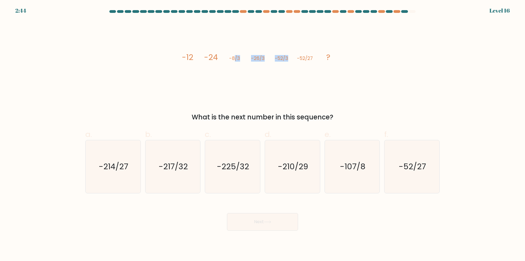
drag, startPoint x: 234, startPoint y: 58, endPoint x: 295, endPoint y: 58, distance: 61.8
click at [295, 58] on icon "image/svg+xml -12 -24 -8/3 -26/3 -52/3 -52/27 ?" at bounding box center [263, 60] width 164 height 78
drag, startPoint x: 295, startPoint y: 58, endPoint x: 307, endPoint y: 59, distance: 11.8
click at [307, 59] on icon "image/svg+xml -12 -24 -8/3 -26/3 -52/3 -52/27 ?" at bounding box center [263, 60] width 164 height 78
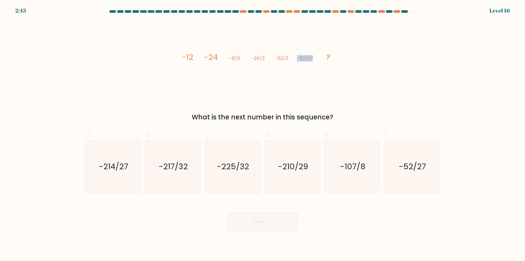
click at [315, 71] on icon "image/svg+xml -12 -24 -8/3 -26/3 -52/3 -52/27 ?" at bounding box center [263, 60] width 164 height 78
click at [269, 106] on div "image/svg+xml -12 -24 -8/3 -26/3 -52/3 -52/27 ? What is the next number in this…" at bounding box center [262, 71] width 361 height 101
click at [126, 164] on text "-214/27" at bounding box center [114, 166] width 30 height 11
click at [263, 134] on input "a. -214/27" at bounding box center [263, 132] width 0 height 4
radio input "true"
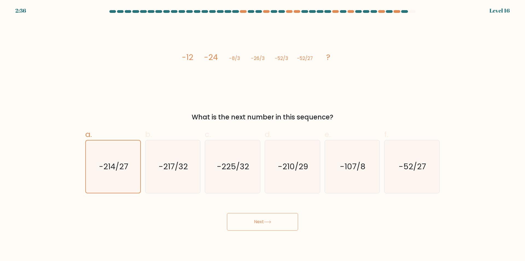
click at [254, 220] on button "Next" at bounding box center [262, 222] width 71 height 18
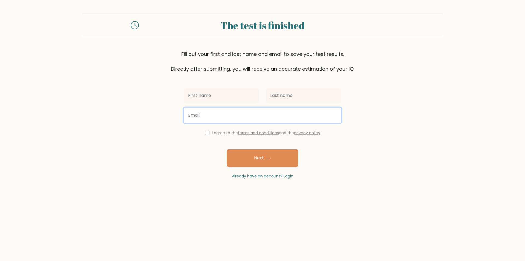
click at [245, 114] on input "email" at bounding box center [263, 114] width 158 height 15
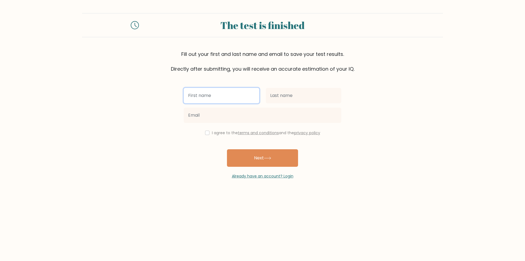
click at [238, 98] on input "text" at bounding box center [221, 95] width 75 height 15
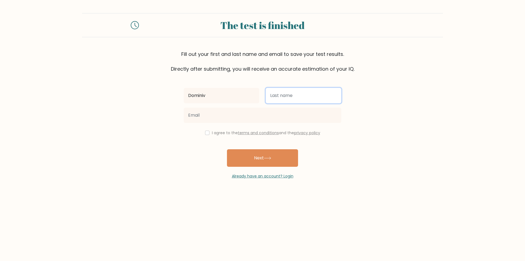
click at [300, 92] on input "text" at bounding box center [303, 95] width 75 height 15
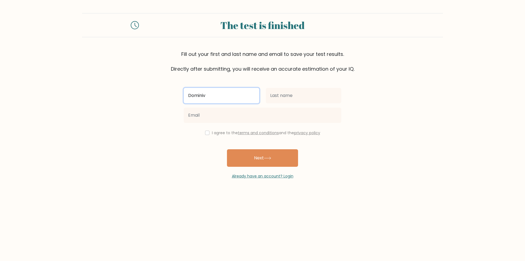
click at [240, 100] on input "Dominiv" at bounding box center [221, 95] width 75 height 15
type input "Dominic"
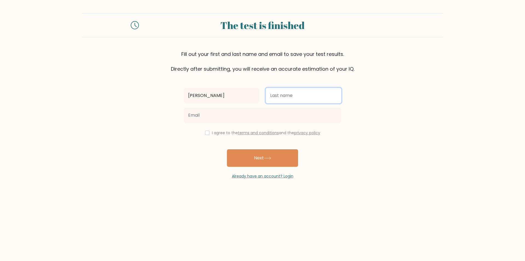
click at [278, 95] on input "text" at bounding box center [303, 95] width 75 height 15
click at [277, 96] on input "text" at bounding box center [303, 95] width 75 height 15
type input "[PERSON_NAME]"
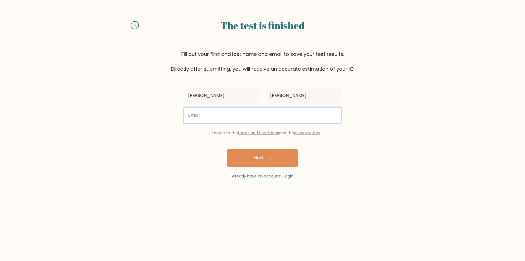
click at [216, 114] on input "email" at bounding box center [263, 114] width 158 height 15
type input "ptacekdominic@gmail.com"
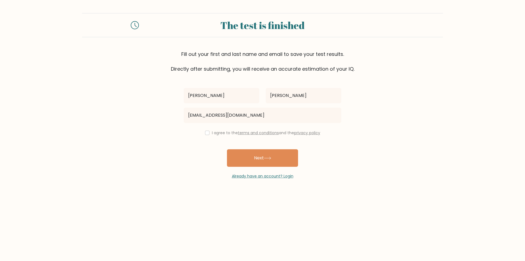
click at [210, 136] on div "I agree to the terms and conditions and the privacy policy" at bounding box center [263, 132] width 164 height 7
click at [207, 132] on input "checkbox" at bounding box center [207, 132] width 4 height 4
checkbox input "true"
click at [260, 158] on button "Next" at bounding box center [262, 158] width 71 height 18
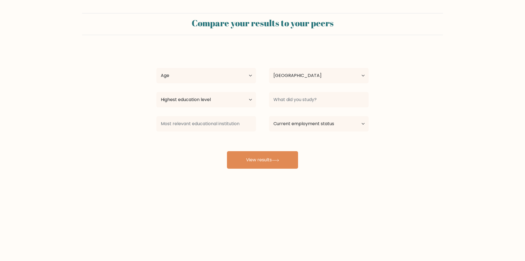
select select "AT"
click at [215, 73] on select "Age Under [DEMOGRAPHIC_DATA] [DEMOGRAPHIC_DATA] [DEMOGRAPHIC_DATA] [DEMOGRAPHIC…" at bounding box center [206, 75] width 100 height 15
select select "18_24"
click at [156, 68] on select "Age Under [DEMOGRAPHIC_DATA] [DEMOGRAPHIC_DATA] [DEMOGRAPHIC_DATA] [DEMOGRAPHIC…" at bounding box center [206, 75] width 100 height 15
click at [285, 73] on select "Country [GEOGRAPHIC_DATA] [GEOGRAPHIC_DATA] [GEOGRAPHIC_DATA] [US_STATE] [GEOGR…" at bounding box center [319, 75] width 100 height 15
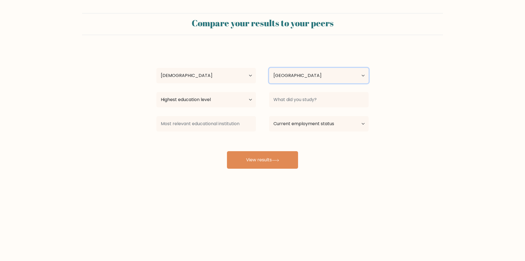
click at [286, 69] on select "Country Afghanistan Albania Algeria American Samoa Andorra Angola Anguilla Anta…" at bounding box center [319, 75] width 100 height 15
click at [234, 97] on select "Highest education level No schooling Primary Lower Secondary Upper Secondary Oc…" at bounding box center [206, 99] width 100 height 15
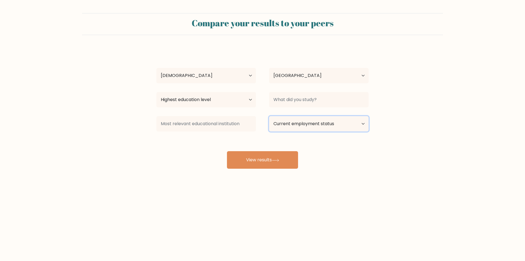
click at [288, 124] on select "Current employment status Employed Student Retired Other / prefer not to answer" at bounding box center [319, 123] width 100 height 15
click at [289, 124] on select "Current employment status Employed Student Retired Other / prefer not to answer" at bounding box center [319, 123] width 100 height 15
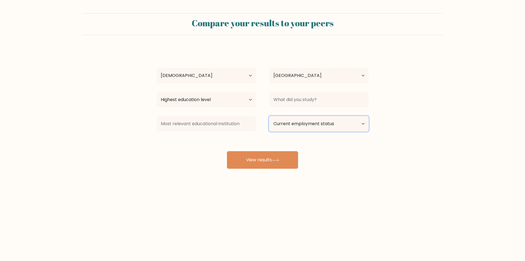
click at [289, 124] on select "Current employment status Employed Student Retired Other / prefer not to answer" at bounding box center [319, 123] width 100 height 15
click at [290, 124] on select "Current employment status Employed Student Retired Other / prefer not to answer" at bounding box center [319, 123] width 100 height 15
click at [290, 123] on select "Current employment status Employed Student Retired Other / prefer not to answer" at bounding box center [319, 123] width 100 height 15
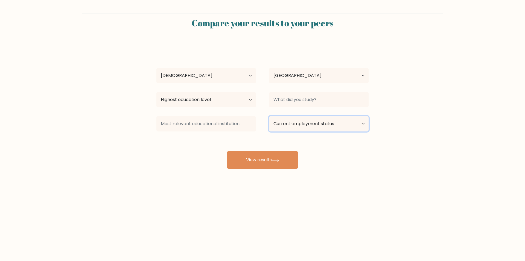
click at [290, 123] on select "Current employment status Employed Student Retired Other / prefer not to answer" at bounding box center [319, 123] width 100 height 15
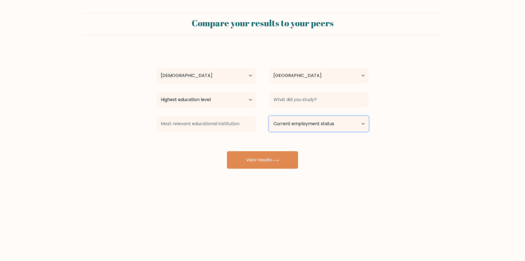
click at [290, 123] on select "Current employment status Employed Student Retired Other / prefer not to answer" at bounding box center [319, 123] width 100 height 15
click at [290, 124] on select "Current employment status Employed Student Retired Other / prefer not to answer" at bounding box center [319, 123] width 100 height 15
click at [290, 127] on select "Current employment status Employed Student Retired Other / prefer not to answer" at bounding box center [319, 123] width 100 height 15
select select "other"
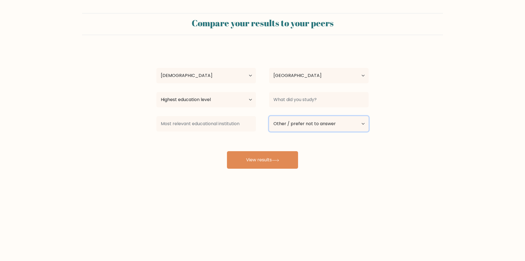
click at [269, 116] on select "Current employment status Employed Student Retired Other / prefer not to answer" at bounding box center [319, 123] width 100 height 15
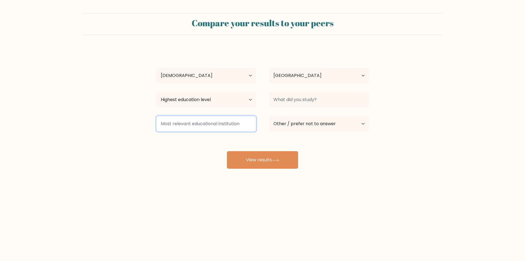
click at [223, 122] on input at bounding box center [206, 123] width 100 height 15
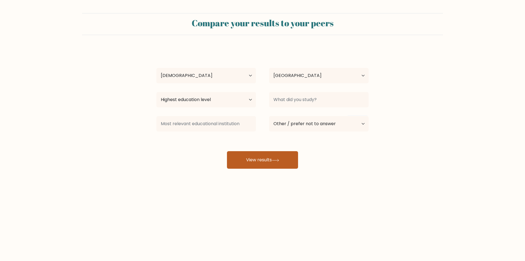
click at [260, 158] on button "View results" at bounding box center [262, 160] width 71 height 18
click at [224, 107] on div "Highest education level No schooling Primary Lower Secondary Upper Secondary Oc…" at bounding box center [206, 100] width 113 height 20
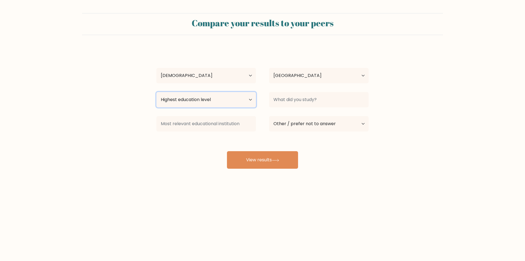
click at [225, 103] on select "Highest education level No schooling Primary Lower Secondary Upper Secondary Oc…" at bounding box center [206, 99] width 100 height 15
click at [217, 103] on select "Highest education level No schooling Primary Lower Secondary Upper Secondary Oc…" at bounding box center [206, 99] width 100 height 15
select select "upper_secondary"
click at [156, 92] on select "Highest education level No schooling Primary Lower Secondary Upper Secondary Oc…" at bounding box center [206, 99] width 100 height 15
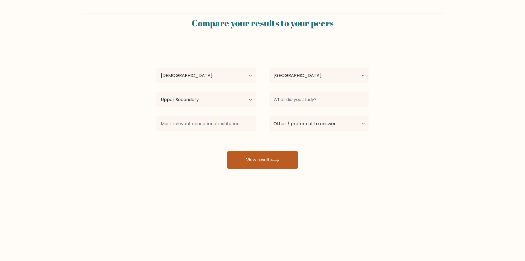
click at [261, 157] on button "View results" at bounding box center [262, 160] width 71 height 18
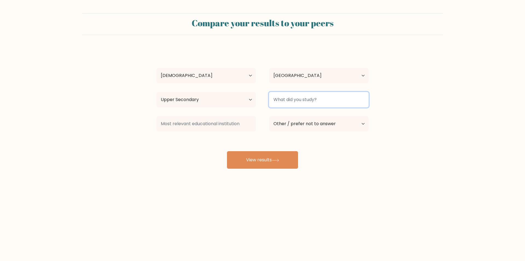
click at [311, 101] on input at bounding box center [319, 99] width 100 height 15
click at [302, 99] on input at bounding box center [319, 99] width 100 height 15
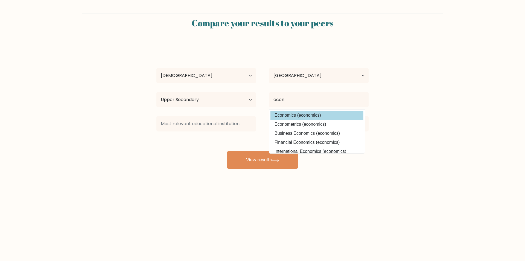
click at [287, 111] on option "Economics (economics)" at bounding box center [317, 115] width 93 height 9
type input "Economics"
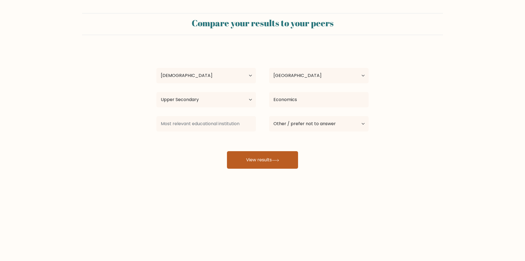
click at [267, 156] on button "View results" at bounding box center [262, 160] width 71 height 18
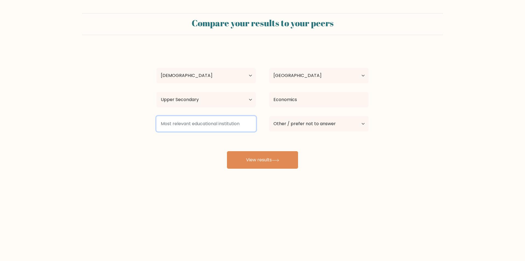
click at [213, 124] on input at bounding box center [206, 123] width 100 height 15
click at [228, 121] on input at bounding box center [206, 123] width 100 height 15
click at [191, 123] on input at bounding box center [206, 123] width 100 height 15
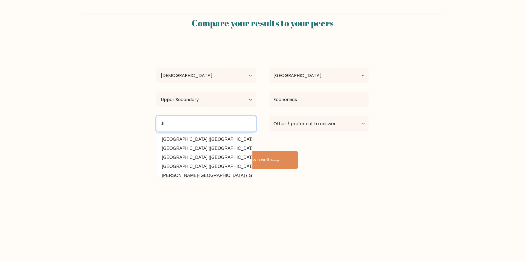
type input "J"
type input "H"
type input "M"
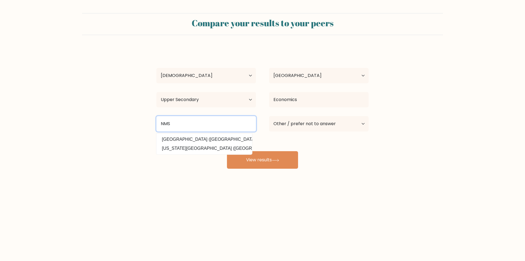
drag, startPoint x: 180, startPoint y: 121, endPoint x: 148, endPoint y: 120, distance: 31.8
click at [148, 120] on form "Compare your results to your peers Dominic Ptacek Age Under 18 years old 18-24 …" at bounding box center [262, 90] width 525 height 155
type input "NMS"
click at [227, 151] on button "View results" at bounding box center [262, 160] width 71 height 18
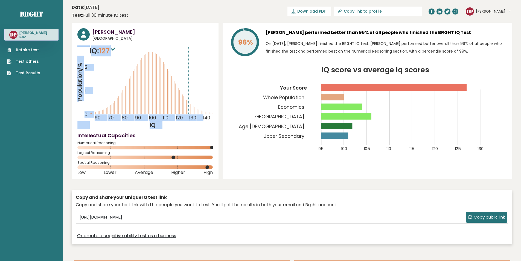
drag, startPoint x: 119, startPoint y: 52, endPoint x: 112, endPoint y: 51, distance: 6.5
click at [92, 52] on div "IQ: 127 Population/% IQ 0 1 2 60 70 80 90 100 110 120 130 140" at bounding box center [144, 86] width 135 height 83
click at [127, 51] on icon "Population/% IQ 0 1 2 60 70 80 90 100 110 120 130 140" at bounding box center [144, 86] width 135 height 83
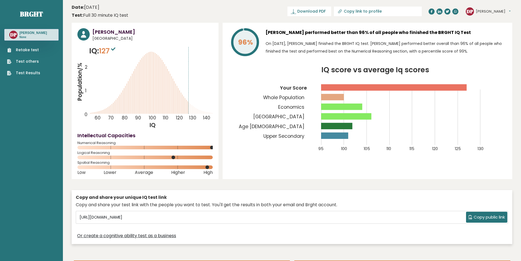
drag, startPoint x: 341, startPoint y: 87, endPoint x: 379, endPoint y: 86, distance: 38.1
click at [363, 86] on rect at bounding box center [394, 87] width 146 height 6
click at [342, 89] on rect at bounding box center [394, 87] width 146 height 6
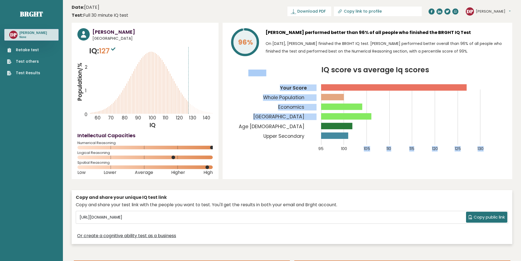
drag, startPoint x: 358, startPoint y: 135, endPoint x: 336, endPoint y: 107, distance: 34.9
click at [338, 113] on icon "IQ score vs average Iq scores 95 100 105 110 115 120 125 130 Your Score Whole P…" at bounding box center [367, 112] width 278 height 92
click at [333, 98] on rect at bounding box center [332, 97] width 23 height 6
click at [321, 88] on icon "IQ score vs average Iq scores 95 100 105 110 115 120 125 130 Your Score Whole P…" at bounding box center [367, 112] width 278 height 92
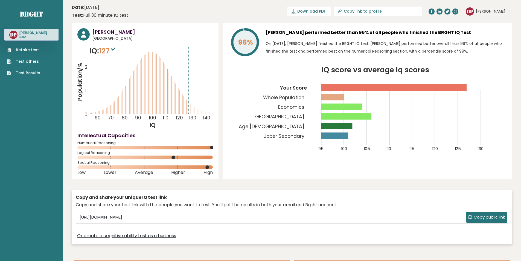
drag, startPoint x: 299, startPoint y: 187, endPoint x: 289, endPoint y: 179, distance: 13.1
click at [279, 180] on div "Dominic Ptacek Austria IQ: 127 Population/% IQ 0 1 2 60 70 80 90 100 110 120 13…" at bounding box center [292, 135] width 441 height 224
drag, startPoint x: 290, startPoint y: 179, endPoint x: 270, endPoint y: 175, distance: 20.4
click at [270, 175] on div "96% Dominic Ptacek performed better than 96% of all people who finished the BRG…" at bounding box center [368, 101] width 290 height 156
drag, startPoint x: 293, startPoint y: 134, endPoint x: 309, endPoint y: 133, distance: 16.1
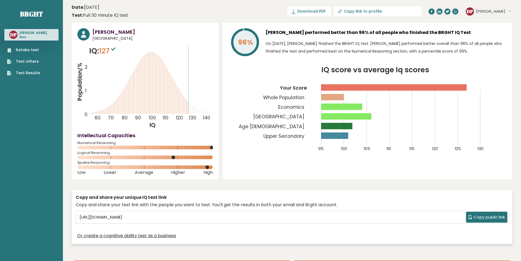
click at [296, 134] on tspan "Upper Secondary" at bounding box center [283, 136] width 41 height 7
drag, startPoint x: 118, startPoint y: 142, endPoint x: 63, endPoint y: 143, distance: 54.7
click at [141, 146] on rect at bounding box center [144, 148] width 135 height 4
drag, startPoint x: 204, startPoint y: 147, endPoint x: 213, endPoint y: 146, distance: 9.1
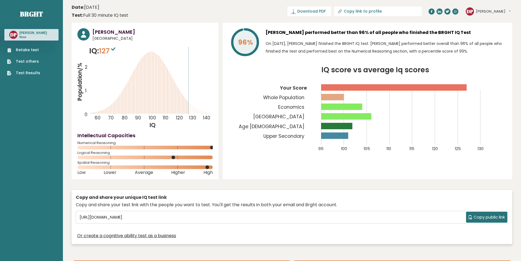
click at [211, 146] on icon at bounding box center [144, 148] width 135 height 4
drag, startPoint x: 213, startPoint y: 146, endPoint x: 216, endPoint y: 146, distance: 3.0
click at [215, 146] on div "Dominic Ptacek Austria IQ: 127 Population/% IQ 0 1 2 60 70 80 90 100 110 120 13…" at bounding box center [145, 101] width 147 height 156
click at [216, 145] on div "Dominic Ptacek Austria IQ: 127 Population/% IQ 0 1 2 60 70 80 90 100 110 120 13…" at bounding box center [145, 101] width 147 height 156
drag, startPoint x: 114, startPoint y: 162, endPoint x: 100, endPoint y: 161, distance: 14.3
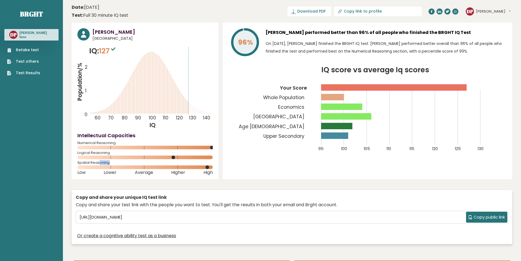
click at [100, 161] on span "Spatial Reasoning" at bounding box center [144, 162] width 135 height 2
click at [85, 162] on span "Spatial Reasoning" at bounding box center [144, 162] width 135 height 2
click at [73, 162] on div "Dominic Ptacek Austria IQ: 127 Population/% IQ 0 1 2 60 70 80 90 100 110 120 13…" at bounding box center [145, 101] width 147 height 156
drag, startPoint x: 75, startPoint y: 162, endPoint x: 108, endPoint y: 161, distance: 32.6
click at [108, 161] on div "Dominic Ptacek Austria IQ: 127 Population/% IQ 0 1 2 60 70 80 90 100 110 120 13…" at bounding box center [145, 101] width 147 height 156
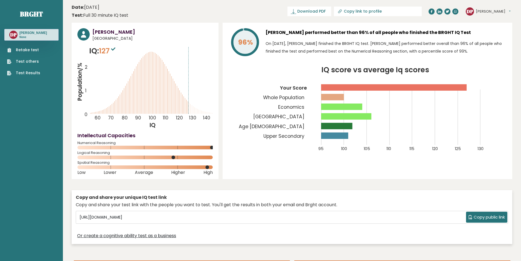
click at [109, 161] on span "Spatial Reasoning" at bounding box center [144, 162] width 135 height 2
click at [91, 162] on span "Spatial Reasoning" at bounding box center [144, 162] width 135 height 2
drag, startPoint x: 78, startPoint y: 162, endPoint x: 95, endPoint y: 162, distance: 17.0
click at [94, 162] on span "Spatial Reasoning" at bounding box center [144, 162] width 135 height 2
click at [100, 161] on span "Spatial Reasoning" at bounding box center [144, 162] width 135 height 2
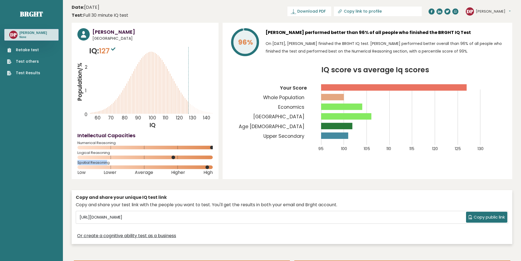
drag, startPoint x: 107, startPoint y: 160, endPoint x: 165, endPoint y: 161, distance: 58.8
click at [110, 160] on div "Dominic Ptacek Austria IQ: 127 Population/% IQ 0 1 2 60 70 80 90 100 110 120 13…" at bounding box center [145, 101] width 147 height 156
drag, startPoint x: 203, startPoint y: 165, endPoint x: 219, endPoint y: 166, distance: 15.4
click at [219, 166] on div "Dominic Ptacek Austria IQ: 127 Population/% IQ 0 1 2 60 70 80 90 100 110 120 13…" at bounding box center [292, 135] width 441 height 224
click at [210, 166] on rect at bounding box center [144, 167] width 135 height 4
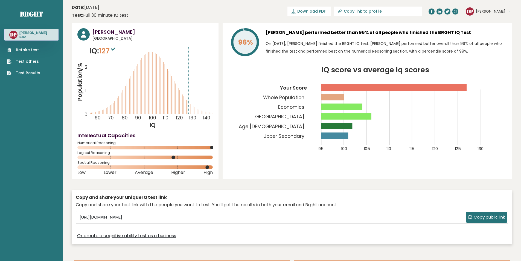
click at [208, 167] on circle at bounding box center [207, 167] width 4 height 4
drag, startPoint x: 113, startPoint y: 151, endPoint x: 74, endPoint y: 151, distance: 39.1
click at [74, 151] on div "Dominic Ptacek Austria IQ: 127 Population/% IQ 0 1 2 60 70 80 90 100 110 120 13…" at bounding box center [145, 101] width 147 height 156
click at [152, 157] on rect at bounding box center [144, 157] width 135 height 4
drag, startPoint x: 172, startPoint y: 157, endPoint x: 175, endPoint y: 157, distance: 3.0
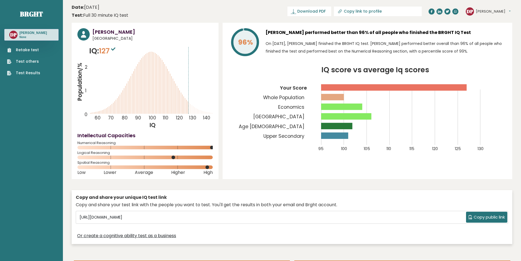
click at [175, 157] on icon at bounding box center [144, 157] width 135 height 4
click at [174, 157] on circle at bounding box center [173, 157] width 4 height 4
drag, startPoint x: 347, startPoint y: 136, endPoint x: 342, endPoint y: 136, distance: 5.2
click at [342, 136] on rect at bounding box center [334, 135] width 27 height 6
click at [340, 139] on rect at bounding box center [334, 135] width 27 height 6
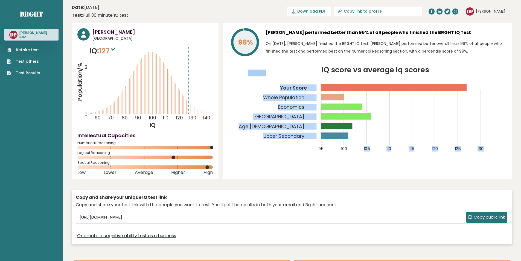
drag, startPoint x: 353, startPoint y: 135, endPoint x: 327, endPoint y: 133, distance: 26.3
click at [327, 133] on icon "IQ score vs average Iq scores 95 100 105 110 115 120 125 130 Your Score Whole P…" at bounding box center [367, 112] width 278 height 92
click at [344, 137] on rect at bounding box center [334, 135] width 27 height 6
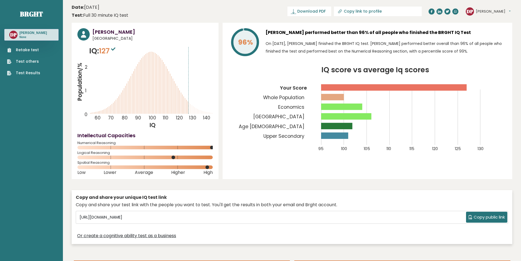
drag, startPoint x: 319, startPoint y: 100, endPoint x: 336, endPoint y: 100, distance: 16.4
click at [332, 100] on icon "IQ score vs average Iq scores 95 100 105 110 115 120 125 130 Your Score Whole P…" at bounding box center [367, 112] width 278 height 92
click at [338, 100] on rect at bounding box center [332, 97] width 23 height 6
drag, startPoint x: 310, startPoint y: 110, endPoint x: 313, endPoint y: 110, distance: 3.0
click at [313, 110] on text "Economics" at bounding box center [282, 89] width 68 height 41
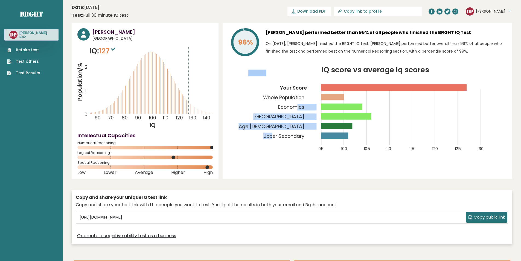
drag, startPoint x: 272, startPoint y: 104, endPoint x: 296, endPoint y: 105, distance: 24.4
click at [297, 105] on icon "IQ score vs average Iq scores 95 100 105 110 115 120 125 130 Your Score Whole P…" at bounding box center [367, 112] width 278 height 92
click at [277, 133] on tspan "Upper Secondary" at bounding box center [283, 136] width 41 height 7
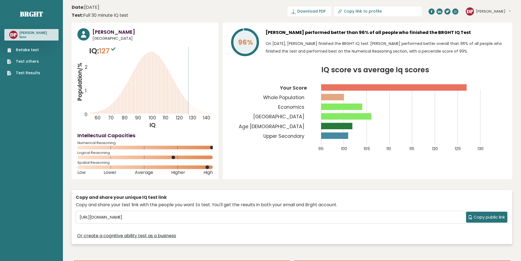
click at [279, 147] on icon "IQ score vs average Iq scores 95 100 105 110 115 120 125 130 Your Score Whole P…" at bounding box center [367, 112] width 278 height 92
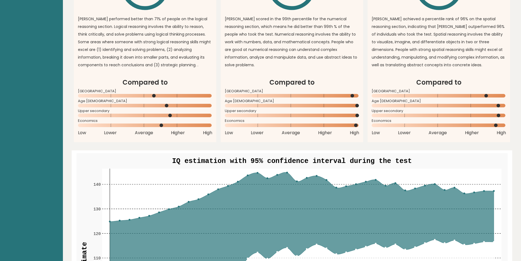
scroll to position [574, 0]
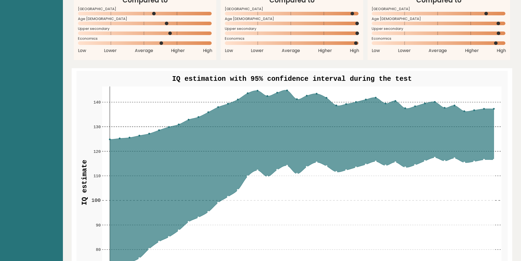
drag, startPoint x: 272, startPoint y: 95, endPoint x: 297, endPoint y: 95, distance: 25.2
click at [297, 95] on g "70 70 80 80 90 90 100 100 110 110 120 120 130 130 140 140 1 5 10 15 20 25 30 35…" at bounding box center [296, 185] width 411 height 198
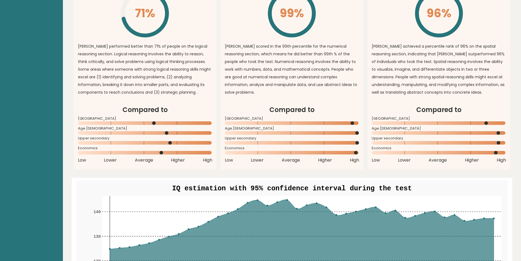
scroll to position [438, 0]
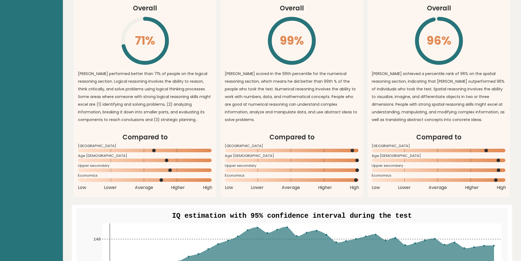
click at [282, 83] on p "Dominic scored in the 99th percentile for the numerical reasoning section, whic…" at bounding box center [292, 97] width 134 height 54
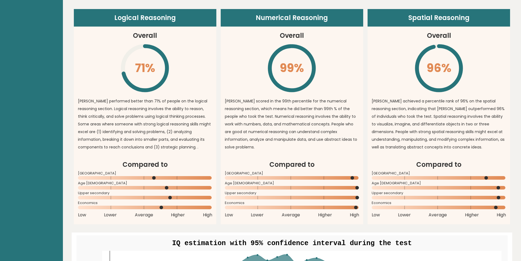
scroll to position [383, 0]
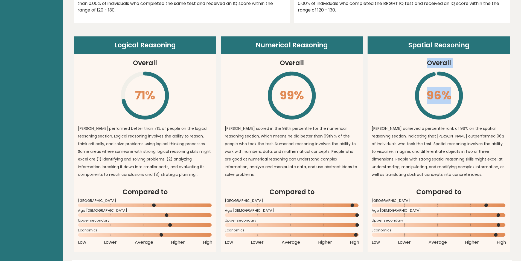
drag, startPoint x: 437, startPoint y: 64, endPoint x: 466, endPoint y: 63, distance: 29.3
click at [466, 63] on article "Spatial Reasoning Overall 96% \ Dominic achieved a percentile rank of 96% on th…" at bounding box center [439, 111] width 143 height 150
click at [464, 63] on article "Spatial Reasoning Overall 96% \ Dominic achieved a percentile rank of 96% on th…" at bounding box center [439, 111] width 143 height 150
drag, startPoint x: 461, startPoint y: 63, endPoint x: 429, endPoint y: 64, distance: 32.3
click at [428, 63] on article "Spatial Reasoning Overall 96% \ Dominic achieved a percentile rank of 96% on th…" at bounding box center [439, 111] width 143 height 150
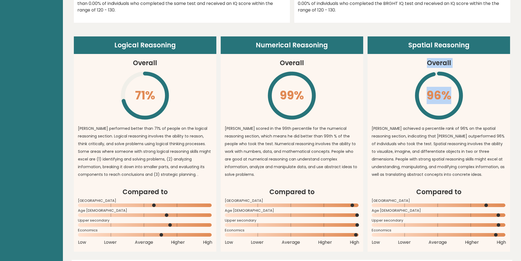
click at [450, 65] on h3 "Overall" at bounding box center [439, 63] width 24 height 10
drag, startPoint x: 453, startPoint y: 95, endPoint x: 427, endPoint y: 94, distance: 26.3
click at [427, 94] on icon "\" at bounding box center [439, 96] width 50 height 50
drag, startPoint x: 428, startPoint y: 92, endPoint x: 455, endPoint y: 93, distance: 26.8
click at [455, 93] on icon "\" at bounding box center [439, 96] width 50 height 50
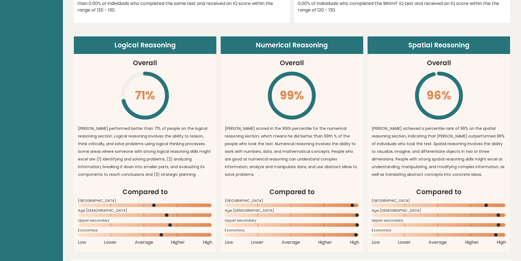
drag, startPoint x: 424, startPoint y: 91, endPoint x: 453, endPoint y: 95, distance: 29.4
click at [453, 95] on icon "\" at bounding box center [439, 96] width 50 height 50
drag, startPoint x: 429, startPoint y: 89, endPoint x: 453, endPoint y: 94, distance: 25.1
click at [429, 89] on icon "\" at bounding box center [439, 96] width 50 height 50
click at [453, 94] on icon "\" at bounding box center [439, 96] width 50 height 50
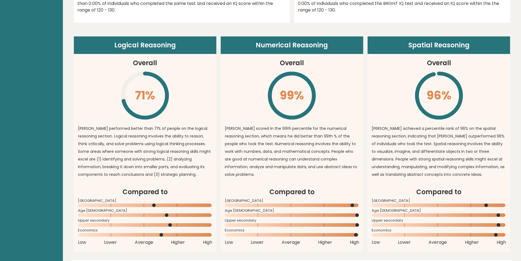
click at [444, 93] on icon "\" at bounding box center [439, 96] width 50 height 50
drag, startPoint x: 260, startPoint y: 46, endPoint x: 325, endPoint y: 48, distance: 64.8
click at [325, 48] on header "Numerical Reasoning" at bounding box center [292, 45] width 143 height 18
click at [325, 56] on article "Numerical Reasoning Overall 99% \ Dominic scored in the 99th percentile for the…" at bounding box center [292, 111] width 143 height 150
click at [310, 60] on article "Numerical Reasoning Overall 99% \ Dominic scored in the 99th percentile for the…" at bounding box center [292, 111] width 143 height 150
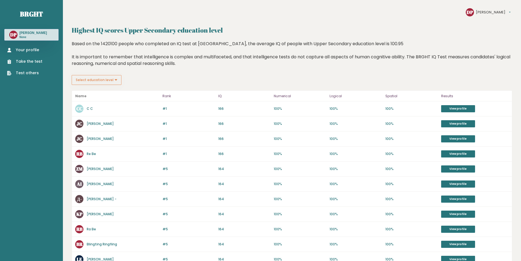
click at [282, 135] on div "#1 [PERSON_NAME] 166 #1 166 100% 100% 100% View profile" at bounding box center [292, 138] width 440 height 15
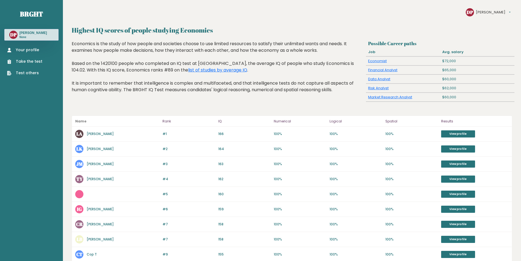
click at [309, 109] on div "Highest IQ scores of people studying Economics Economics is the study of how pe…" at bounding box center [218, 74] width 296 height 69
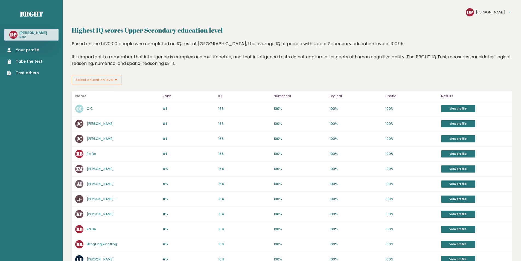
click at [277, 126] on div "#1 [PERSON_NAME] 166 #1 166 100% 100% 100% View profile" at bounding box center [292, 123] width 440 height 15
